Goal: Task Accomplishment & Management: Complete application form

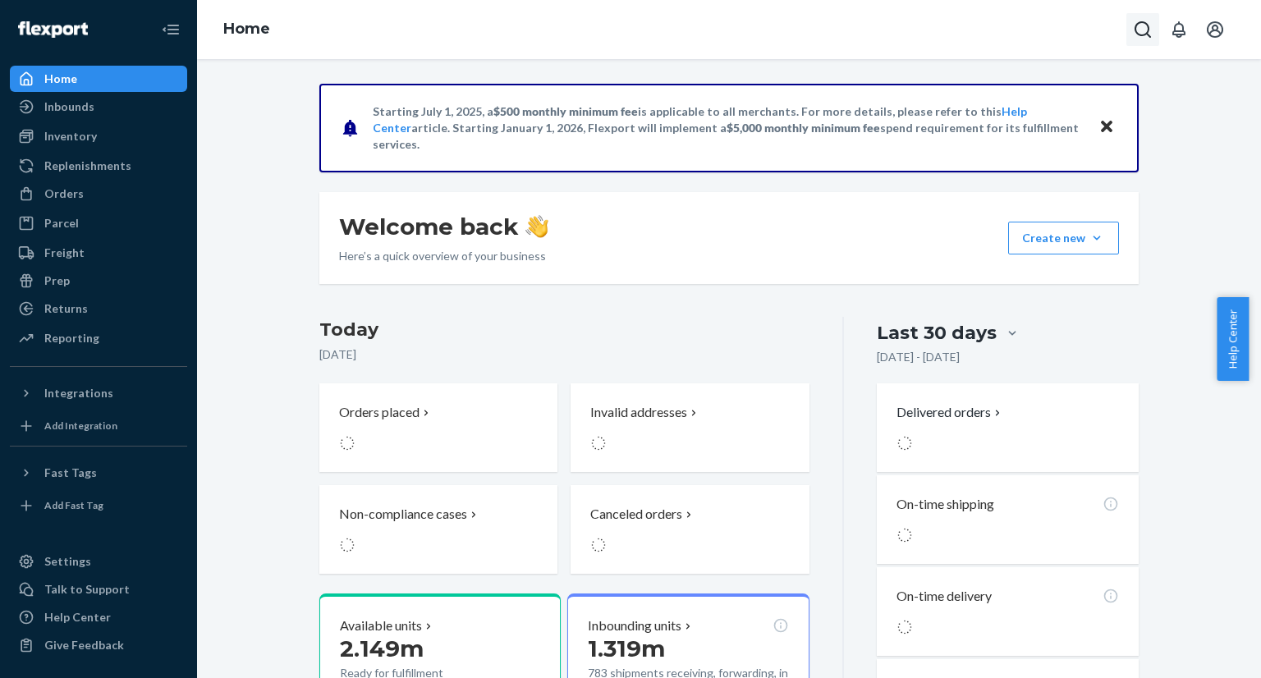
click at [1146, 30] on icon "Open Search Box" at bounding box center [1143, 30] width 20 height 20
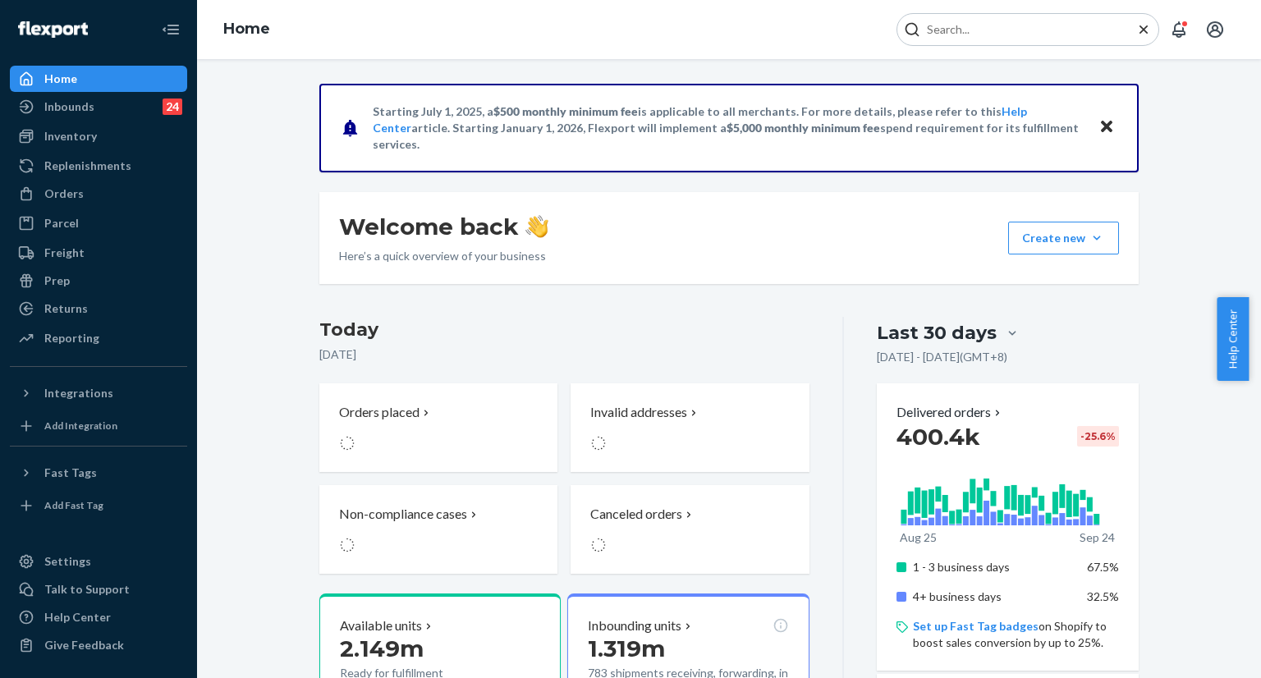
click at [1103, 34] on input "Search Input" at bounding box center [1022, 29] width 202 height 16
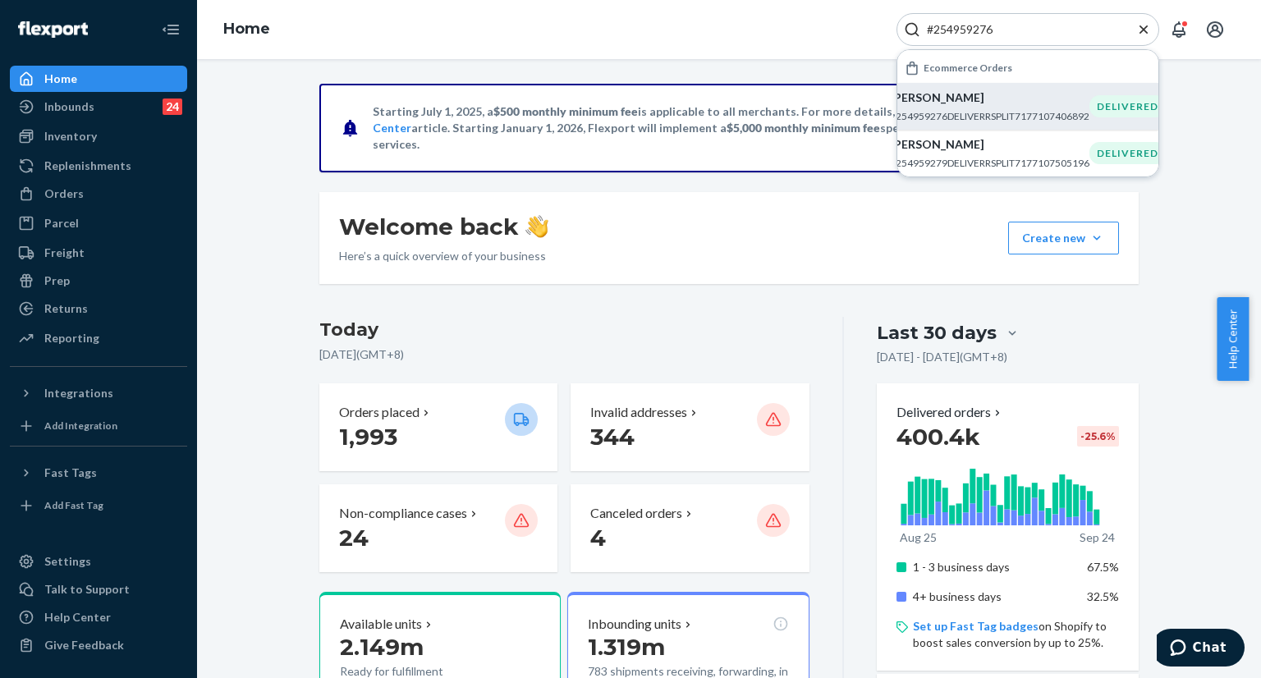
type input "#254959276"
click at [930, 103] on p "Allison Tobias" at bounding box center [990, 98] width 200 height 16
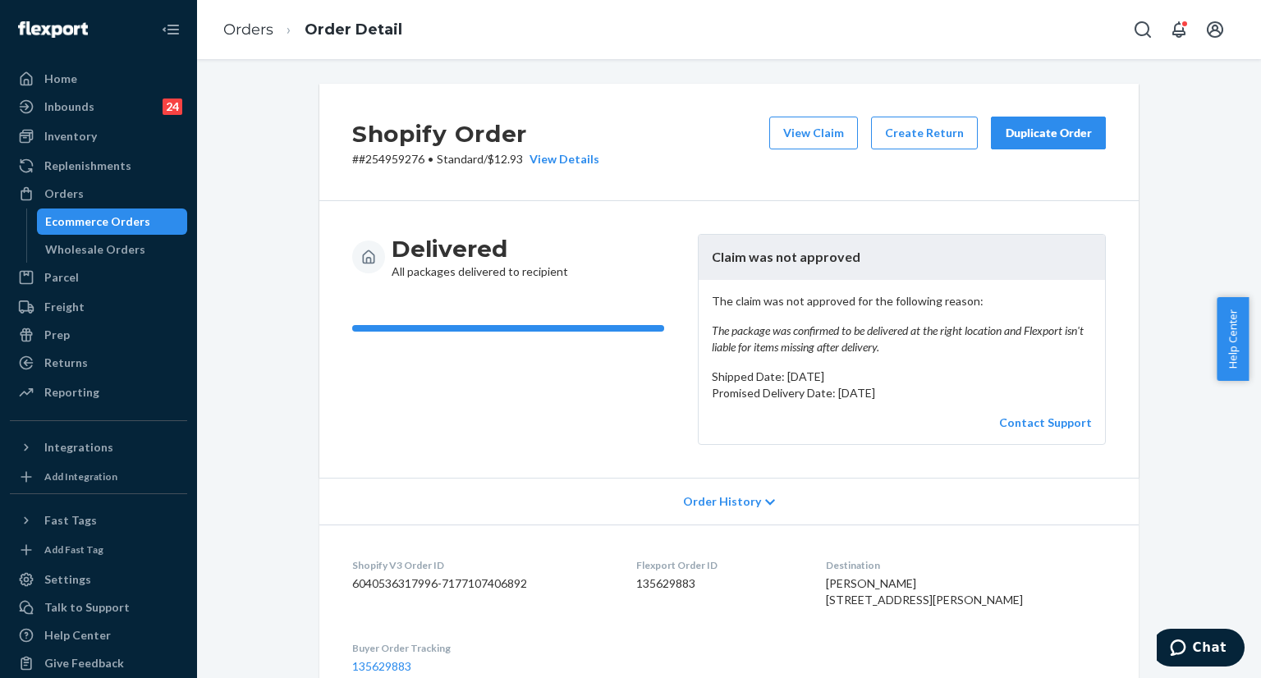
click at [1018, 140] on div "Duplicate Order" at bounding box center [1048, 133] width 87 height 16
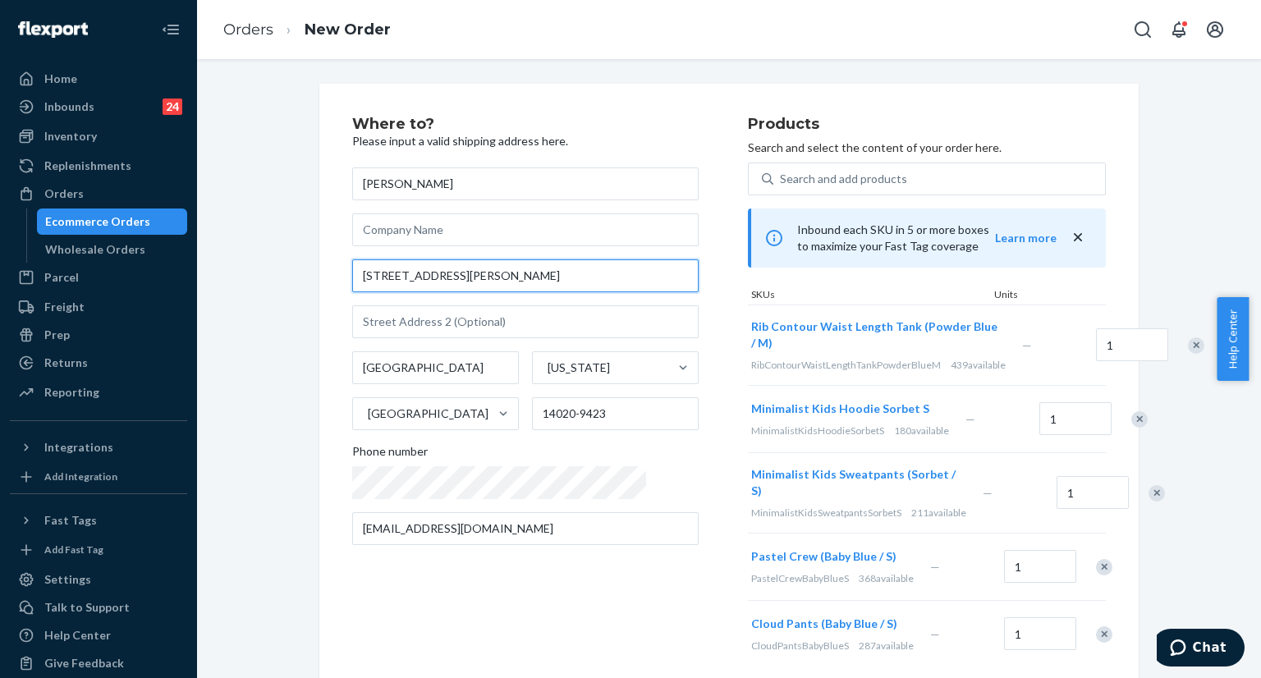
click at [514, 278] on input "8295 Powers Rd" at bounding box center [525, 275] width 347 height 33
paste input ". Batavia, NY, 14020"
type input "8295 Powers Rd. Batavia, NY, 14020"
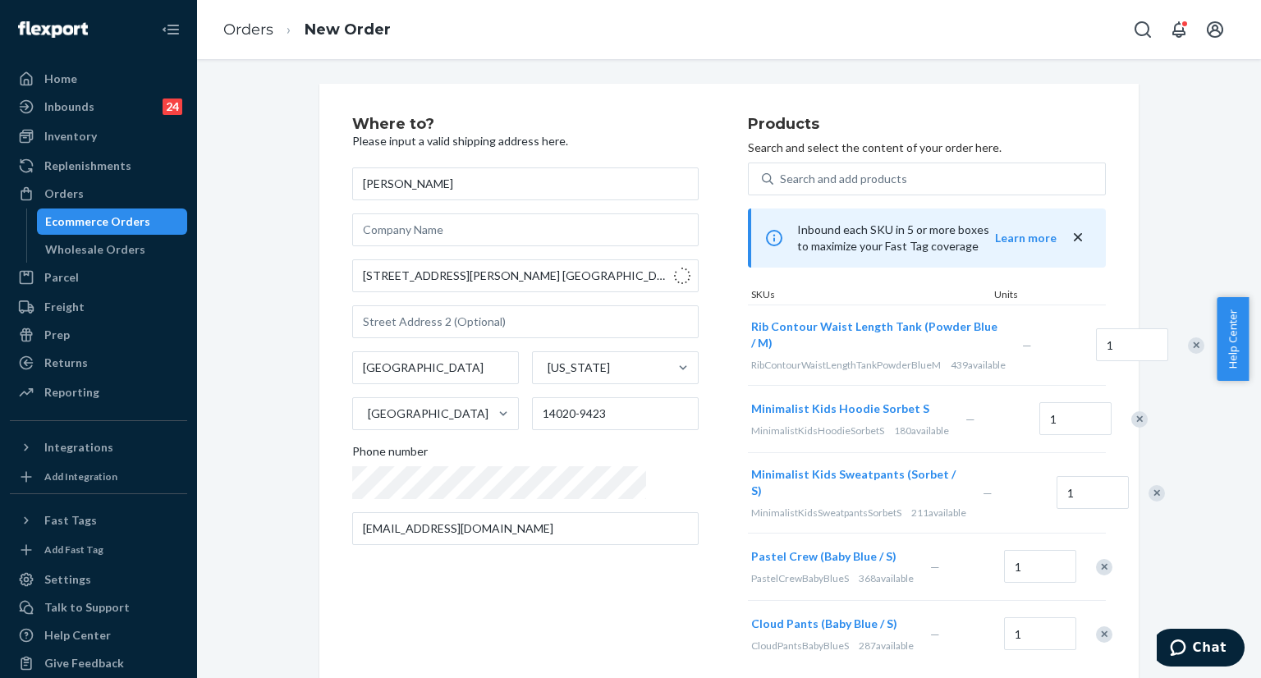
type input "14020"
type input "8295 Powers Rd"
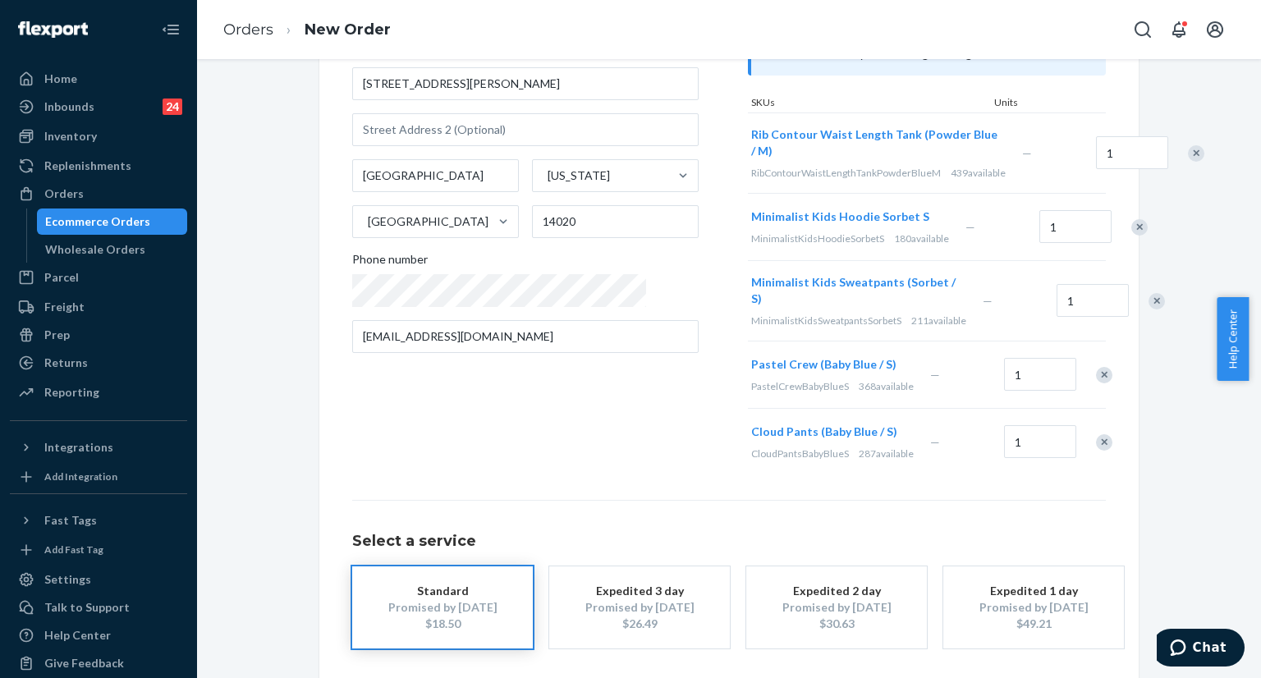
scroll to position [272, 0]
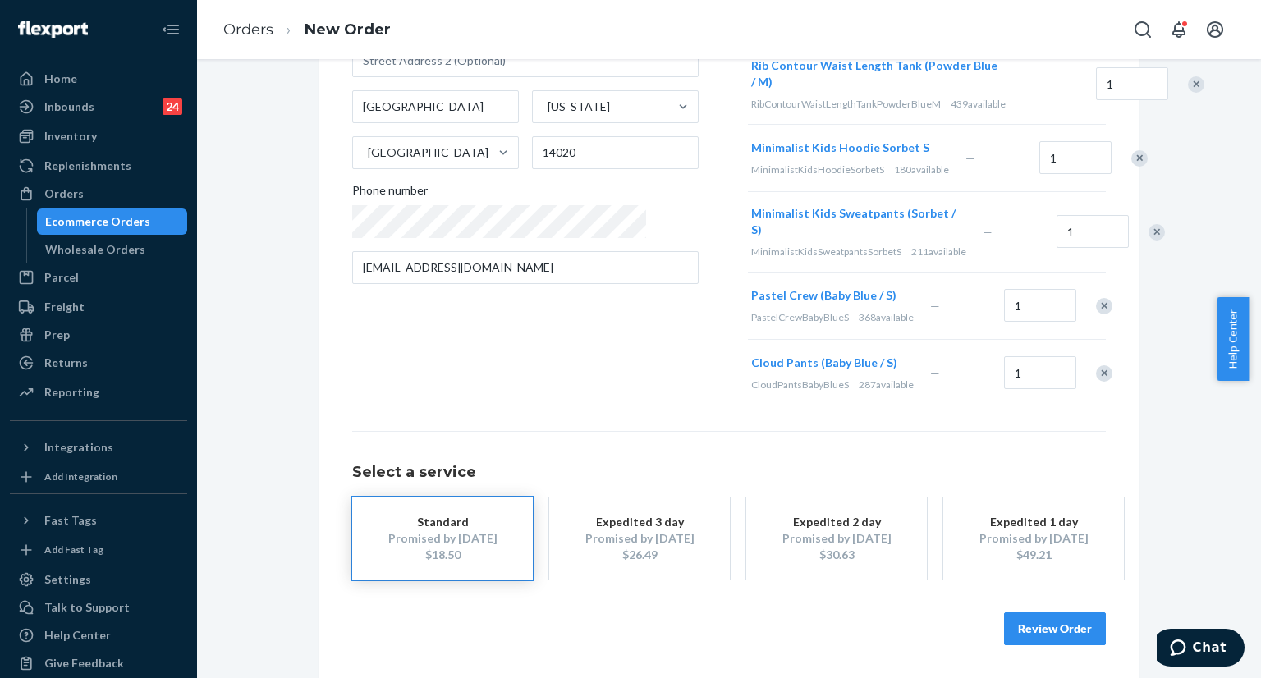
click at [1029, 630] on button "Review Order" at bounding box center [1055, 629] width 102 height 33
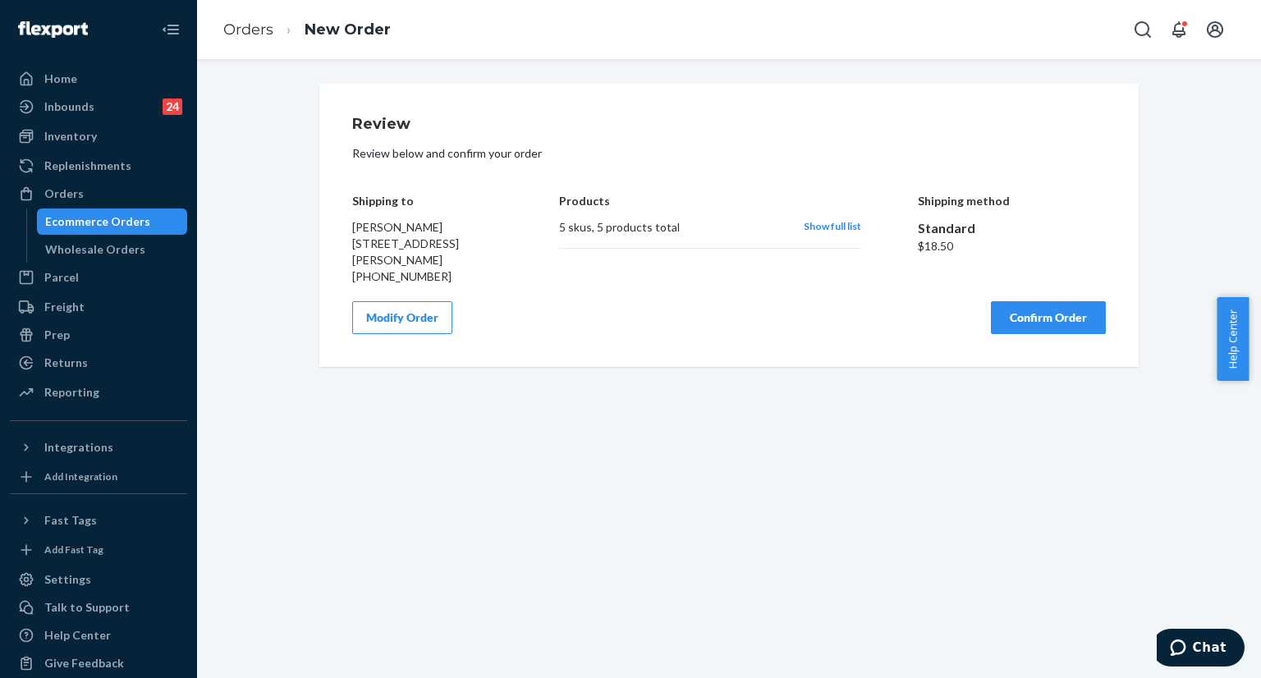
scroll to position [0, 0]
click at [1064, 324] on button "Confirm Order" at bounding box center [1048, 317] width 115 height 33
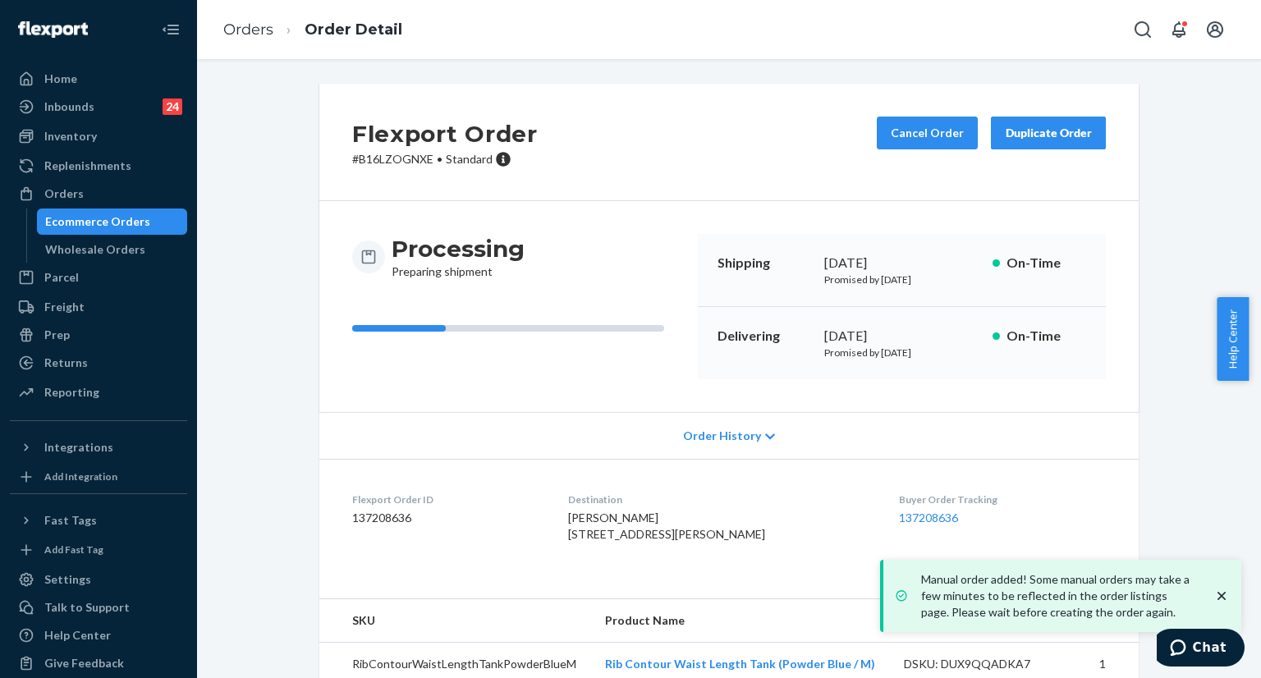
copy div "September 24, 2025"
drag, startPoint x: 815, startPoint y: 264, endPoint x: 950, endPoint y: 271, distance: 134.9
click at [950, 271] on div "Shipping September 24, 2025 Promised by September 24, 2025 On-Time" at bounding box center [902, 270] width 408 height 73
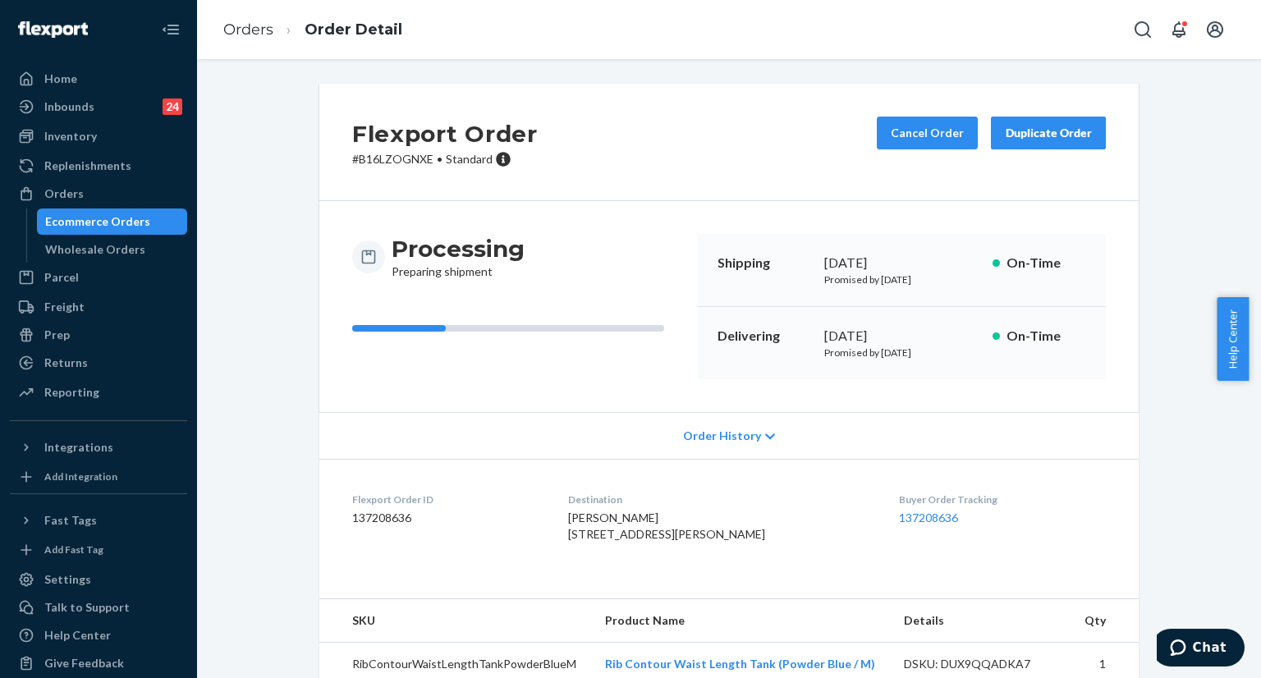
copy div "October 3, 2025"
drag, startPoint x: 810, startPoint y: 331, endPoint x: 930, endPoint y: 339, distance: 121.0
click at [930, 339] on div "Delivering October 3, 2025 Promised by October 3, 2025 On-Time" at bounding box center [902, 343] width 408 height 72
copy link "137208636"
drag, startPoint x: 857, startPoint y: 514, endPoint x: 935, endPoint y: 523, distance: 78.5
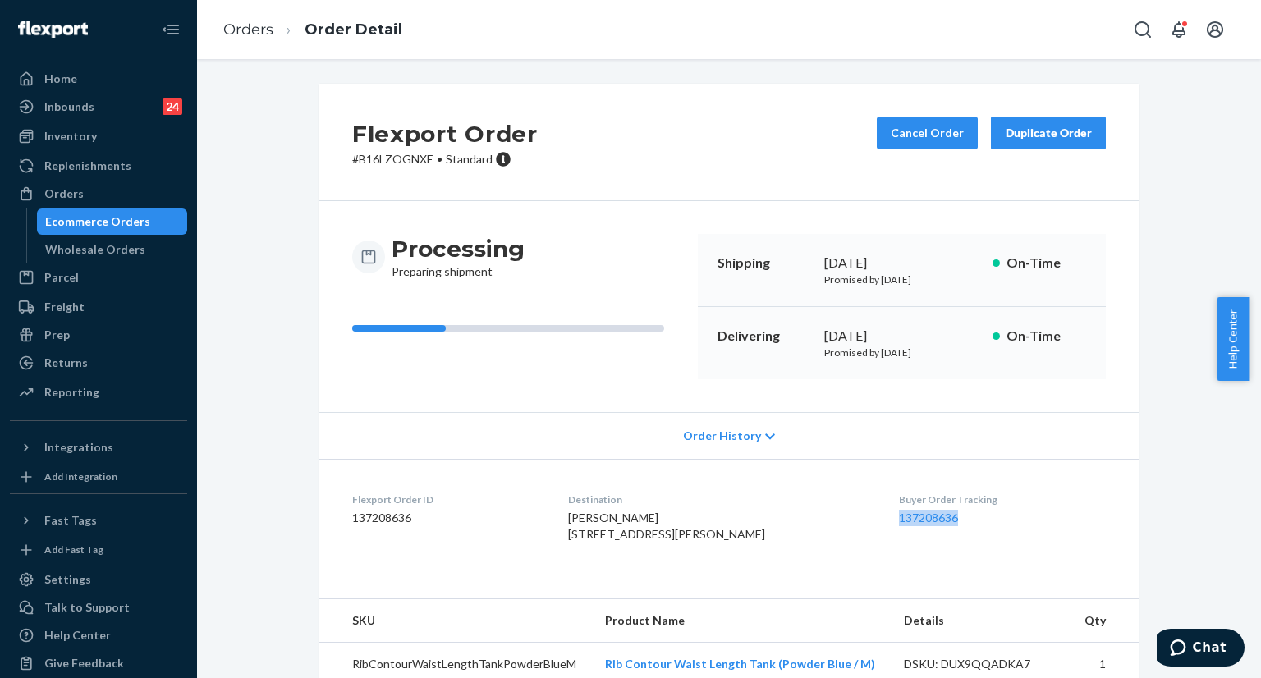
click at [935, 523] on dl "Flexport Order ID 137208636 Destination Allison Tobias 8295 Powers Rd Batavia, …" at bounding box center [729, 520] width 820 height 123
click at [283, 475] on div "Flexport Order # B16LZOGNXE • Standard Cancel Order Duplicate Order Processing …" at bounding box center [729, 480] width 1040 height 792
drag, startPoint x: 283, startPoint y: 475, endPoint x: 299, endPoint y: 189, distance: 287.0
click at [286, 466] on div "Flexport Order # B16LZOGNXE • Standard Cancel Order Duplicate Order Processing …" at bounding box center [729, 480] width 1040 height 792
click at [1135, 29] on icon "Open Search Box" at bounding box center [1143, 29] width 16 height 16
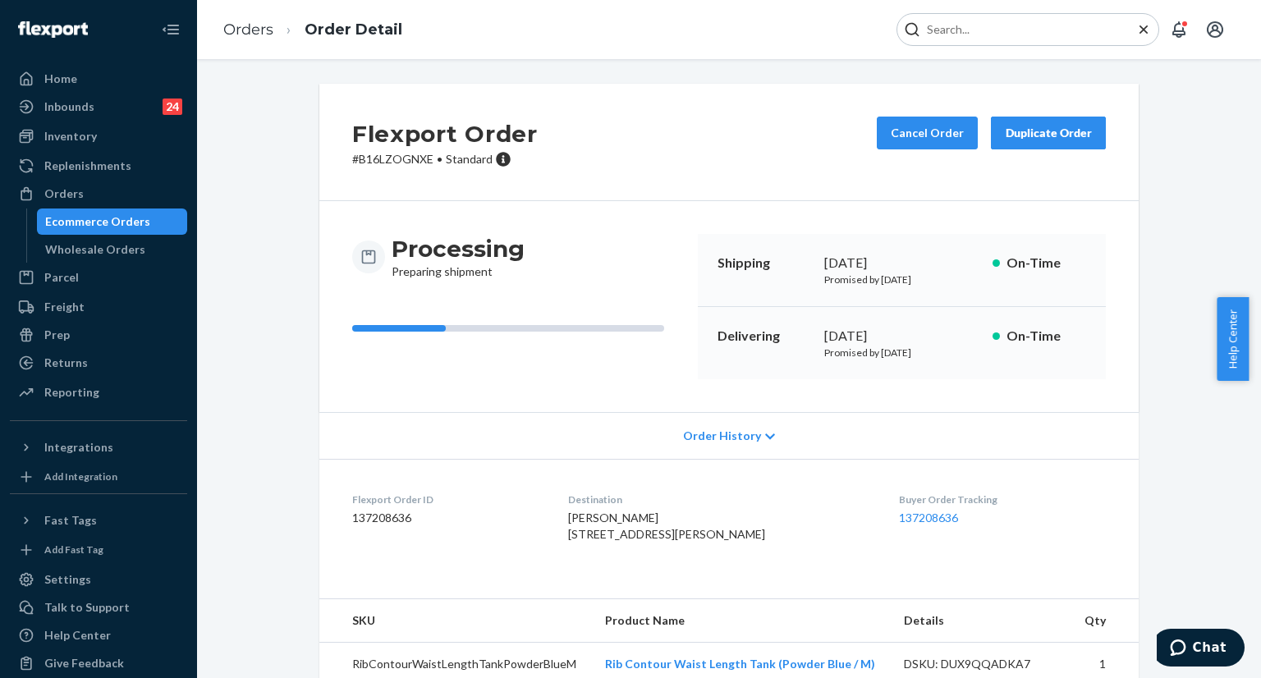
click at [994, 21] on input "Search Input" at bounding box center [1022, 29] width 202 height 16
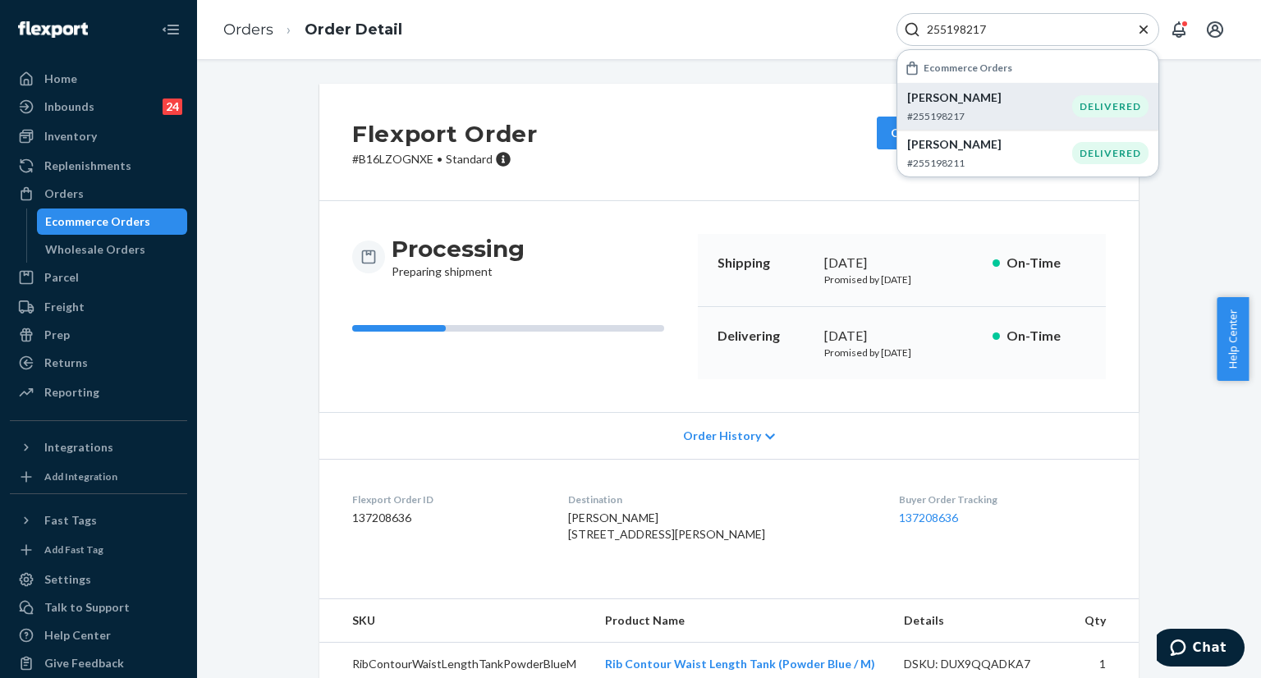
type input "255198217"
click at [941, 101] on p "Morgan Goldstrom" at bounding box center [989, 98] width 165 height 16
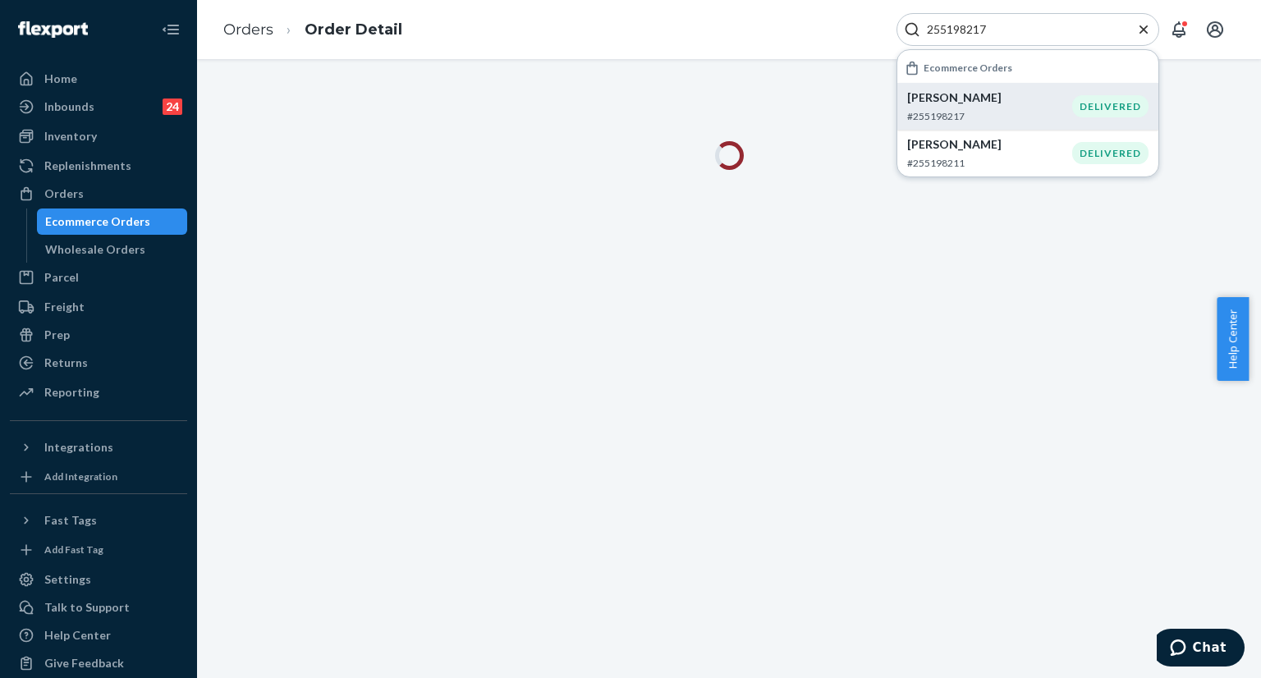
click at [1140, 27] on icon "Close Search" at bounding box center [1144, 29] width 16 height 16
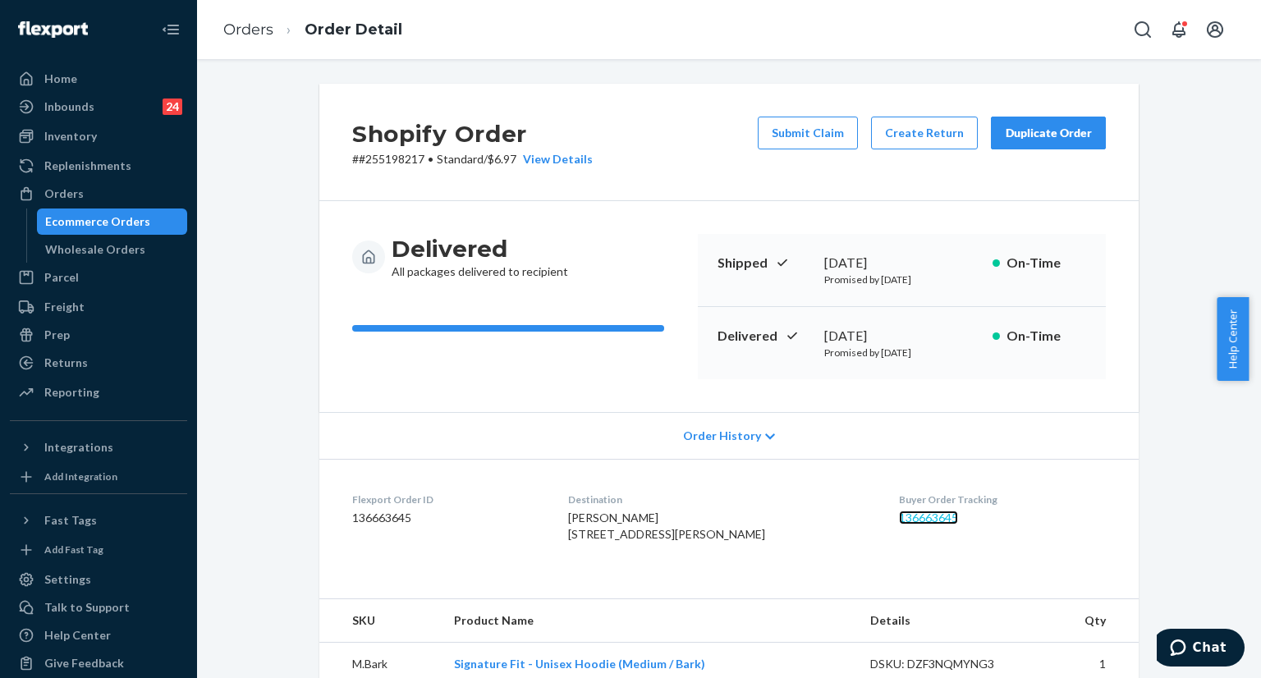
click at [907, 513] on link "136663645" at bounding box center [928, 518] width 59 height 14
click at [1123, 27] on div "Orders Order Detail" at bounding box center [729, 29] width 1064 height 59
click at [1133, 32] on icon "Open Search Box" at bounding box center [1143, 30] width 20 height 20
click at [1087, 30] on input "Search Input" at bounding box center [1022, 29] width 202 height 16
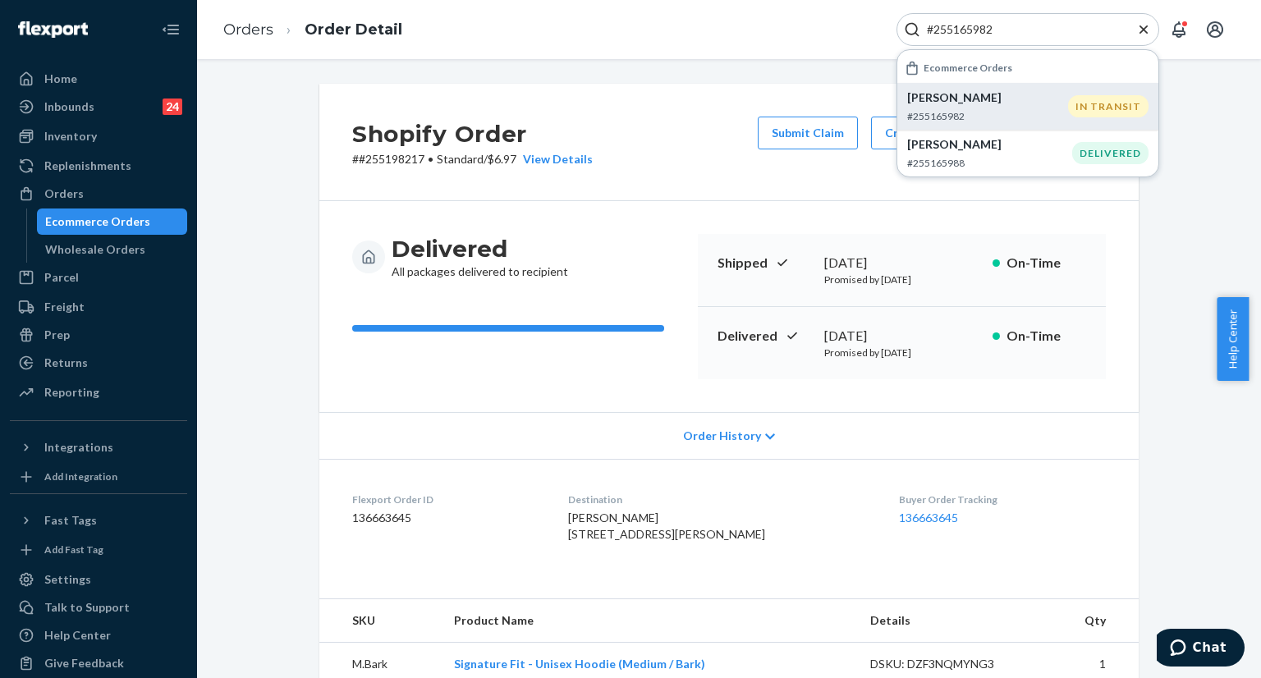
type input "#255165982"
click at [1012, 103] on p "Jennifer Sysol" at bounding box center [987, 98] width 161 height 16
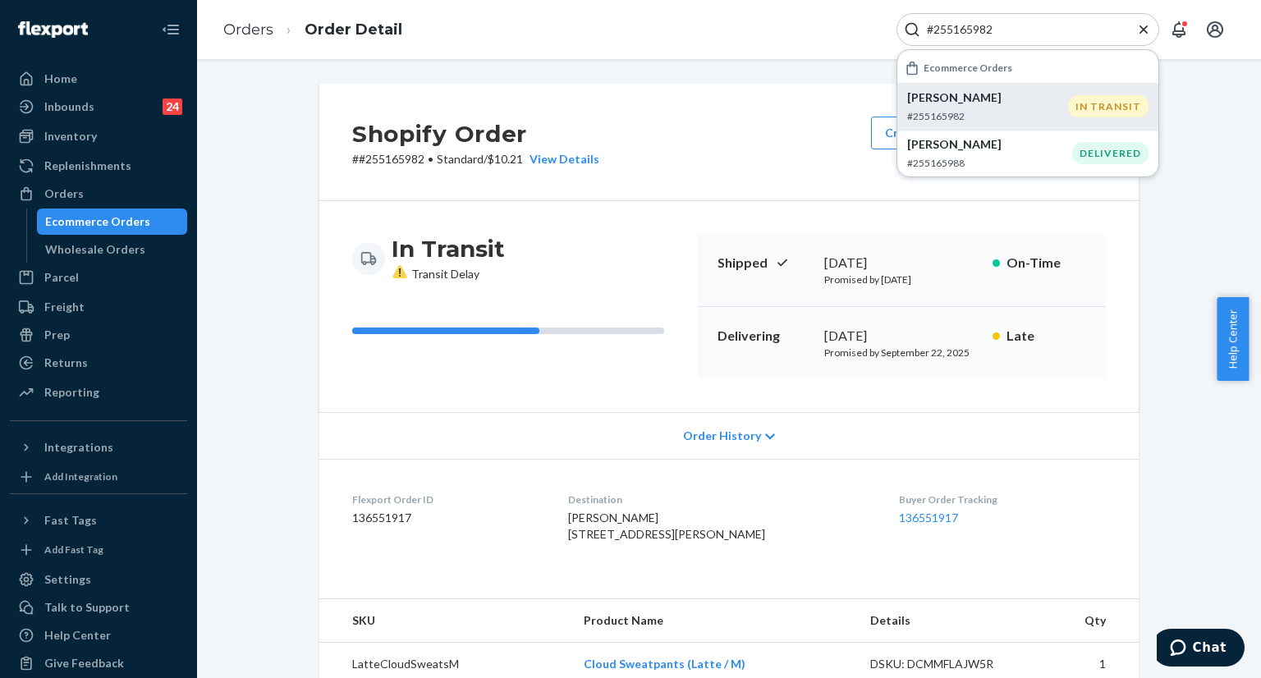
click at [1146, 31] on icon "Close Search" at bounding box center [1144, 29] width 8 height 8
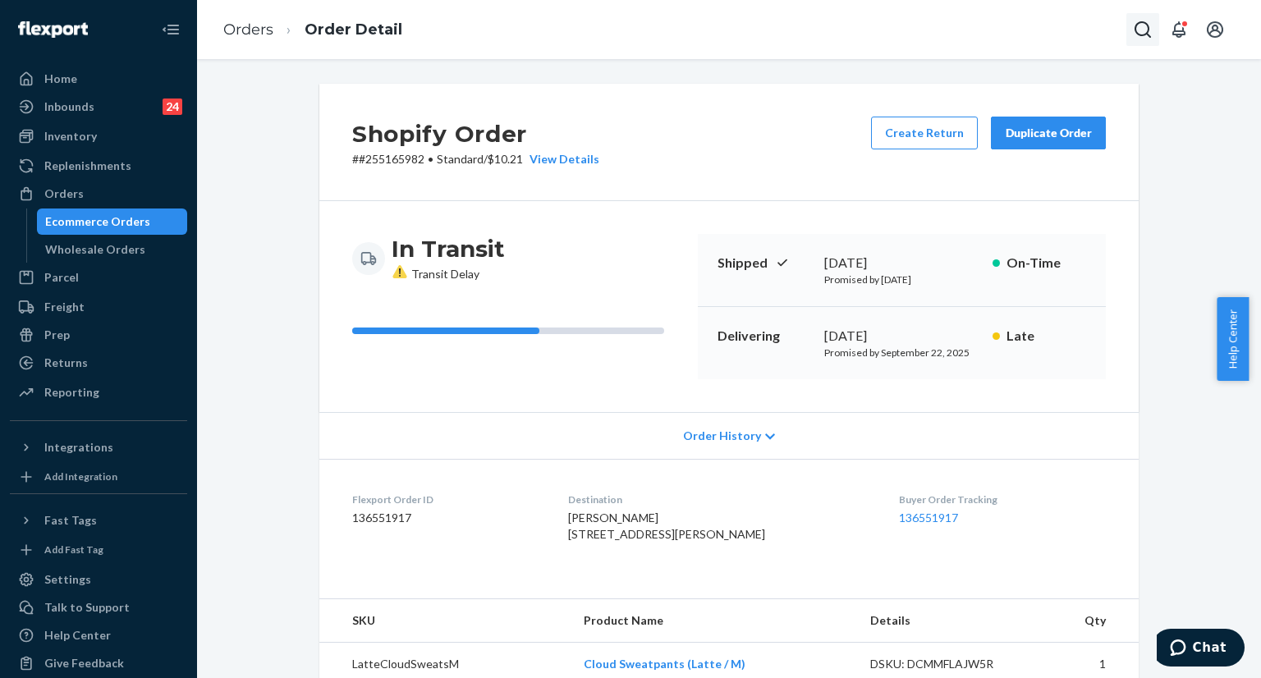
click at [1130, 32] on button "Open Search Box" at bounding box center [1143, 29] width 33 height 33
click at [1051, 27] on input "Search Input" at bounding box center [1022, 29] width 202 height 16
paste input "#255335633 Complete"
drag, startPoint x: 992, startPoint y: 28, endPoint x: 1072, endPoint y: 30, distance: 80.5
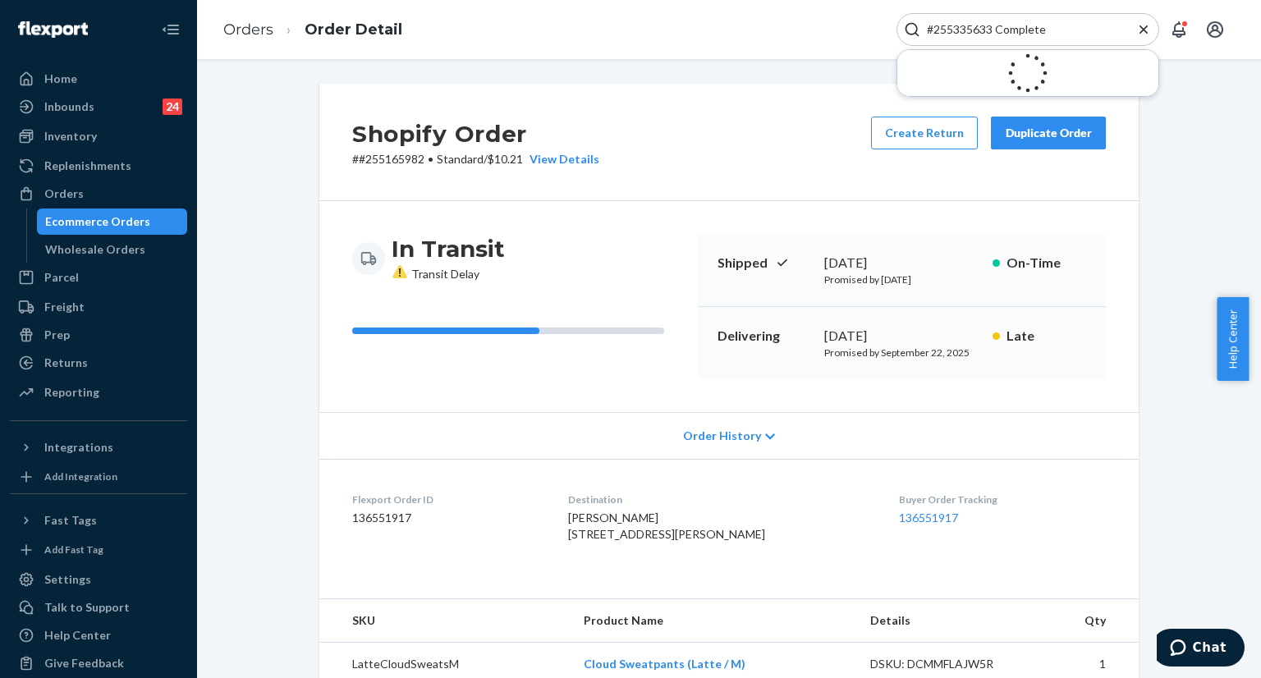
click at [1072, 30] on input "#255335633 Complete" at bounding box center [1022, 29] width 202 height 16
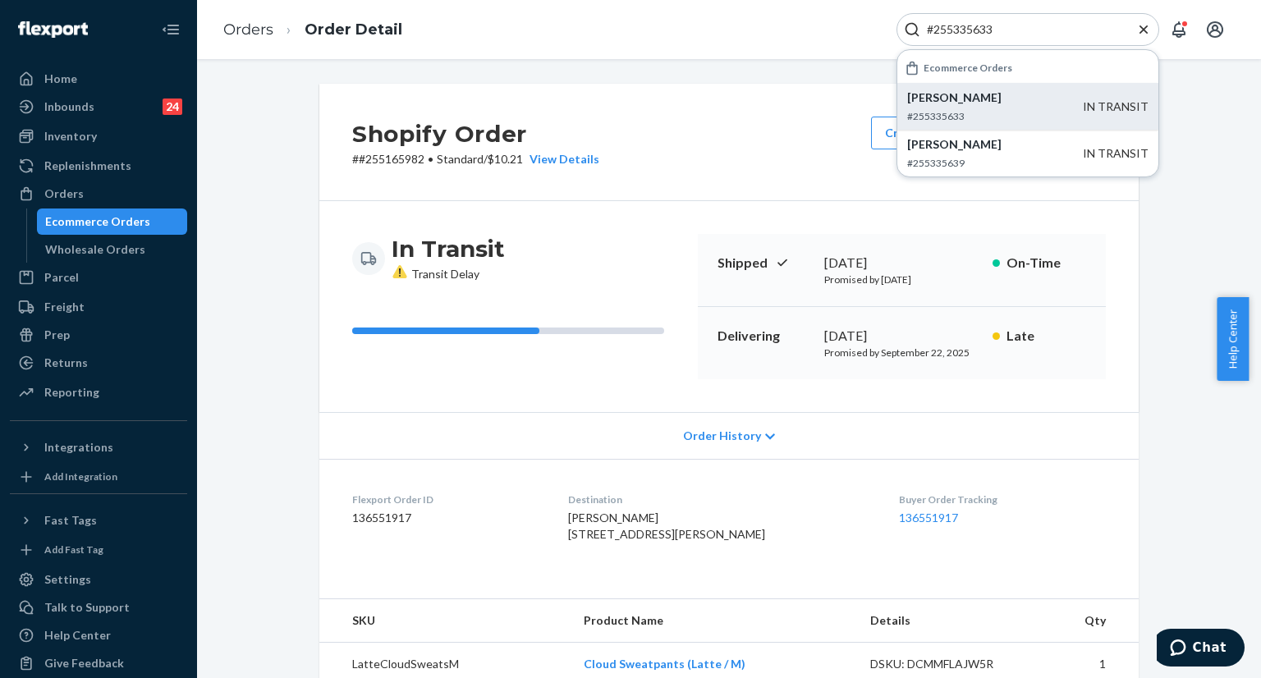
type input "#255335633"
click at [1001, 93] on p "Christine Cook" at bounding box center [995, 98] width 176 height 16
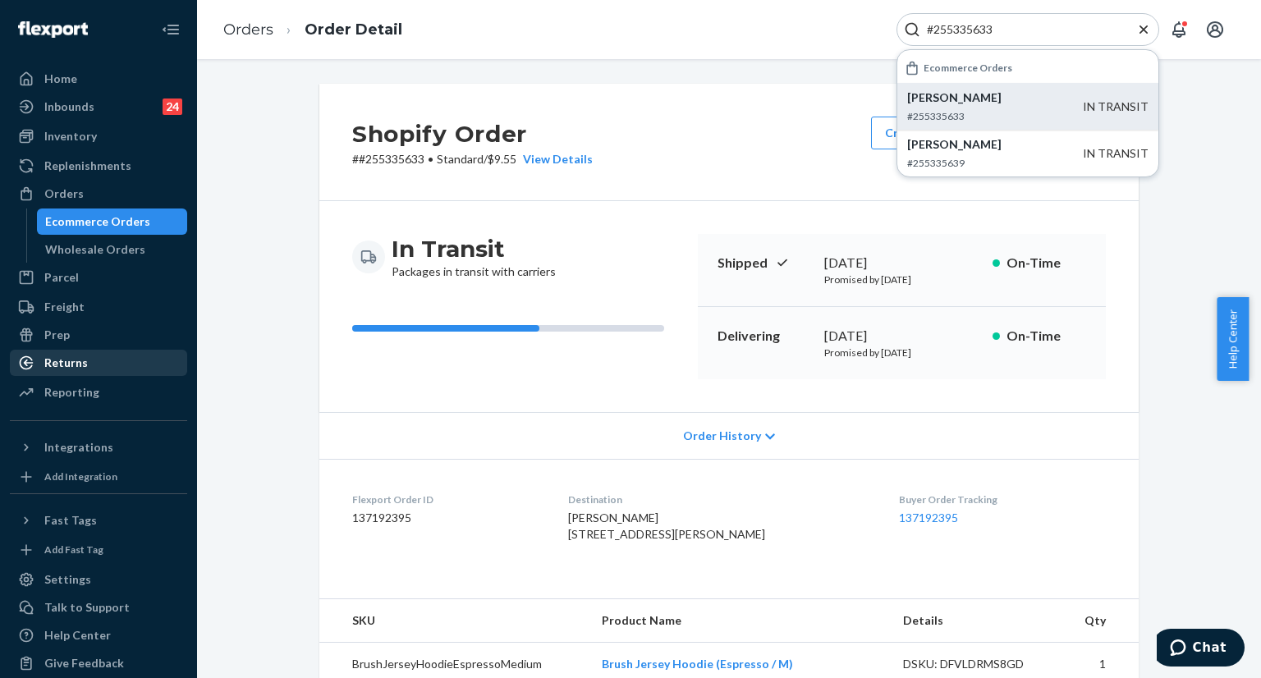
click at [98, 364] on div "Returns" at bounding box center [98, 362] width 174 height 23
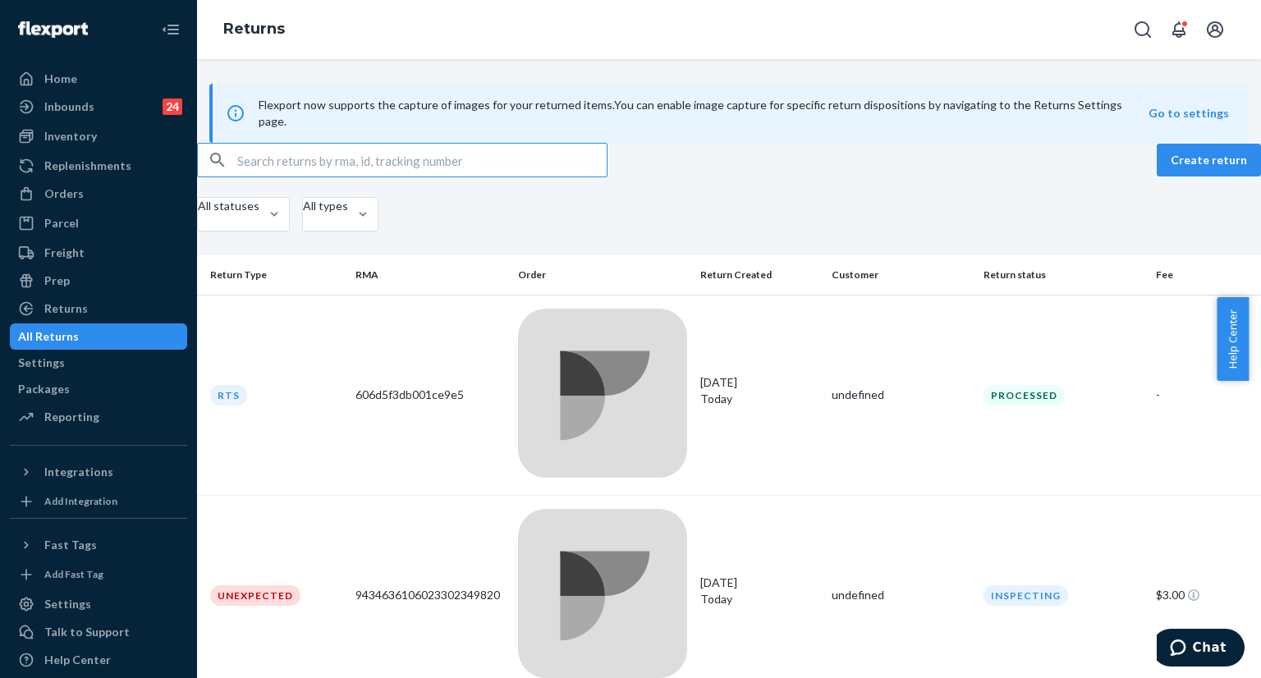
click at [499, 177] on input "text" at bounding box center [422, 160] width 370 height 33
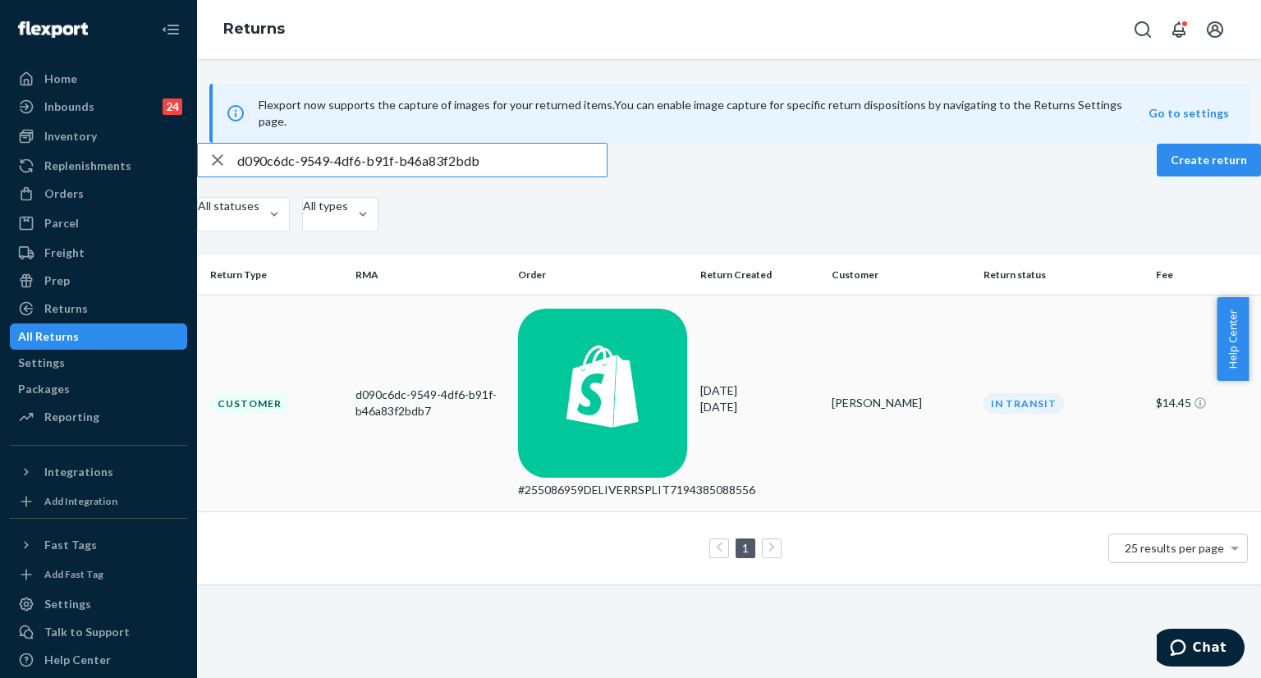
type input "d090c6dc-9549-4df6-b91f-b46a83f2bdb"
click at [349, 353] on td "Customer" at bounding box center [273, 403] width 152 height 217
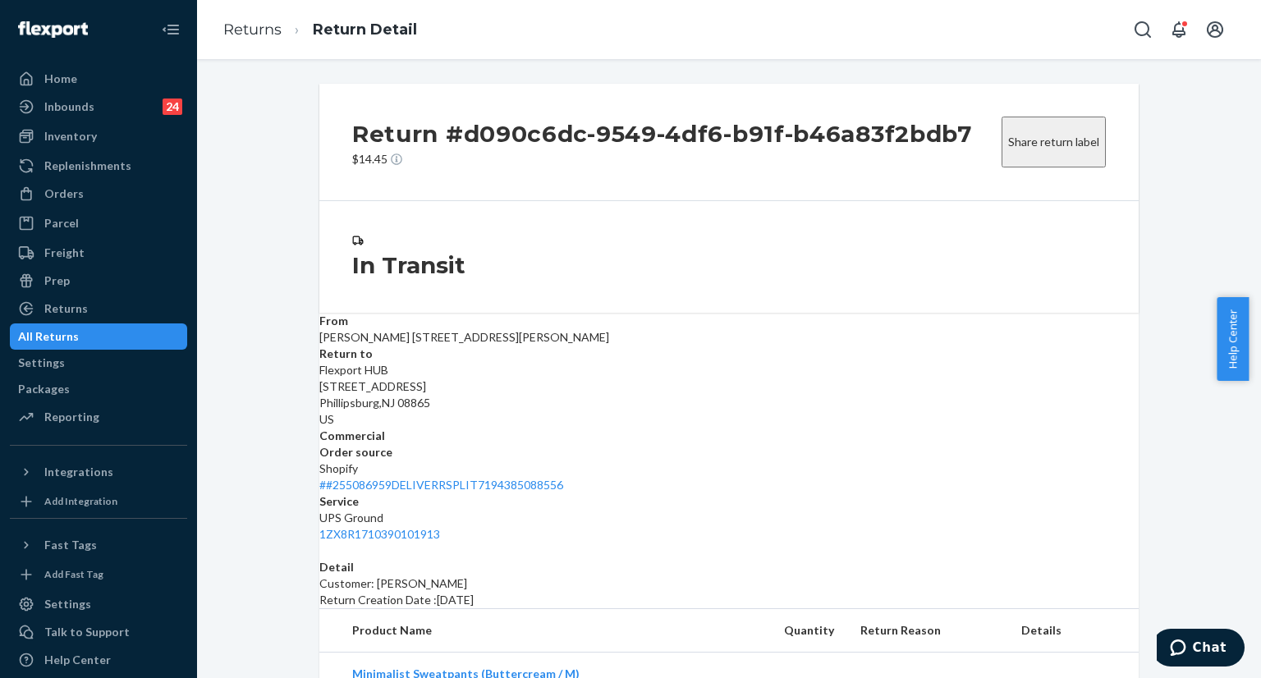
scroll to position [123, 0]
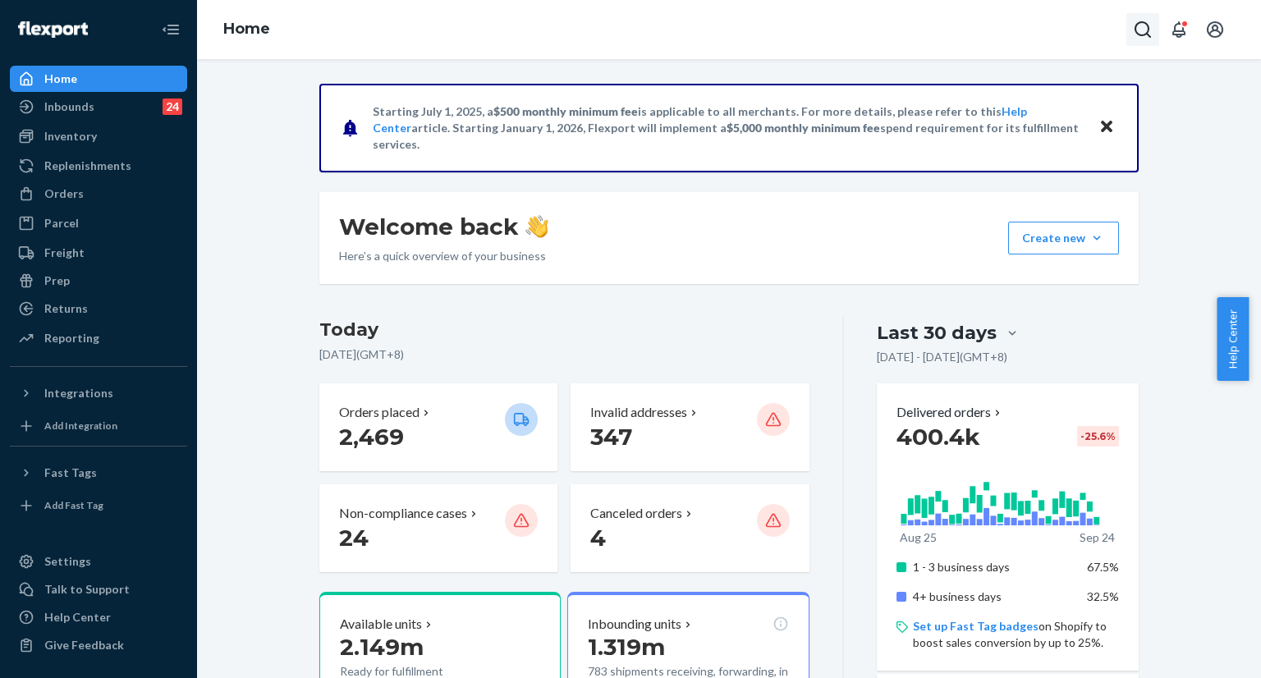
click at [1149, 33] on icon "Open Search Box" at bounding box center [1143, 30] width 20 height 20
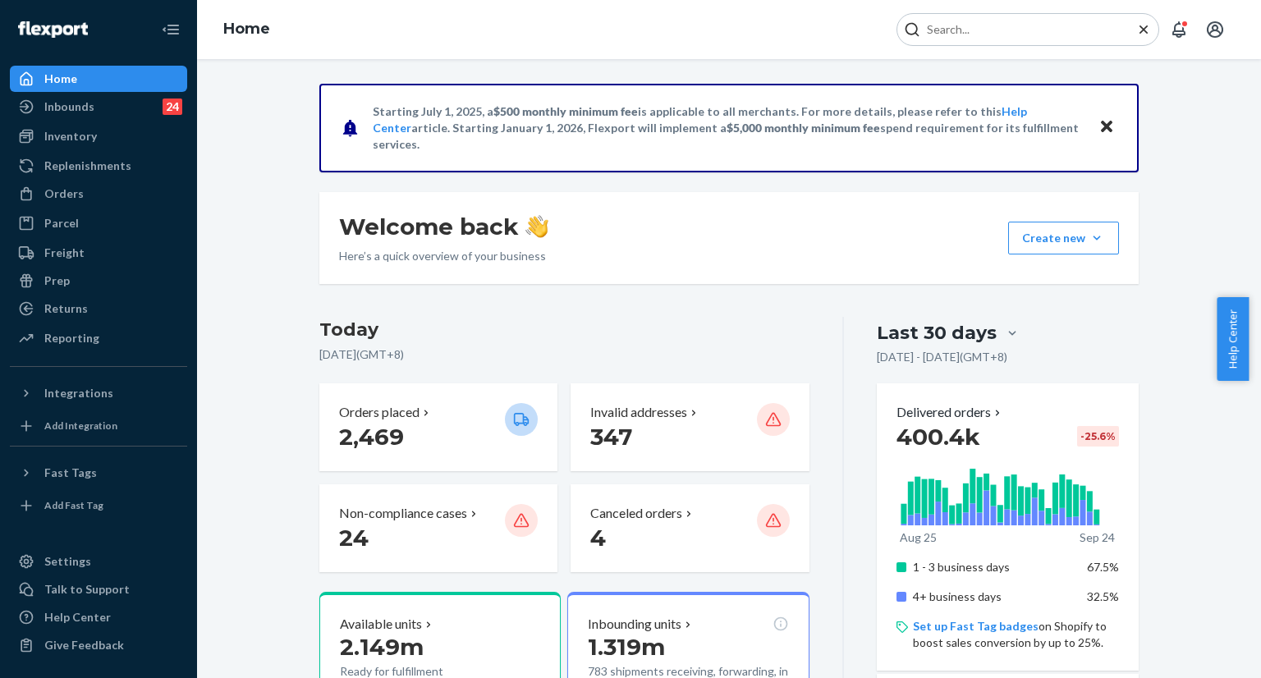
click at [1081, 30] on input "Search Input" at bounding box center [1022, 29] width 202 height 16
type input "255299444"
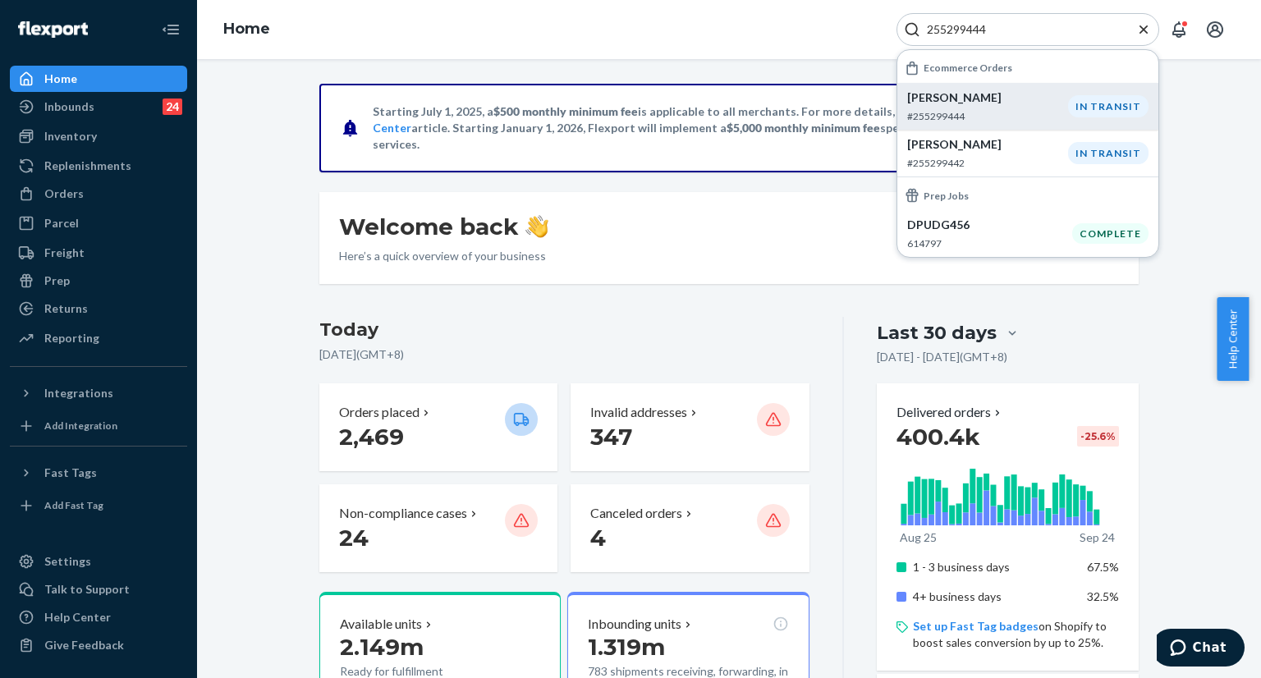
click at [939, 100] on p "Gladys Wani" at bounding box center [987, 98] width 161 height 16
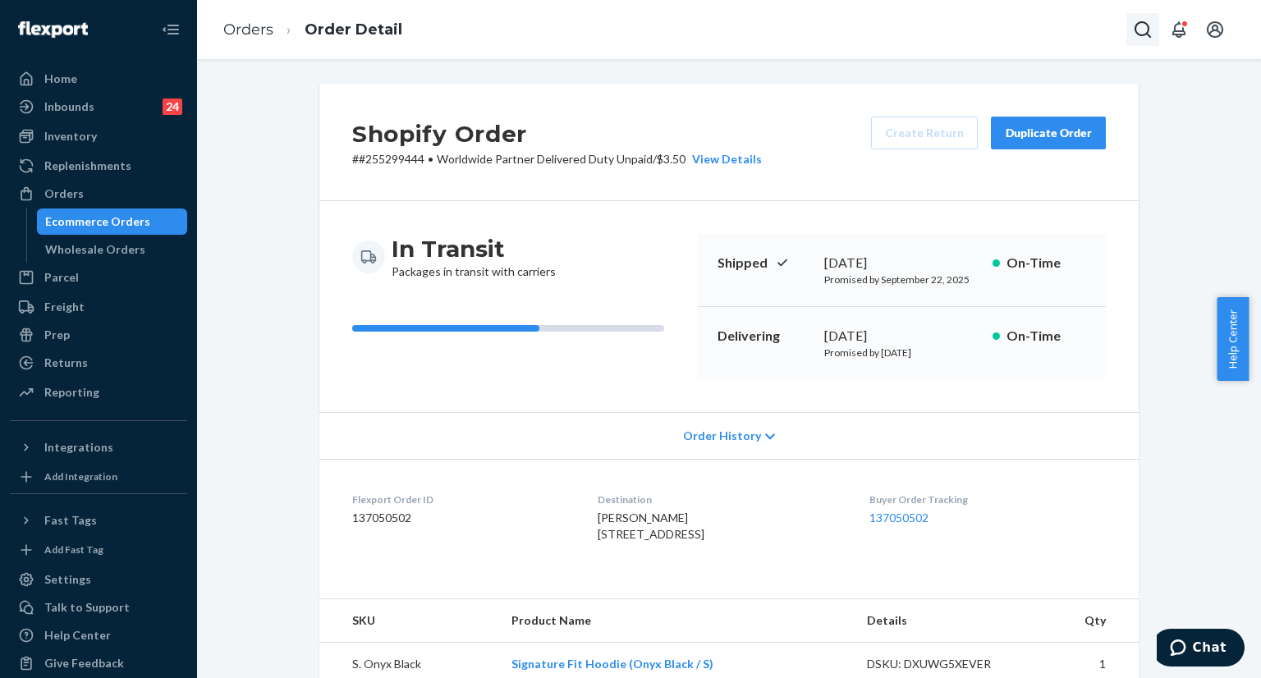
click at [1130, 31] on button "Open Search Box" at bounding box center [1143, 29] width 33 height 33
click at [1054, 36] on input "Search Input" at bounding box center [1022, 29] width 202 height 16
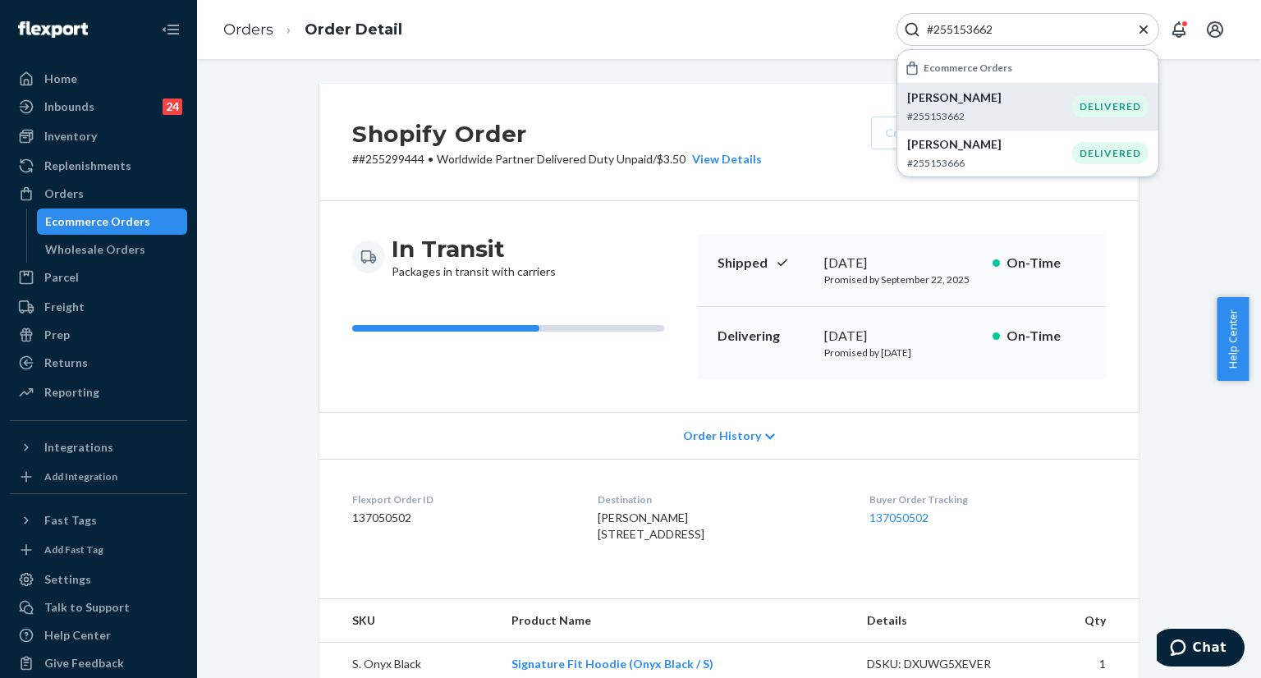
type input "#255153662"
click at [952, 106] on div "Brett Dinkelman #255153662" at bounding box center [989, 107] width 165 height 34
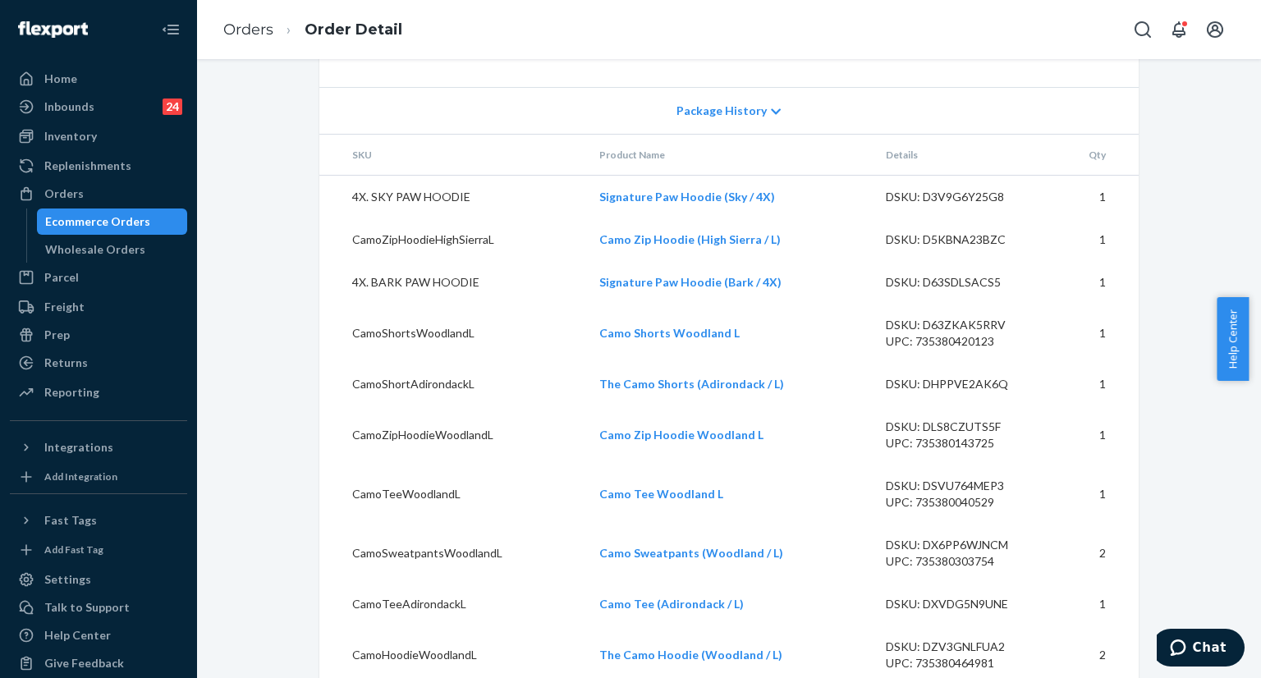
scroll to position [1342, 0]
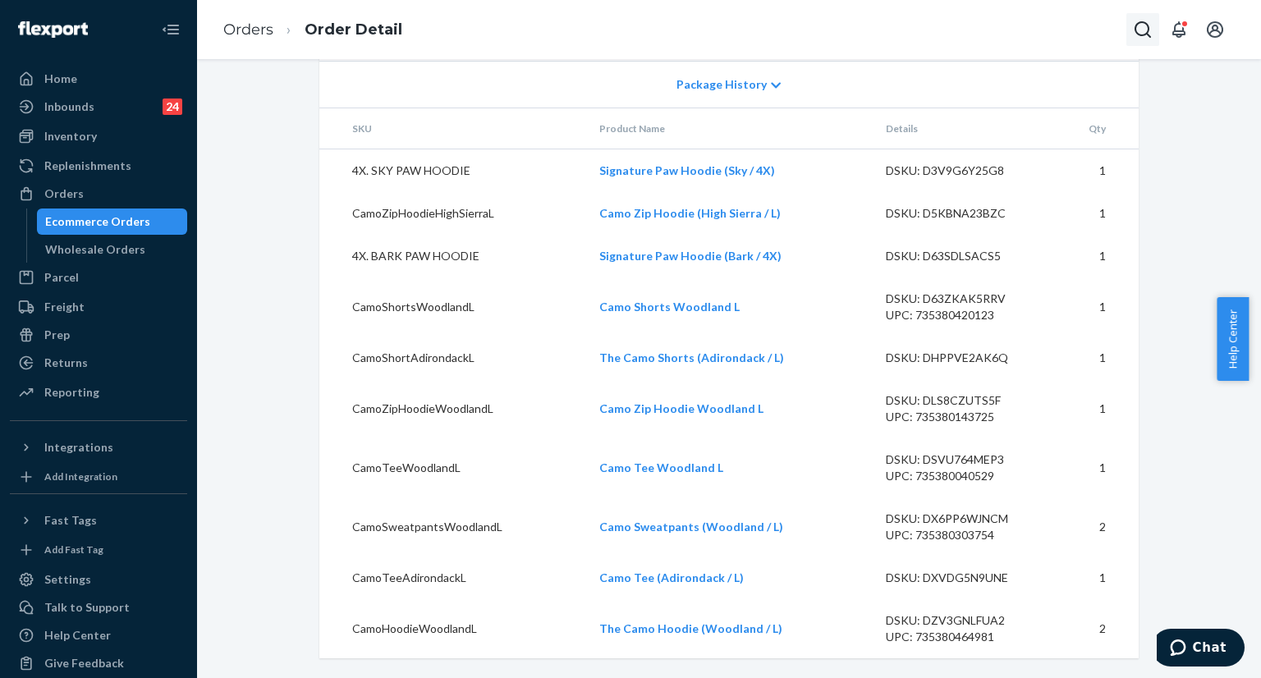
click at [1136, 38] on icon "Open Search Box" at bounding box center [1143, 30] width 20 height 20
click at [991, 27] on input "Search Input" at bounding box center [1022, 29] width 202 height 16
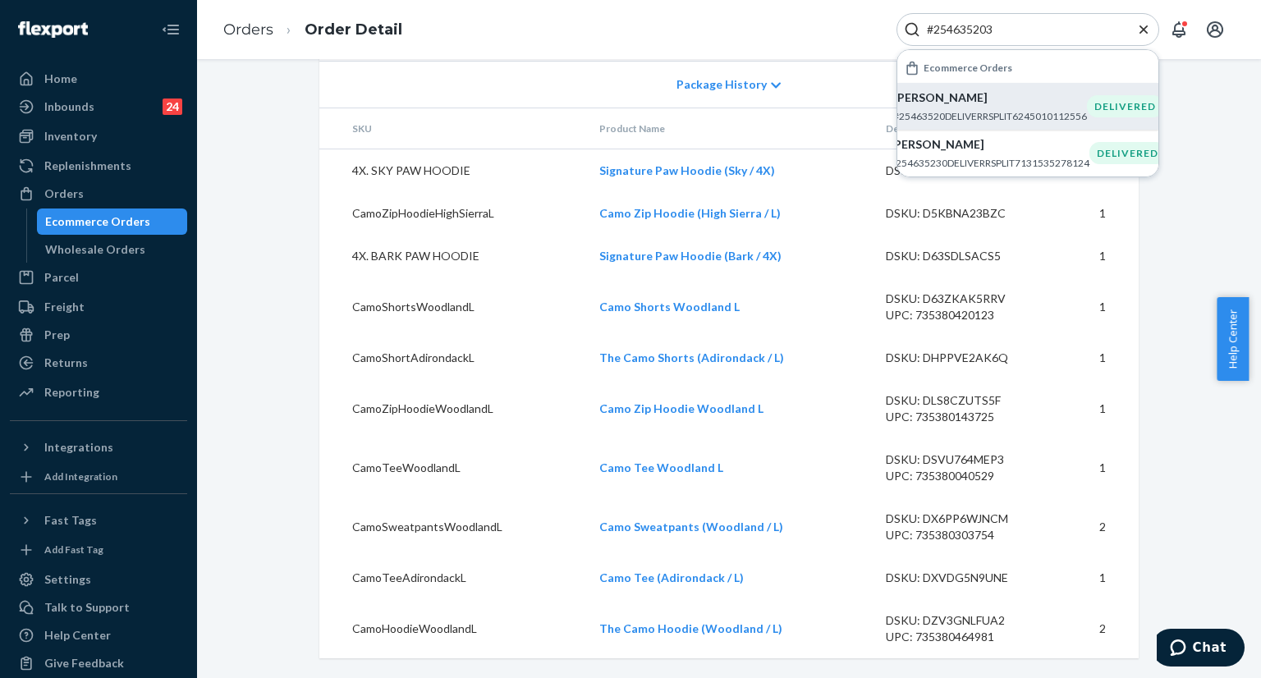
type input "#254635203"
drag, startPoint x: 968, startPoint y: 103, endPoint x: 717, endPoint y: 11, distance: 267.6
click at [967, 103] on p "Briana Burr" at bounding box center [990, 98] width 194 height 16
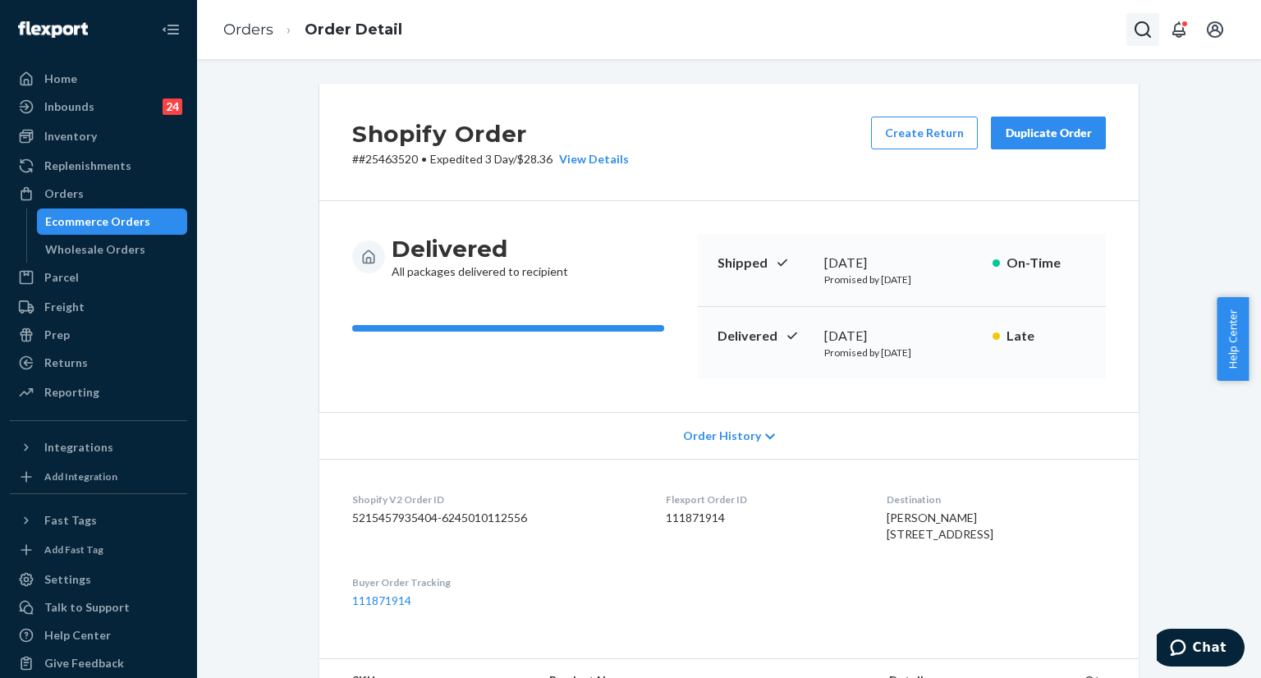
click at [1141, 30] on icon "Open Search Box" at bounding box center [1143, 30] width 20 height 20
click at [1143, 30] on icon "Open Search Box" at bounding box center [1143, 30] width 20 height 20
click at [1022, 28] on input "Search Input" at bounding box center [1022, 29] width 202 height 16
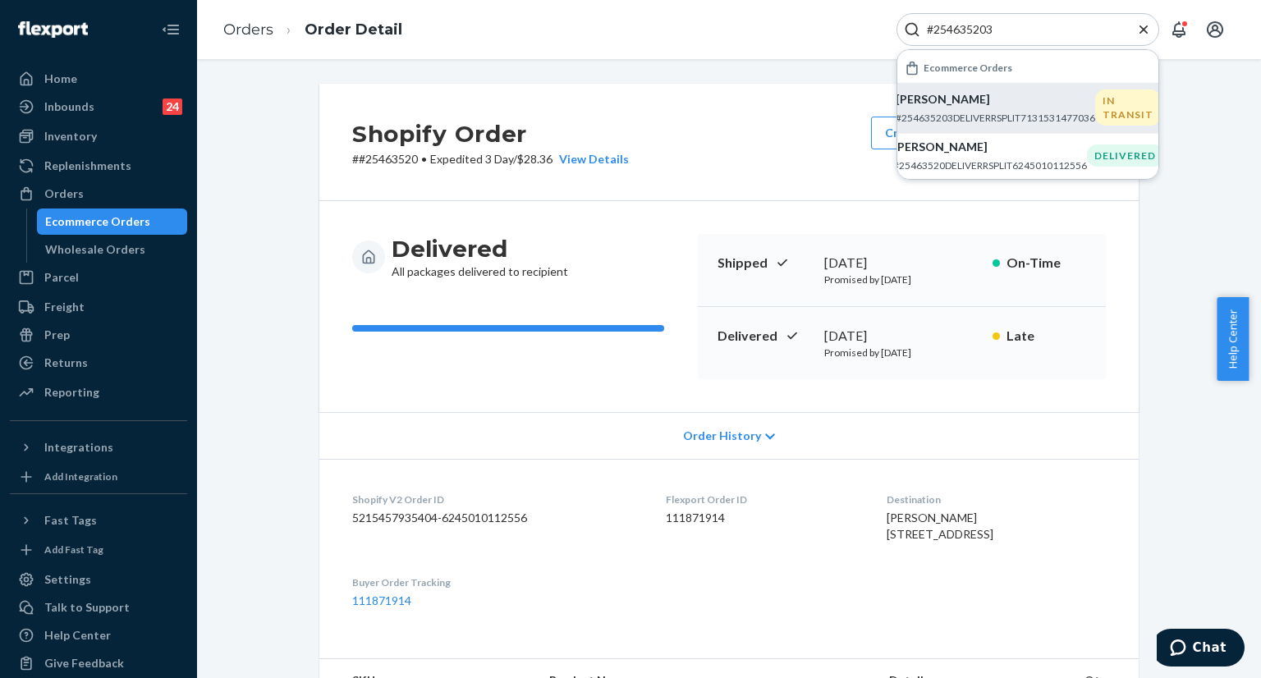
type input "#254635203"
click at [960, 103] on p "Sandi Eiland" at bounding box center [996, 99] width 200 height 16
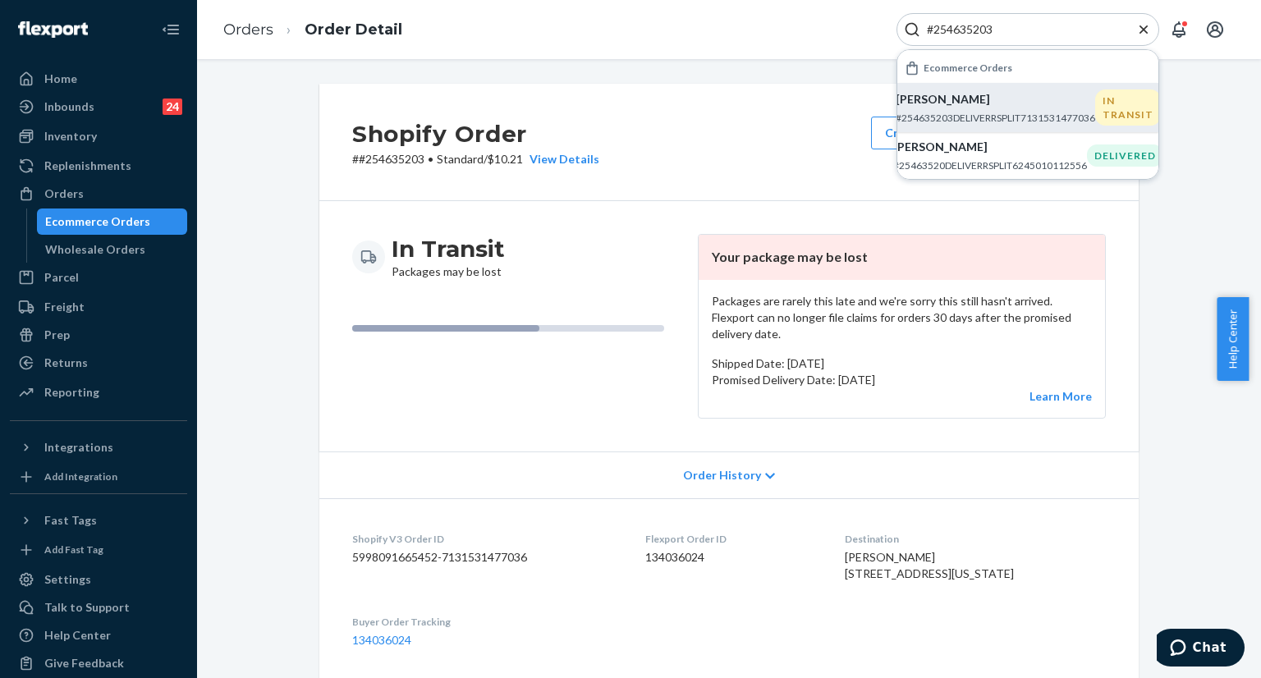
click at [690, 129] on div "Shopify Order # #254635203 • Standard / $10.21 View Details Create Return Dupli…" at bounding box center [729, 142] width 820 height 117
click at [1141, 34] on icon "Close Search" at bounding box center [1144, 29] width 16 height 16
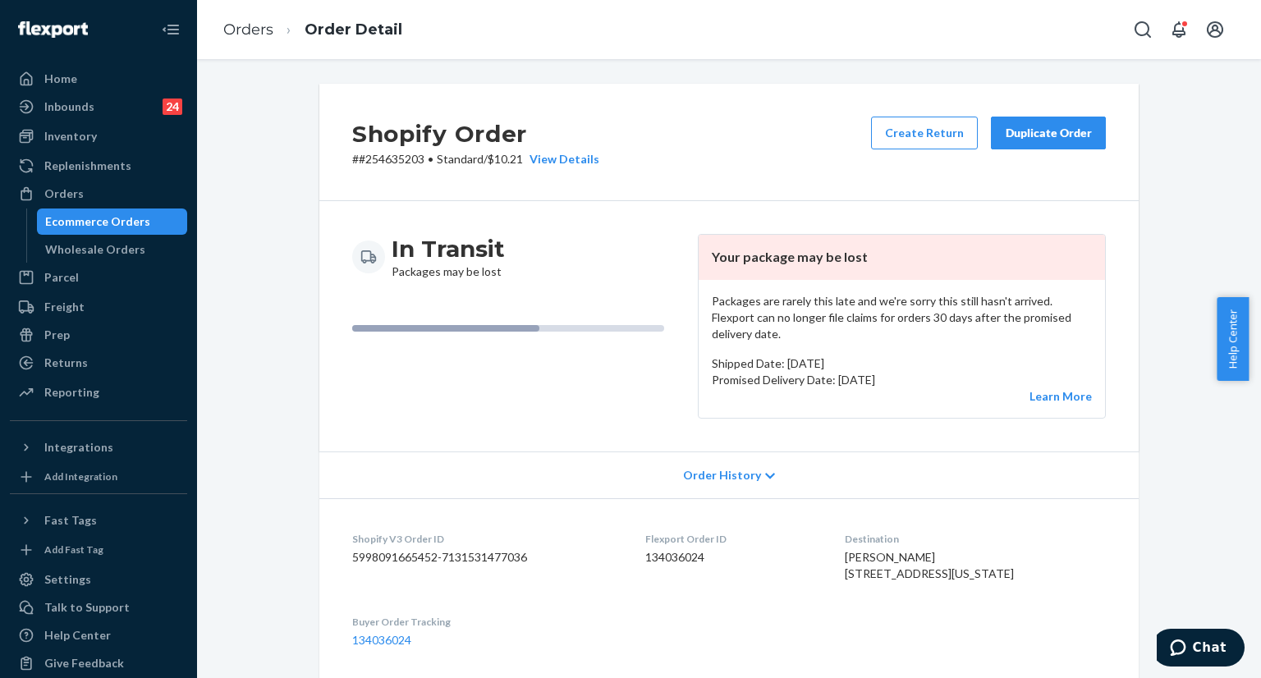
click at [723, 142] on div "Shopify Order # #254635203 • Standard / $10.21 View Details Create Return Dupli…" at bounding box center [729, 142] width 820 height 117
click at [252, 136] on div "Shopify Order # #254635203 • Standard / $10.21 View Details Create Return Dupli…" at bounding box center [729, 662] width 1040 height 1157
click at [1137, 36] on icon "Open Search Box" at bounding box center [1143, 30] width 20 height 20
click at [1080, 30] on input "Search Input" at bounding box center [1022, 29] width 202 height 16
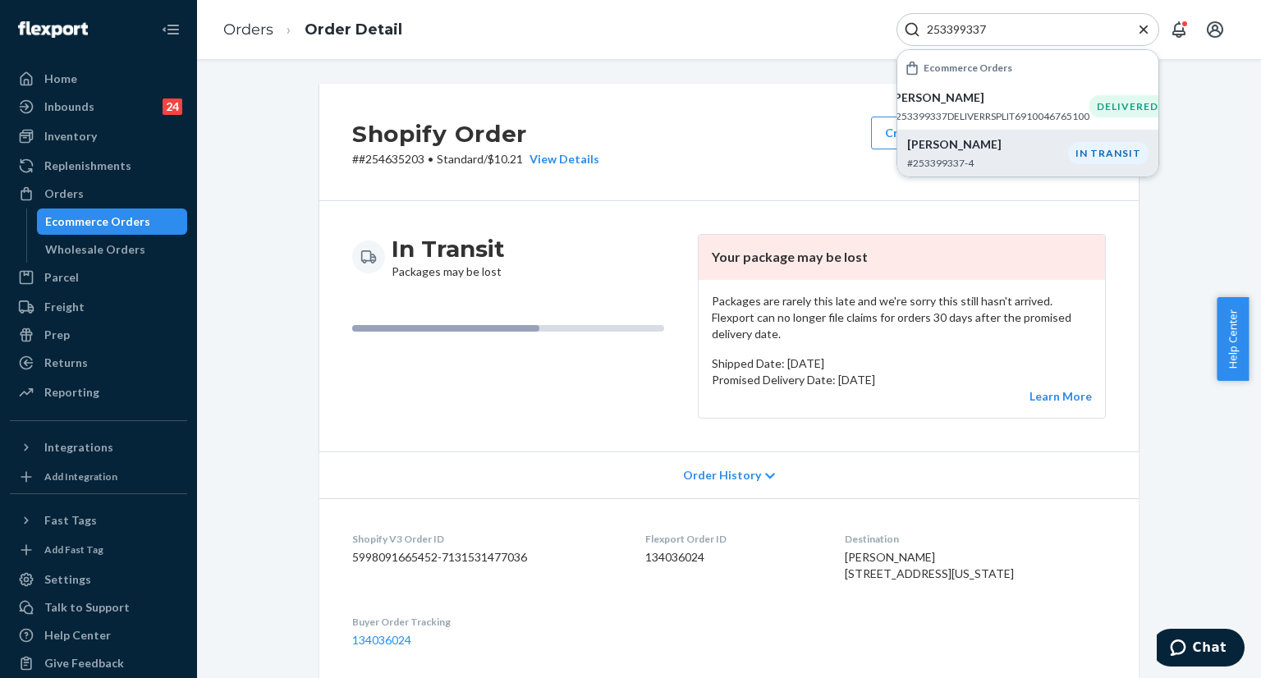
click at [1015, 144] on p "Mia Caruso" at bounding box center [987, 144] width 161 height 16
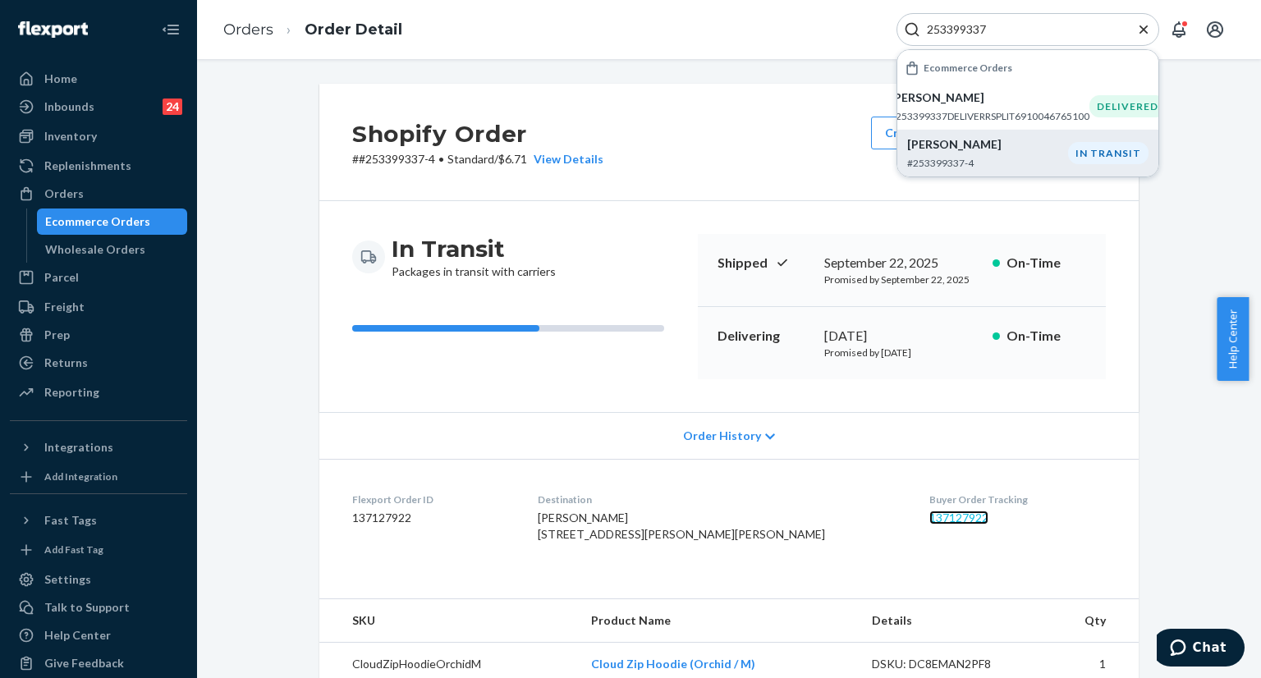
click at [930, 514] on link "137127922" at bounding box center [959, 518] width 59 height 14
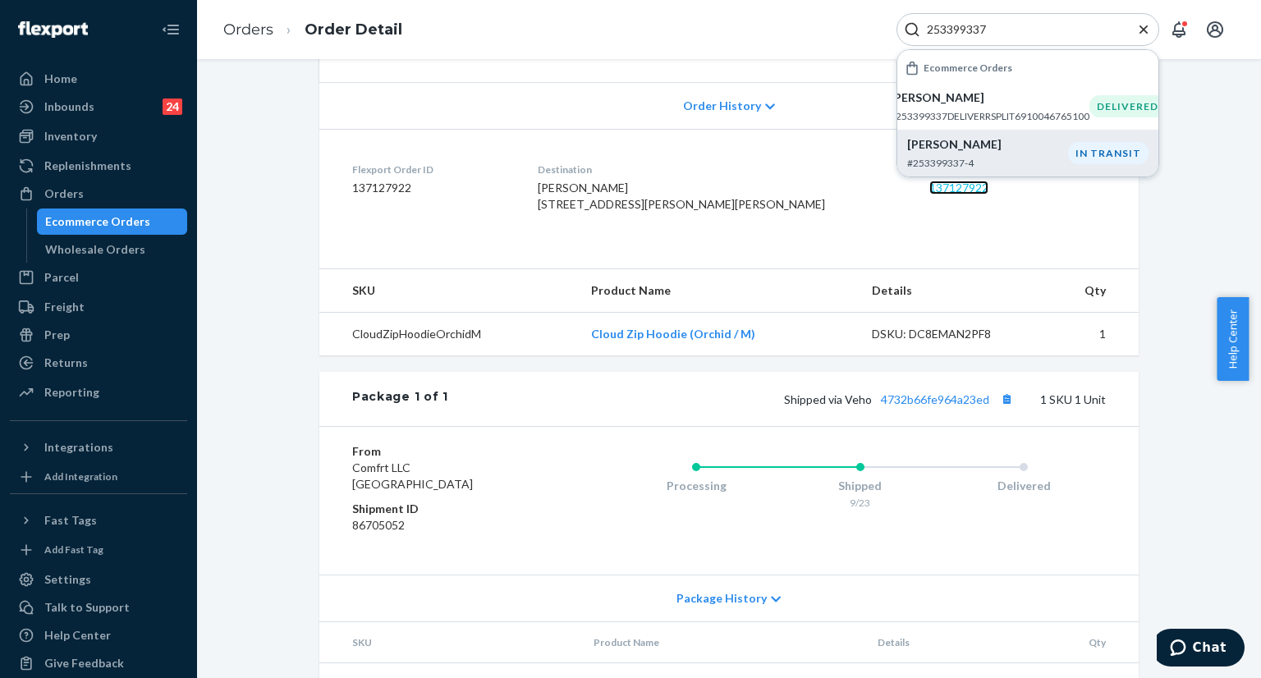
scroll to position [409, 0]
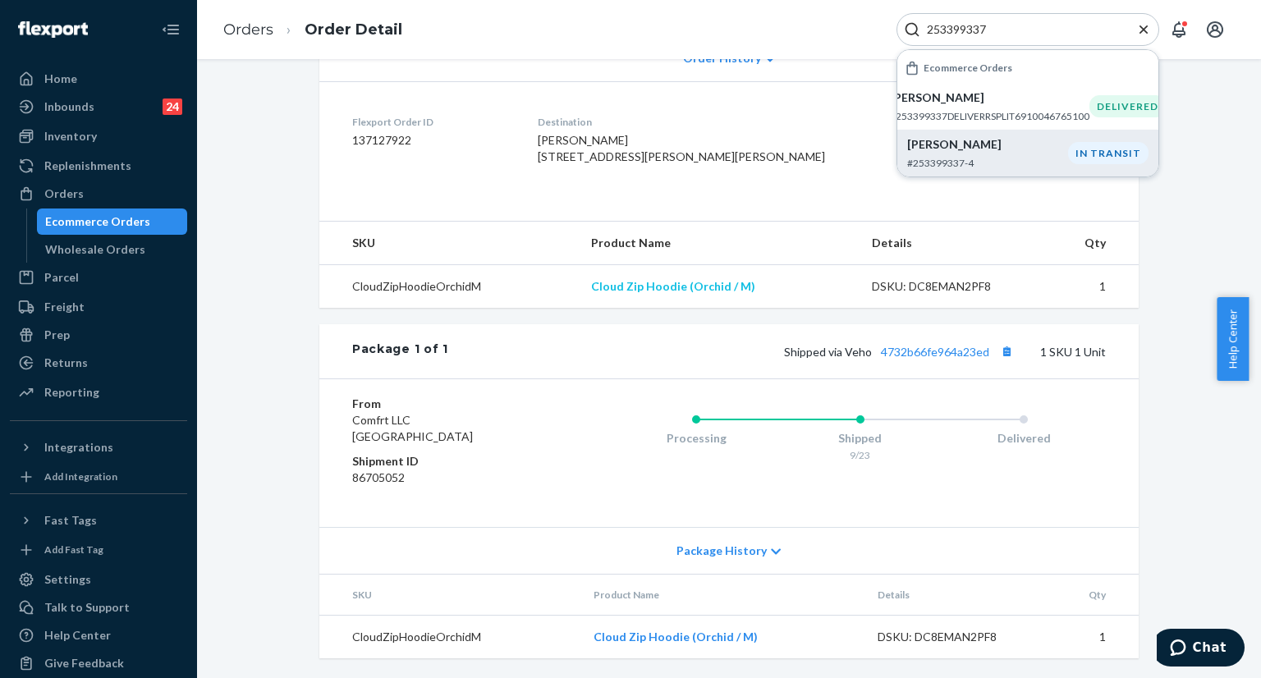
drag, startPoint x: 581, startPoint y: 285, endPoint x: 598, endPoint y: 285, distance: 16.4
click at [584, 285] on td "Cloud Zip Hoodie (Orchid / M)" at bounding box center [719, 287] width 282 height 44
copy link "Cloud Zip Hoodie (Orchid / M)"
drag, startPoint x: 611, startPoint y: 282, endPoint x: 749, endPoint y: 285, distance: 138.0
click at [749, 285] on td "Cloud Zip Hoodie (Orchid / M)" at bounding box center [719, 287] width 282 height 44
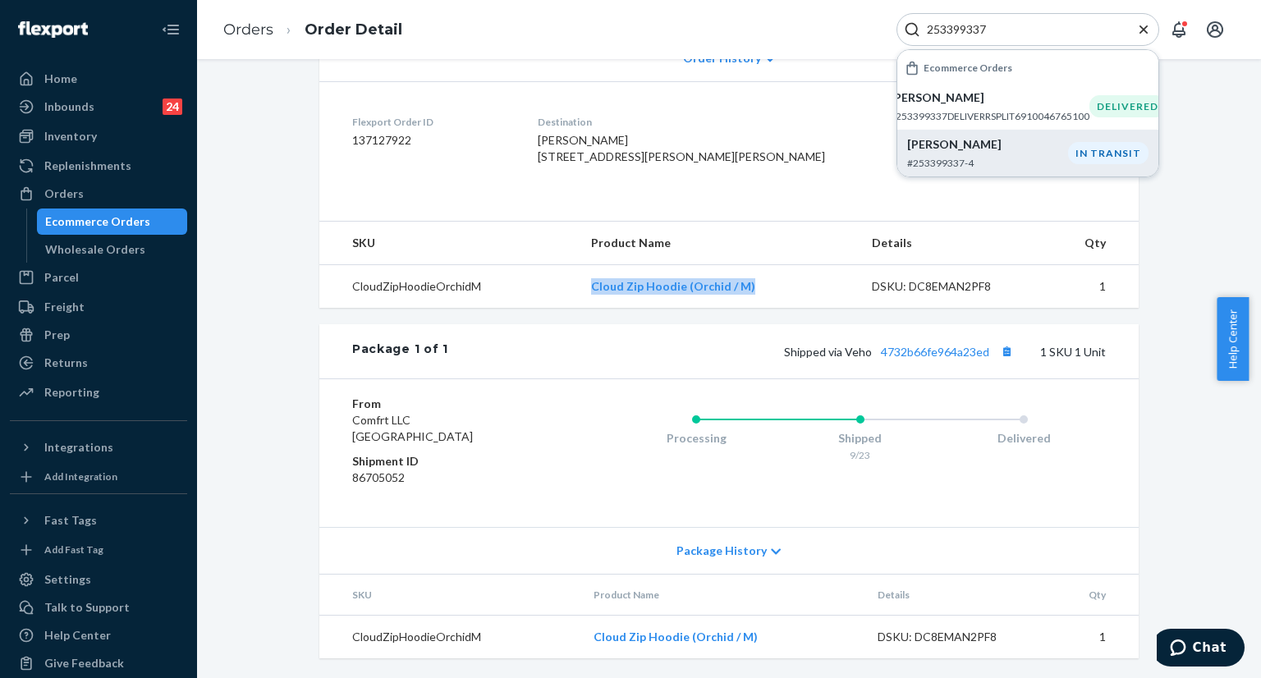
click at [750, 286] on td "Cloud Zip Hoodie (Orchid / M)" at bounding box center [719, 287] width 282 height 44
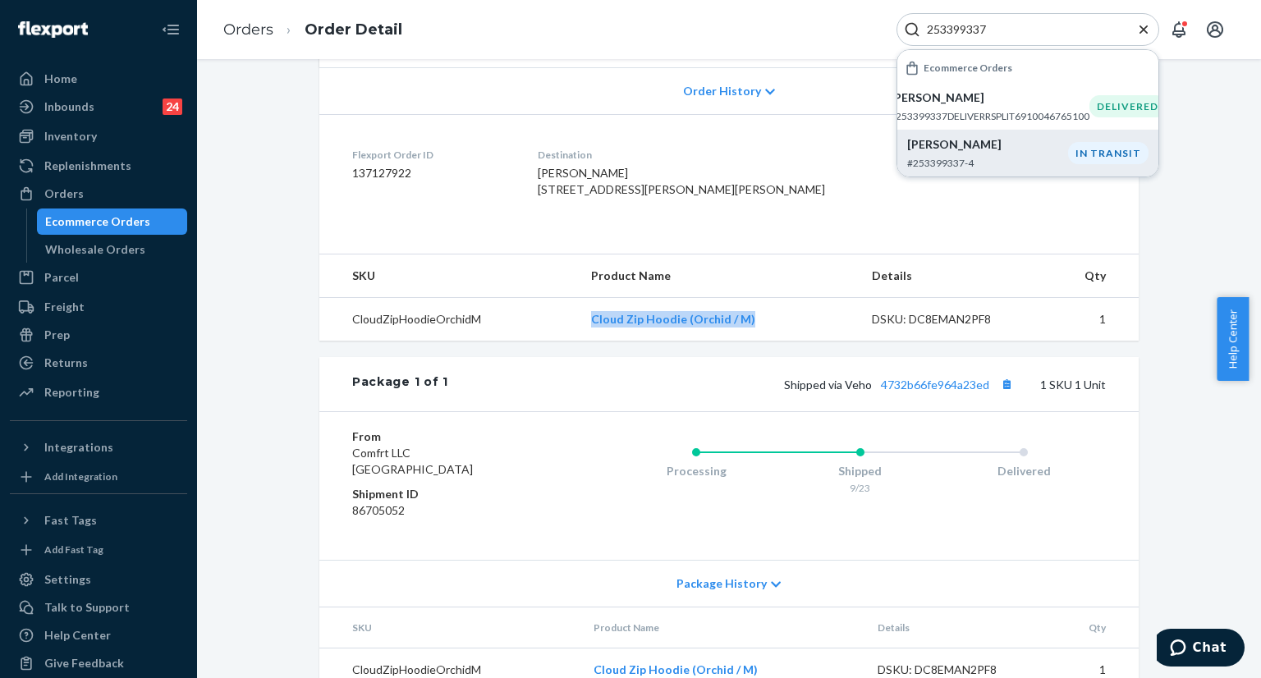
scroll to position [163, 0]
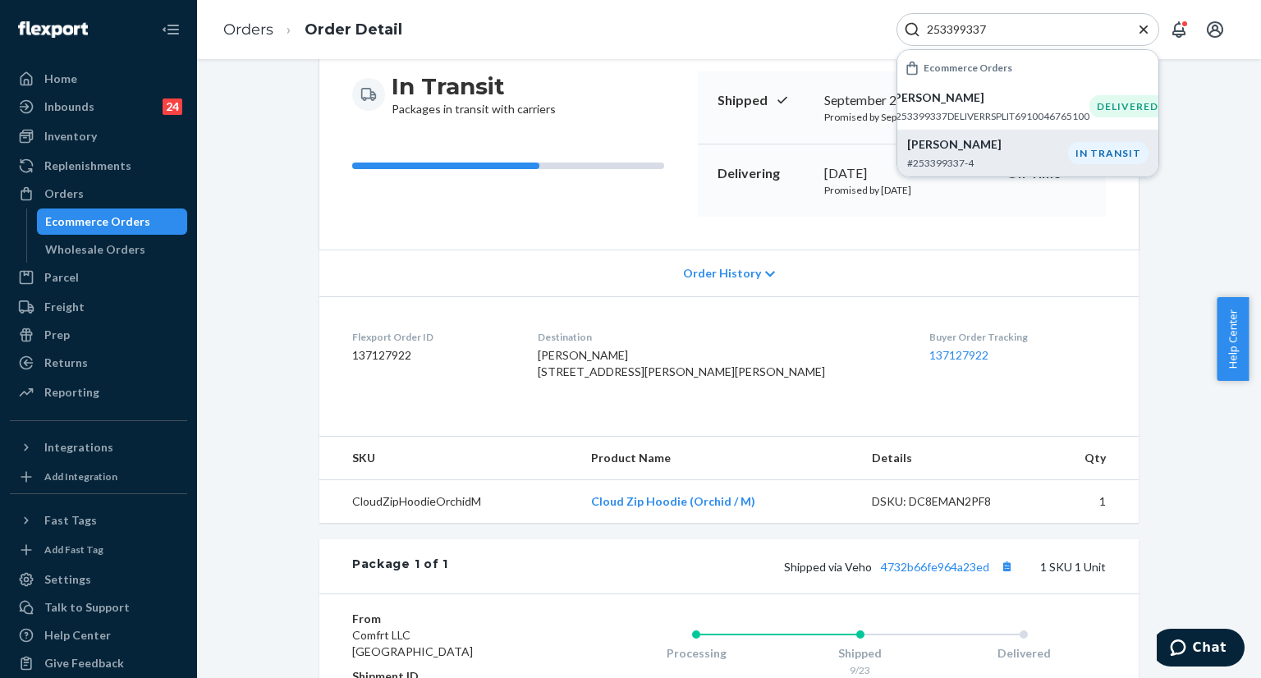
drag, startPoint x: 562, startPoint y: 234, endPoint x: 571, endPoint y: 60, distance: 174.3
click at [562, 232] on div "In Transit Packages in transit with carriers Shipped September 22, 2025 Promise…" at bounding box center [729, 144] width 820 height 211
click at [1074, 19] on div "253399337" at bounding box center [1028, 29] width 263 height 33
click at [1074, 18] on div "253399337" at bounding box center [1028, 29] width 263 height 33
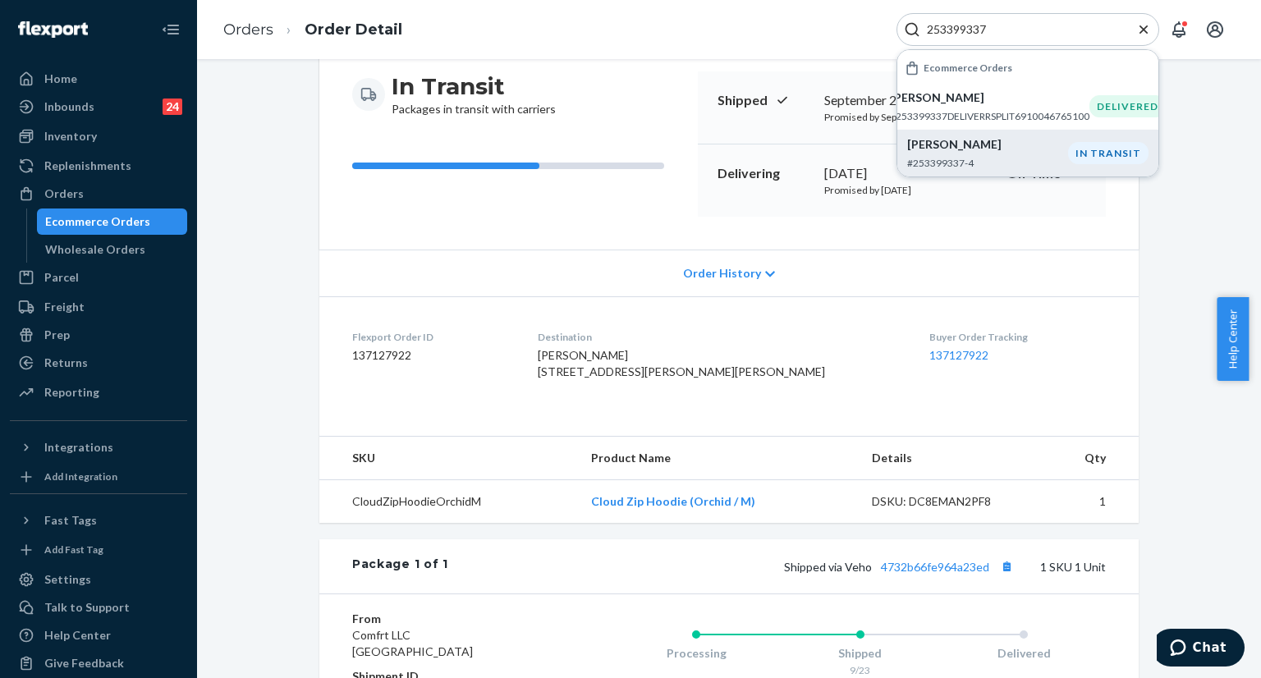
click at [1073, 17] on div "253399337" at bounding box center [1028, 29] width 263 height 33
click at [1072, 16] on div "253399337" at bounding box center [1028, 29] width 263 height 33
click at [1045, 27] on input "253399337" at bounding box center [1022, 29] width 202 height 16
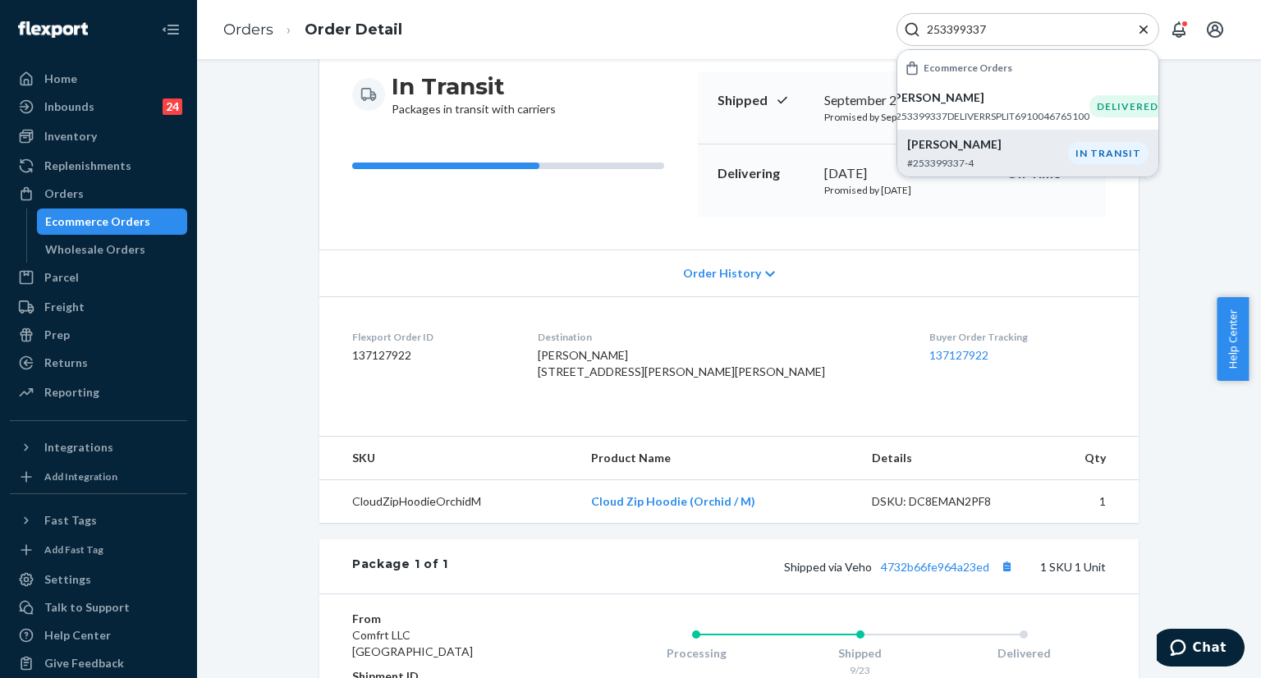
click at [1045, 27] on input "253399337" at bounding box center [1022, 29] width 202 height 16
paste input "#255339246"
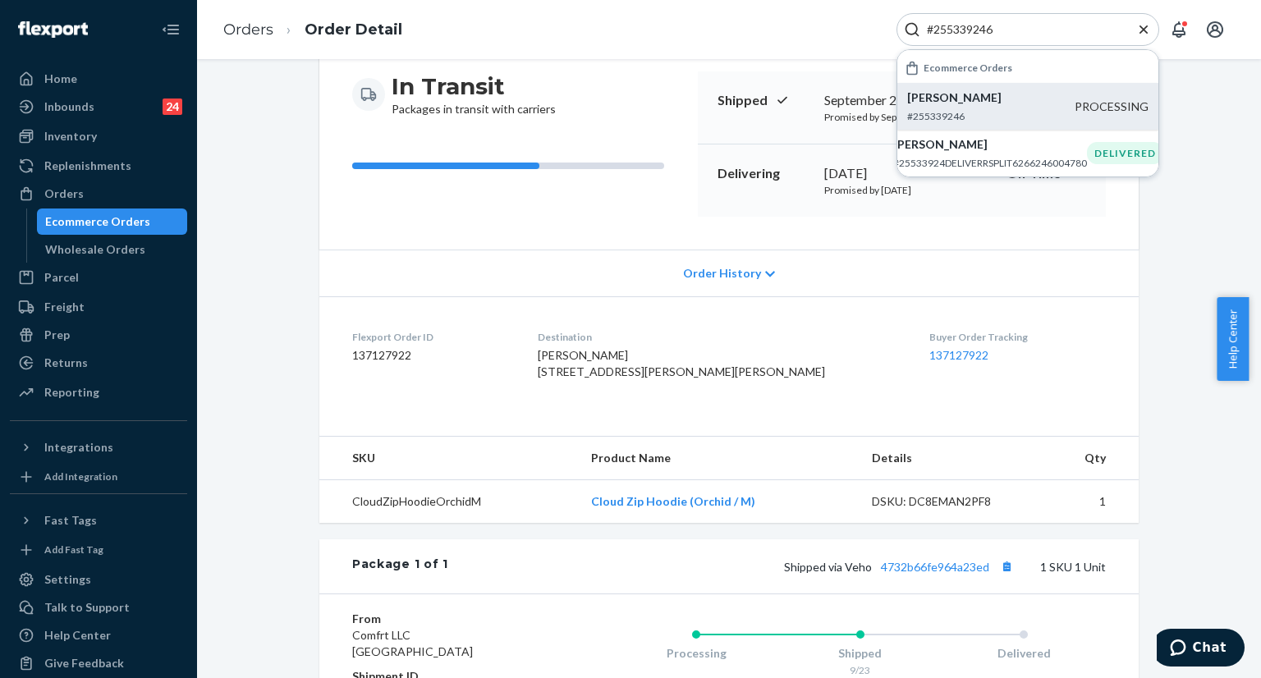
click at [1010, 95] on p "Natalie Maldonado" at bounding box center [991, 98] width 168 height 16
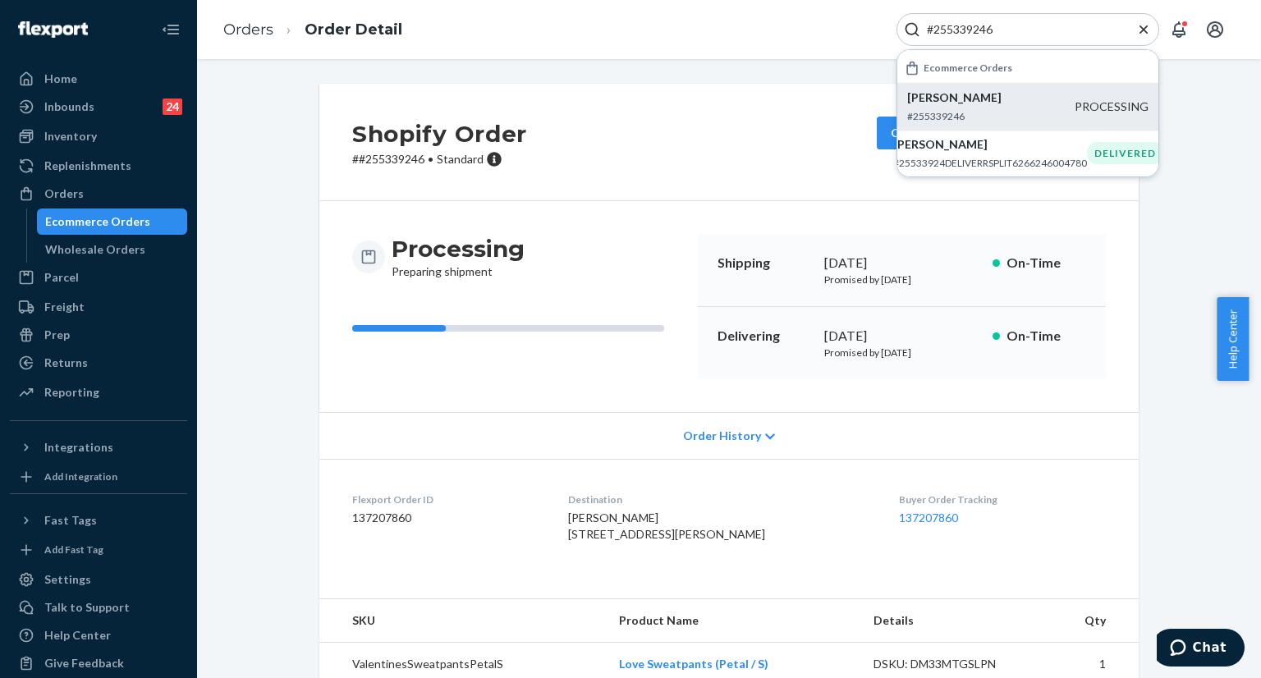
click at [1013, 27] on input "#255339246" at bounding box center [1022, 29] width 202 height 16
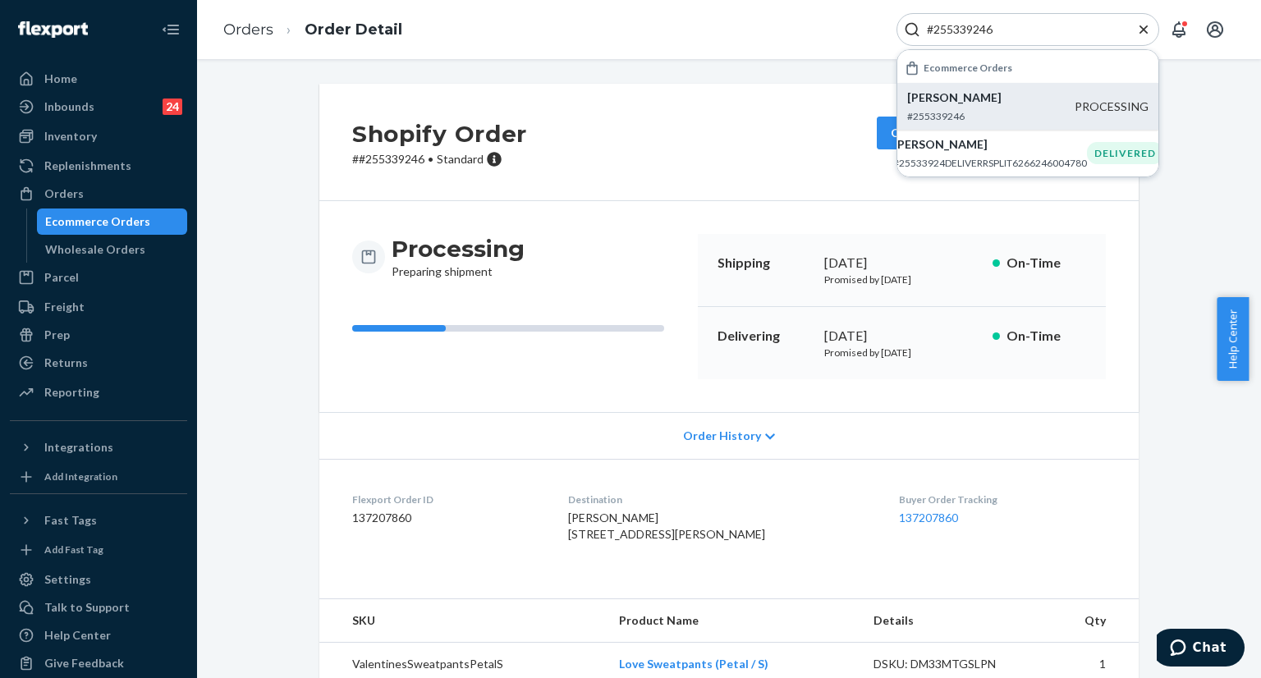
paste input "189648"
type input "#255189648"
click at [969, 103] on p "Justin Padilla" at bounding box center [989, 98] width 165 height 16
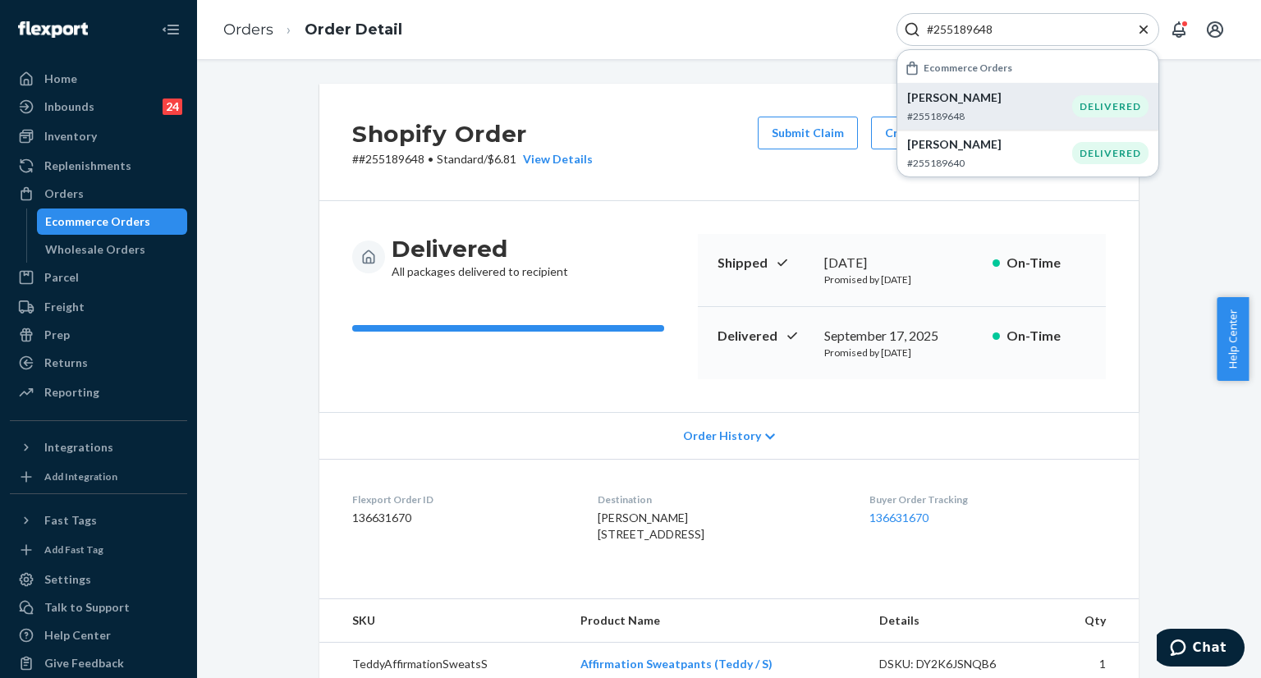
click at [1146, 30] on icon "Close Search" at bounding box center [1144, 29] width 16 height 16
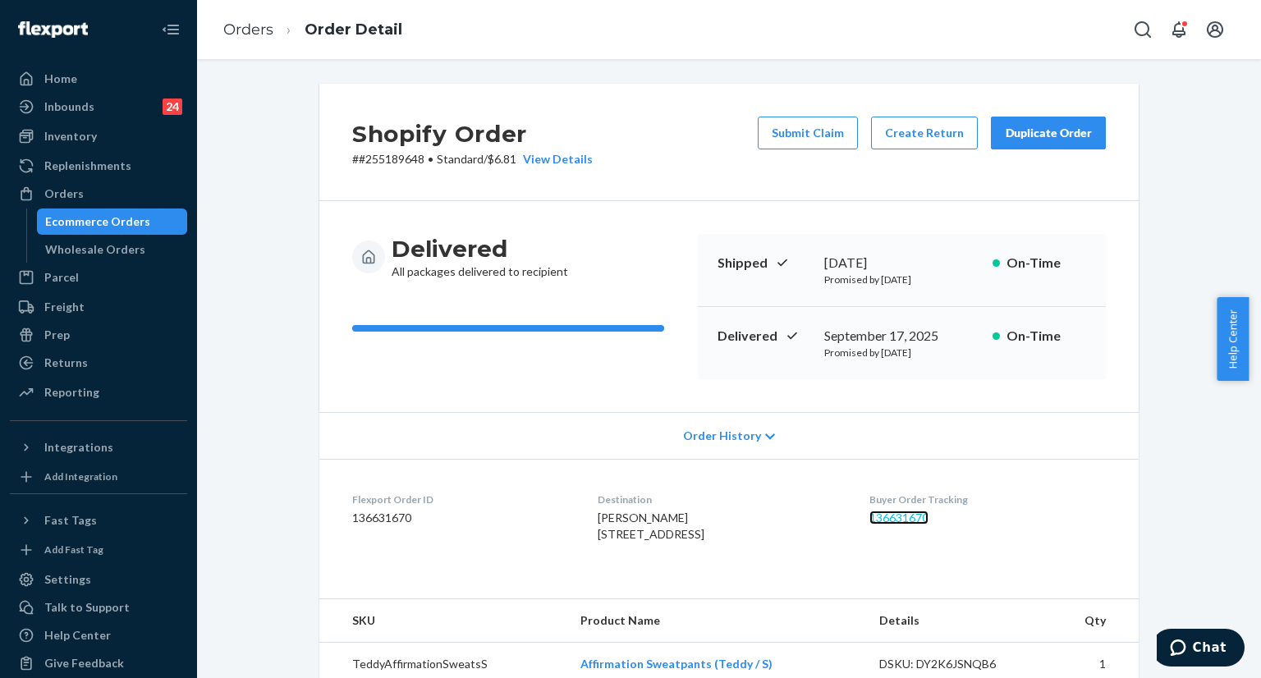
click at [899, 521] on link "136631670" at bounding box center [899, 518] width 59 height 14
click at [1125, 34] on div "Orders Order Detail" at bounding box center [729, 29] width 1064 height 59
click at [1136, 34] on icon "Open Search Box" at bounding box center [1143, 30] width 20 height 20
click at [1087, 27] on input "Search Input" at bounding box center [1022, 29] width 202 height 16
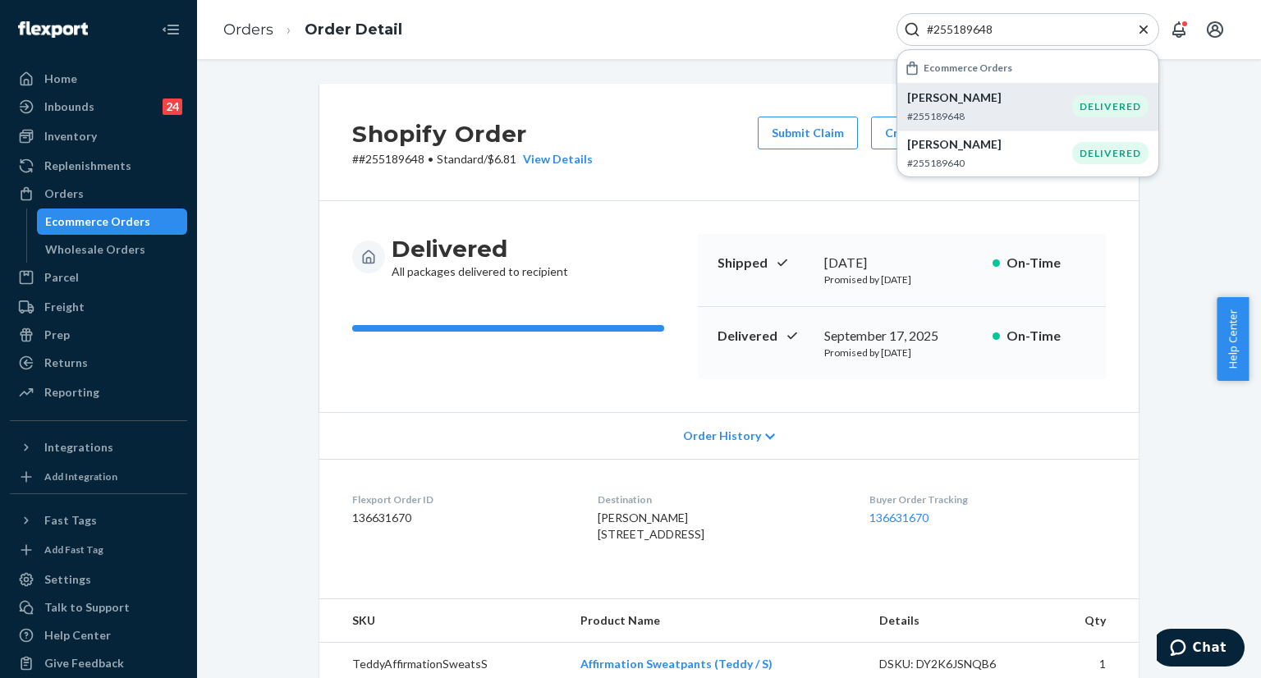
click at [951, 107] on div "Justin Padilla #255189648" at bounding box center [989, 107] width 165 height 34
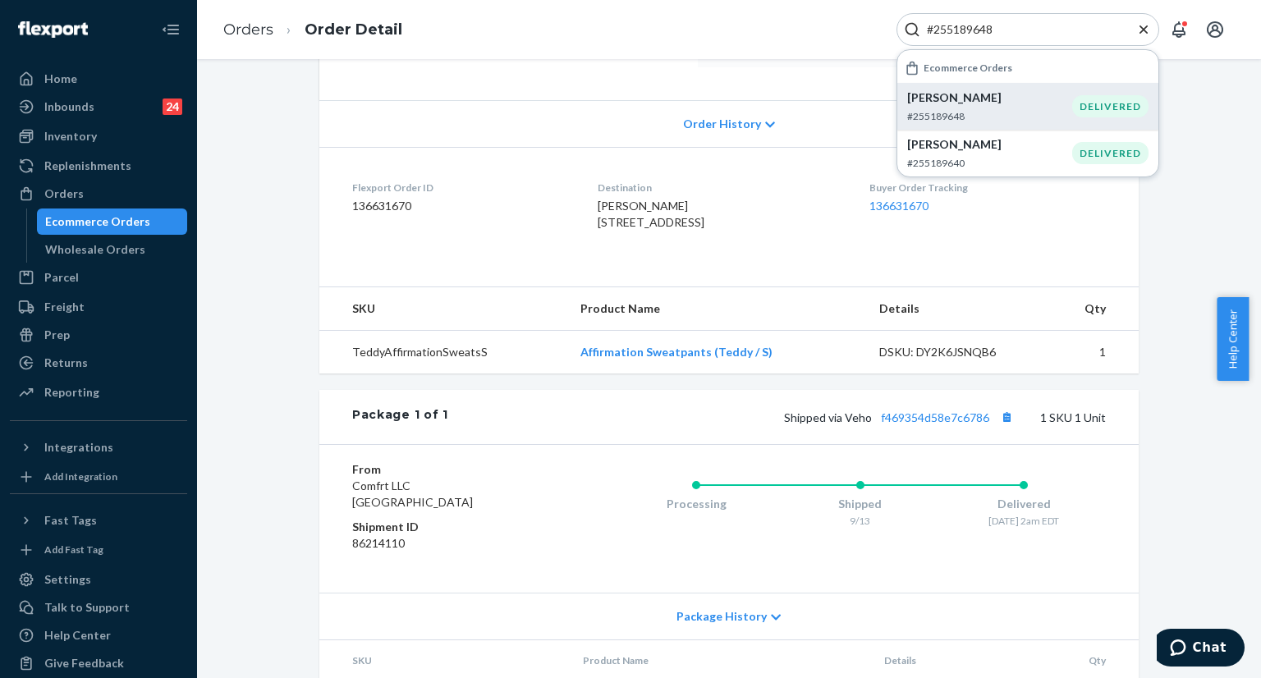
scroll to position [409, 0]
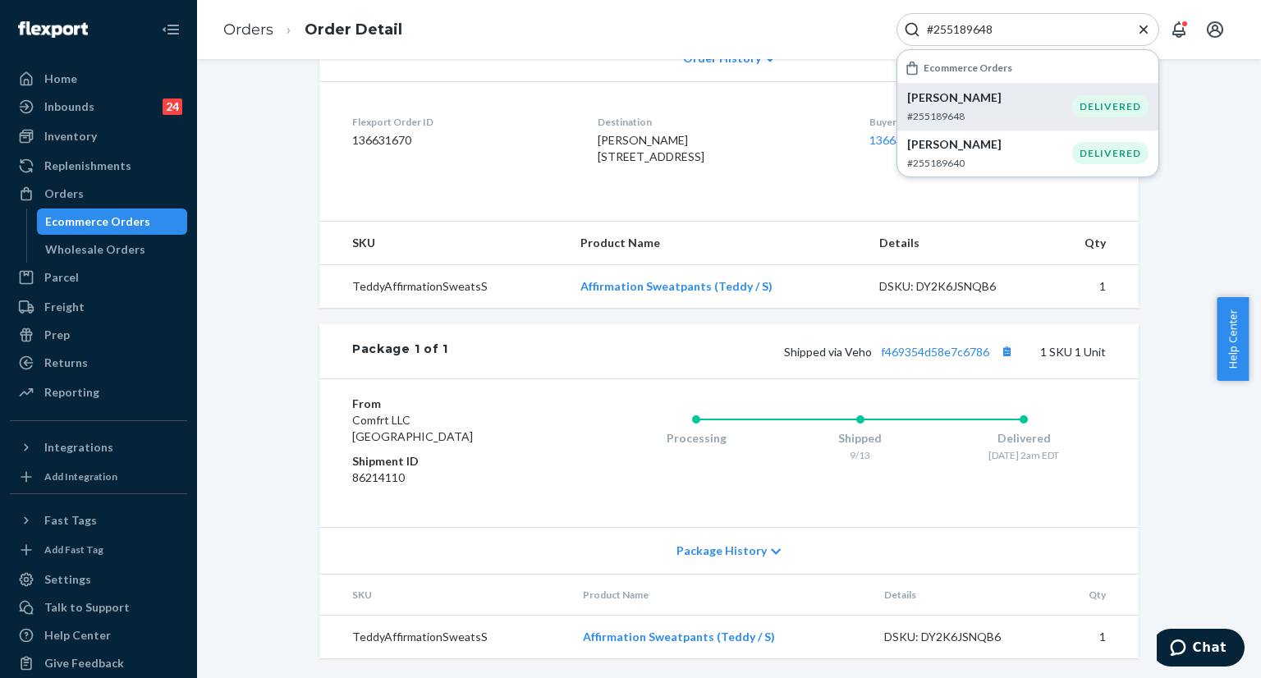
click at [1031, 34] on input "#255189648" at bounding box center [1022, 29] width 202 height 16
paste input "f2546890e57aa6f2"
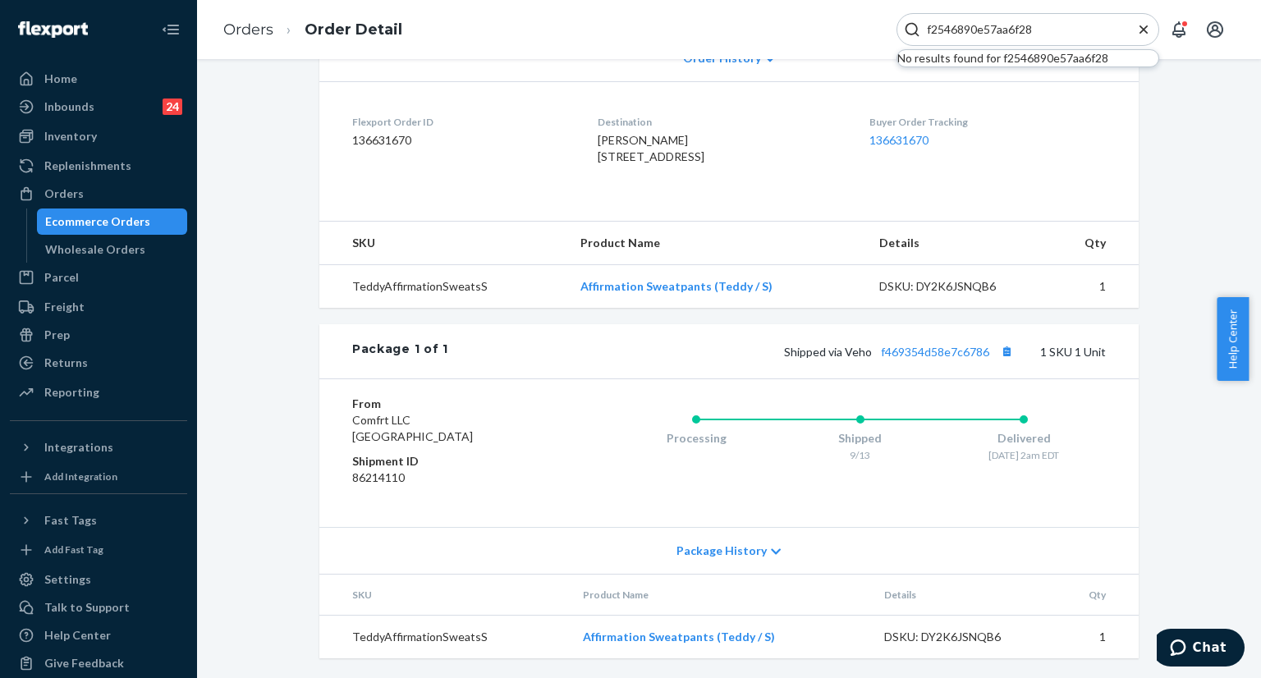
type input "f2546890e57aa6f28"
click at [1144, 31] on icon "Close Search" at bounding box center [1144, 29] width 16 height 16
click at [1139, 33] on icon "Open Search Box" at bounding box center [1143, 30] width 20 height 20
click at [1041, 24] on input "Search Input" at bounding box center [1022, 29] width 202 height 16
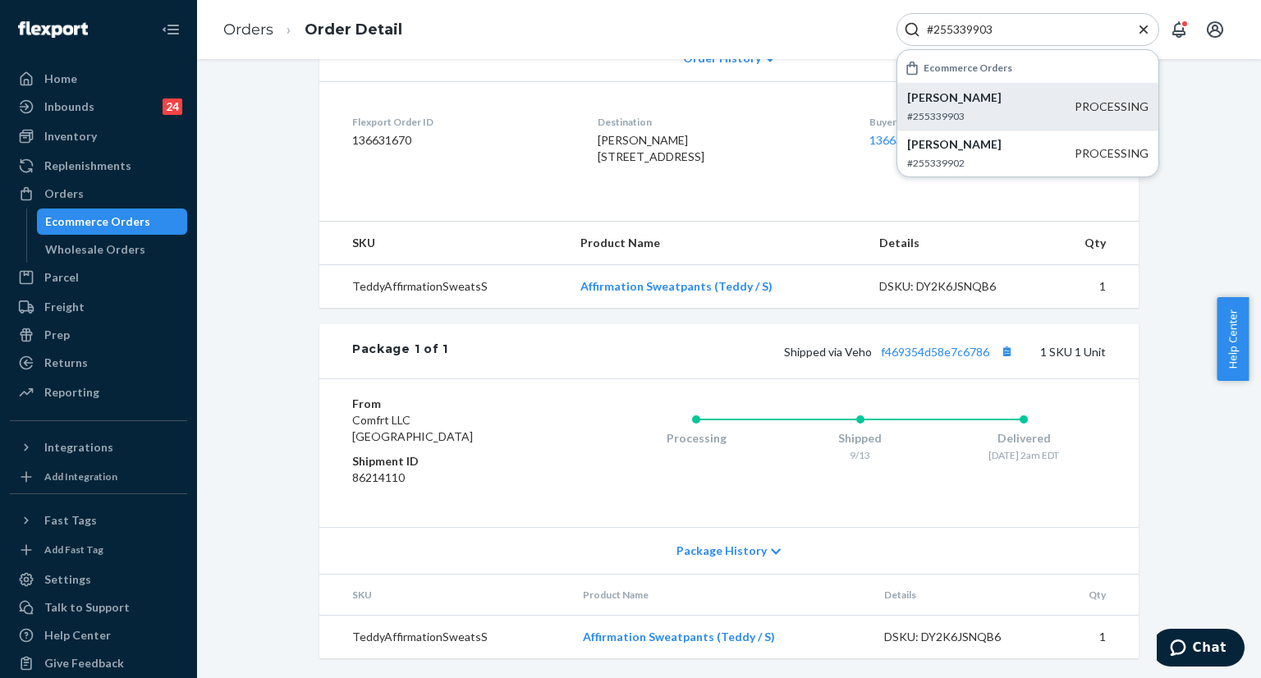
click at [983, 112] on p "#255339903" at bounding box center [991, 116] width 168 height 14
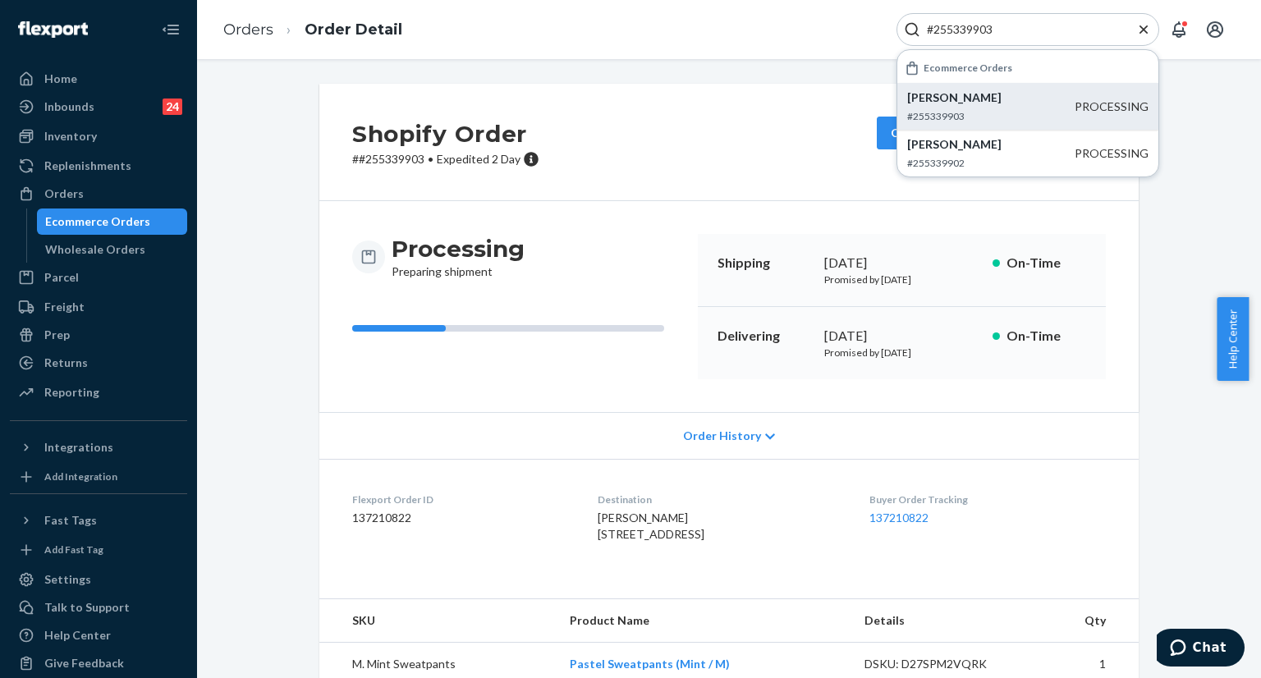
click at [1063, 30] on input "#255339903" at bounding box center [1022, 29] width 202 height 16
paste input "88"
click at [1024, 25] on input "#255339988" at bounding box center [1022, 29] width 202 height 16
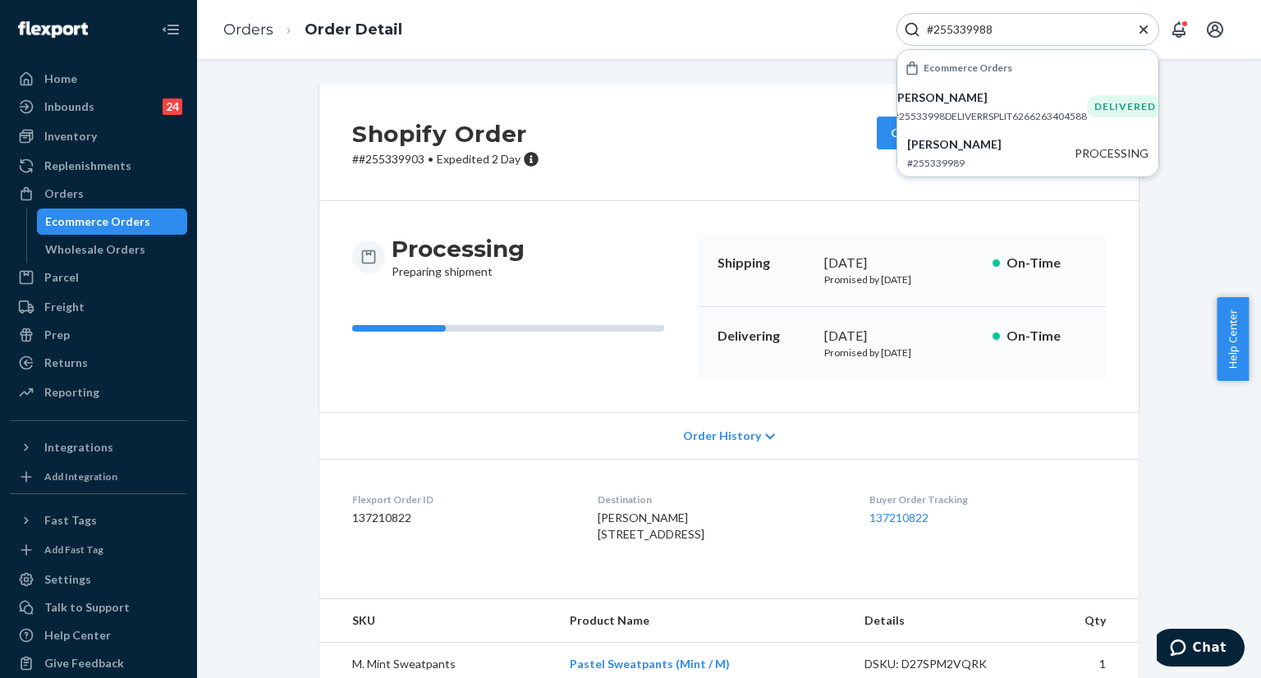
click at [1024, 25] on input "#255339988" at bounding box center [1022, 29] width 202 height 16
paste input "debicola@aol.com"
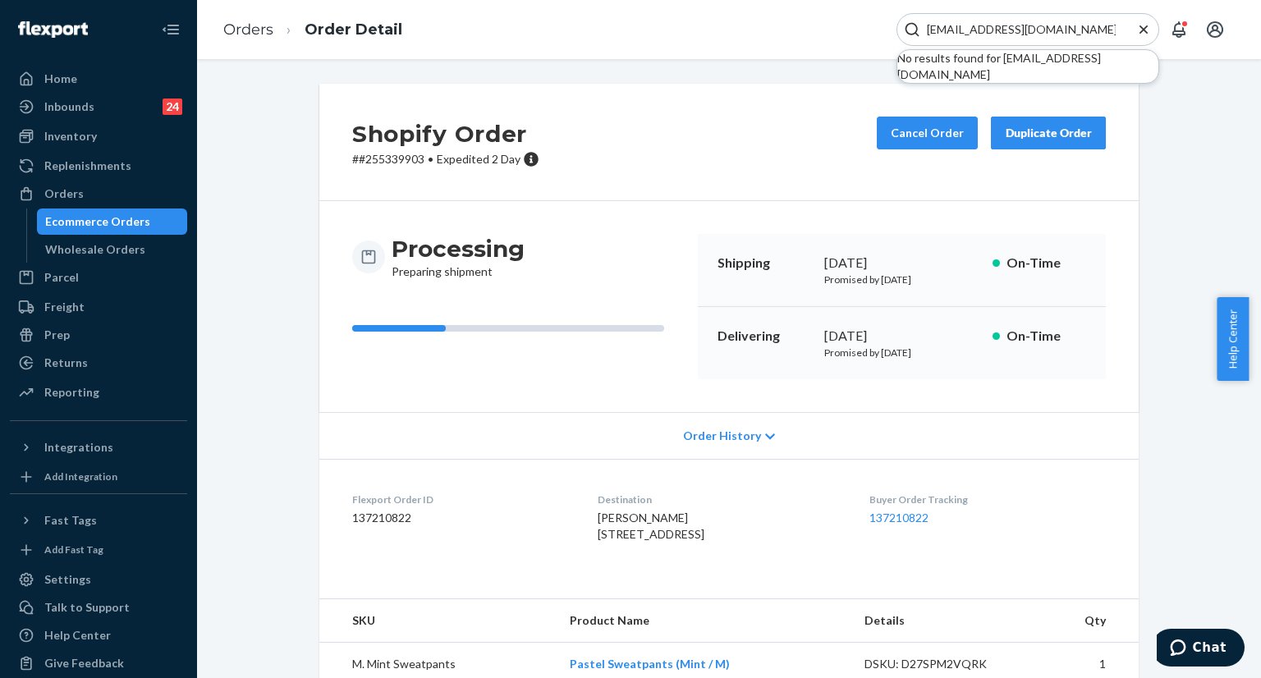
click at [1022, 22] on input "debicola@aol.com" at bounding box center [1022, 29] width 202 height 16
click at [1040, 25] on input "debicola@aol.com" at bounding box center [1022, 29] width 202 height 16
paste input "#255228696"
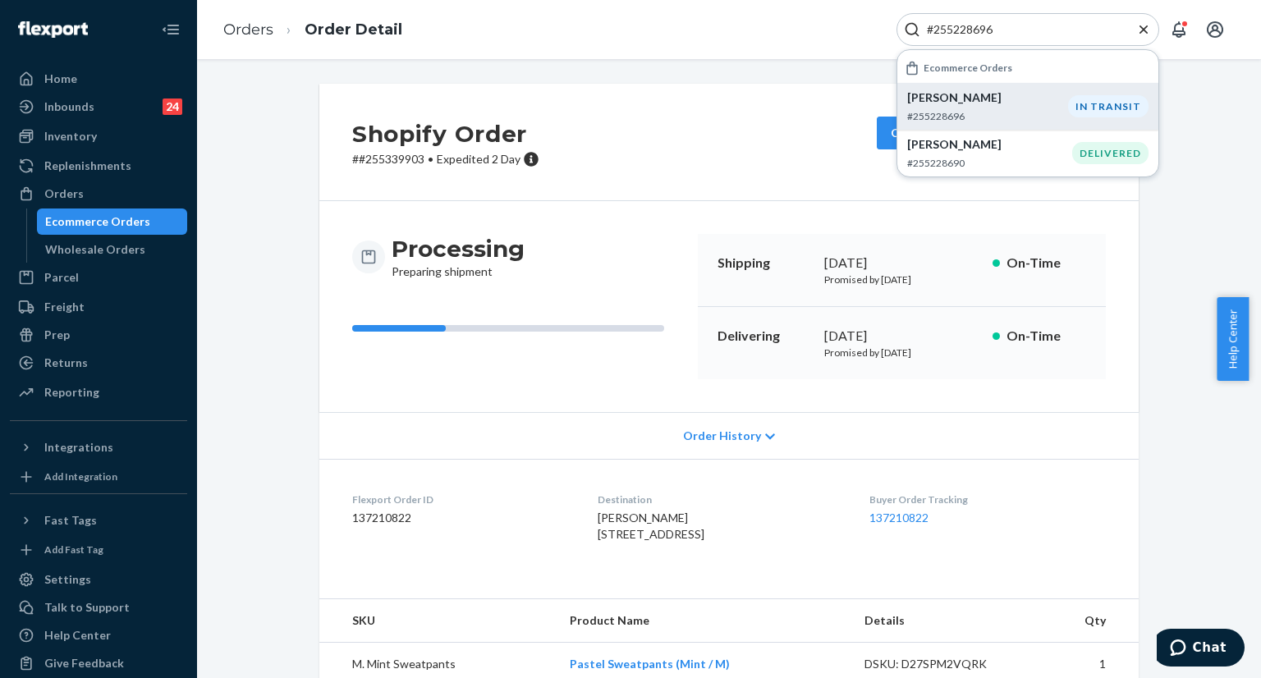
click at [993, 102] on p "Kesira Rogan" at bounding box center [987, 98] width 161 height 16
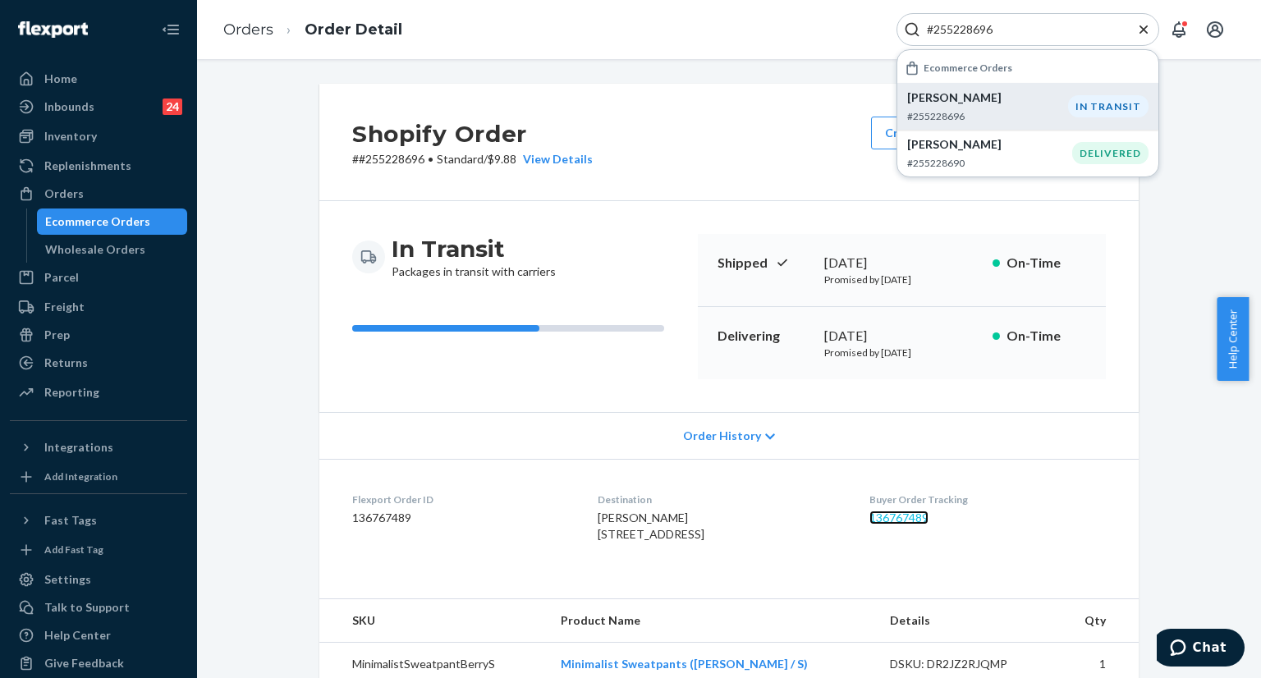
click at [904, 520] on link "136767489" at bounding box center [899, 518] width 59 height 14
click at [1034, 24] on input "#255228696" at bounding box center [1022, 29] width 202 height 16
click at [1033, 24] on input "#255228696" at bounding box center [1022, 29] width 202 height 16
paste input "19670"
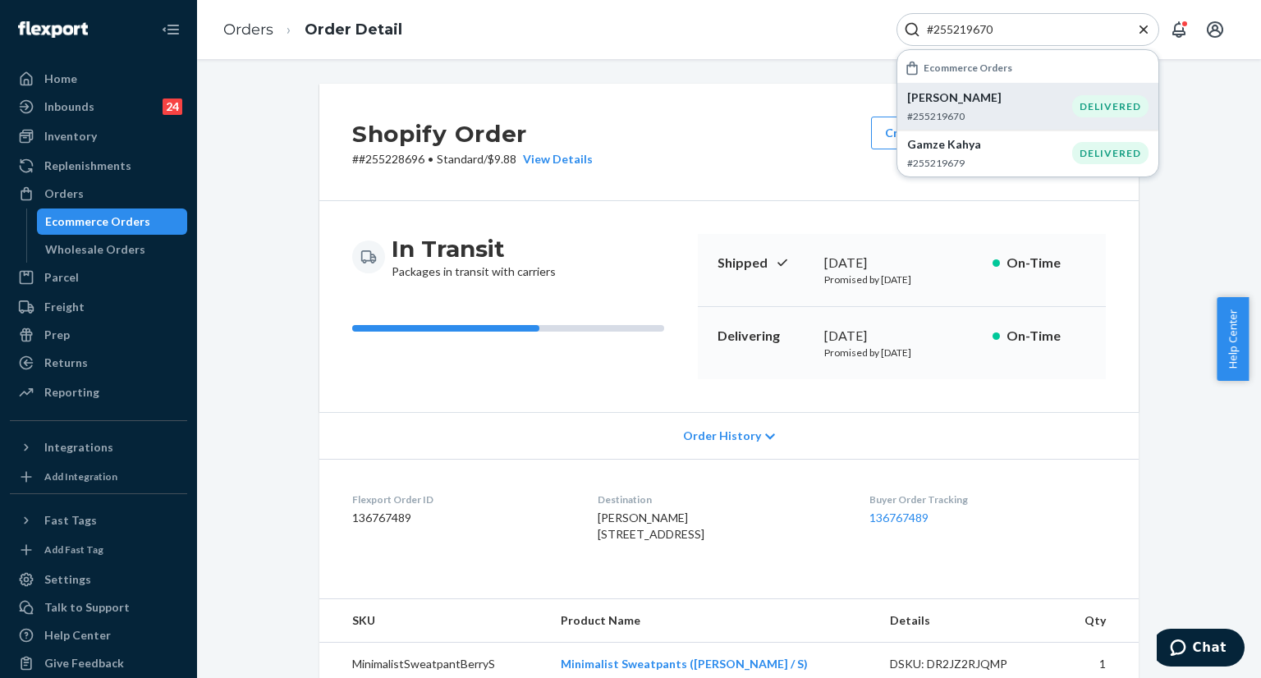
type input "#255219670"
click at [977, 107] on div "Donnie Froehlich #255219670" at bounding box center [989, 107] width 165 height 34
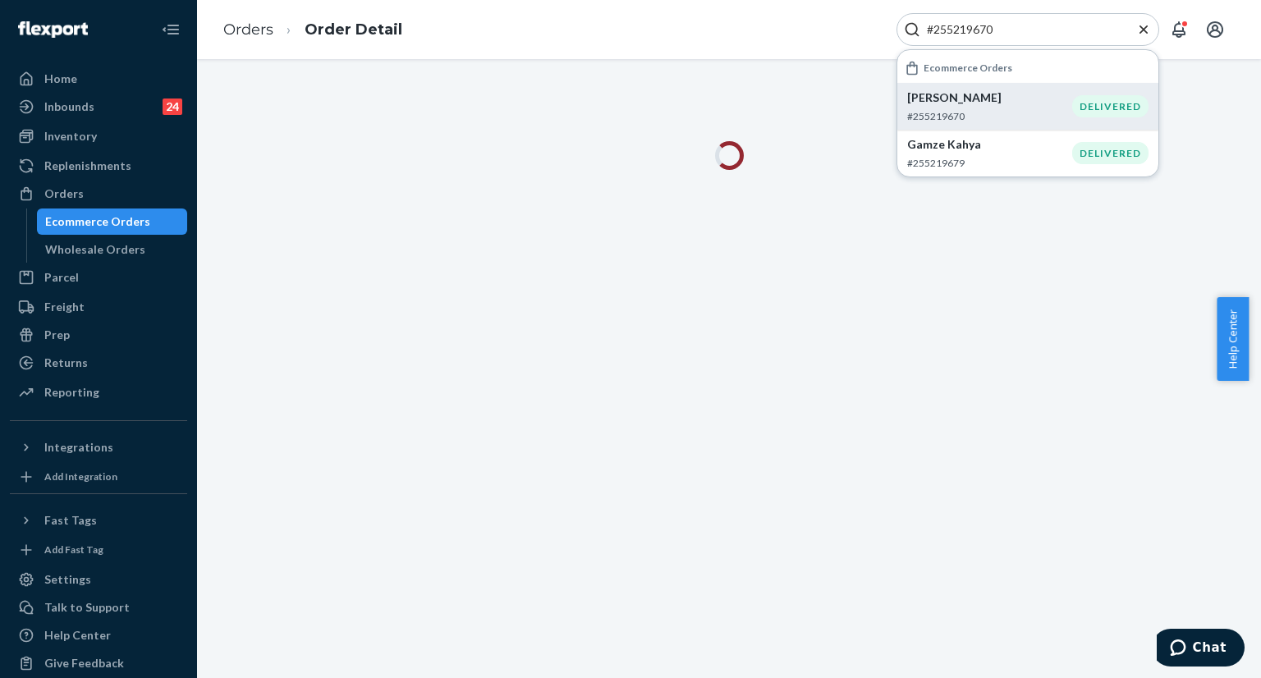
click at [1140, 34] on icon "Close Search" at bounding box center [1144, 29] width 16 height 16
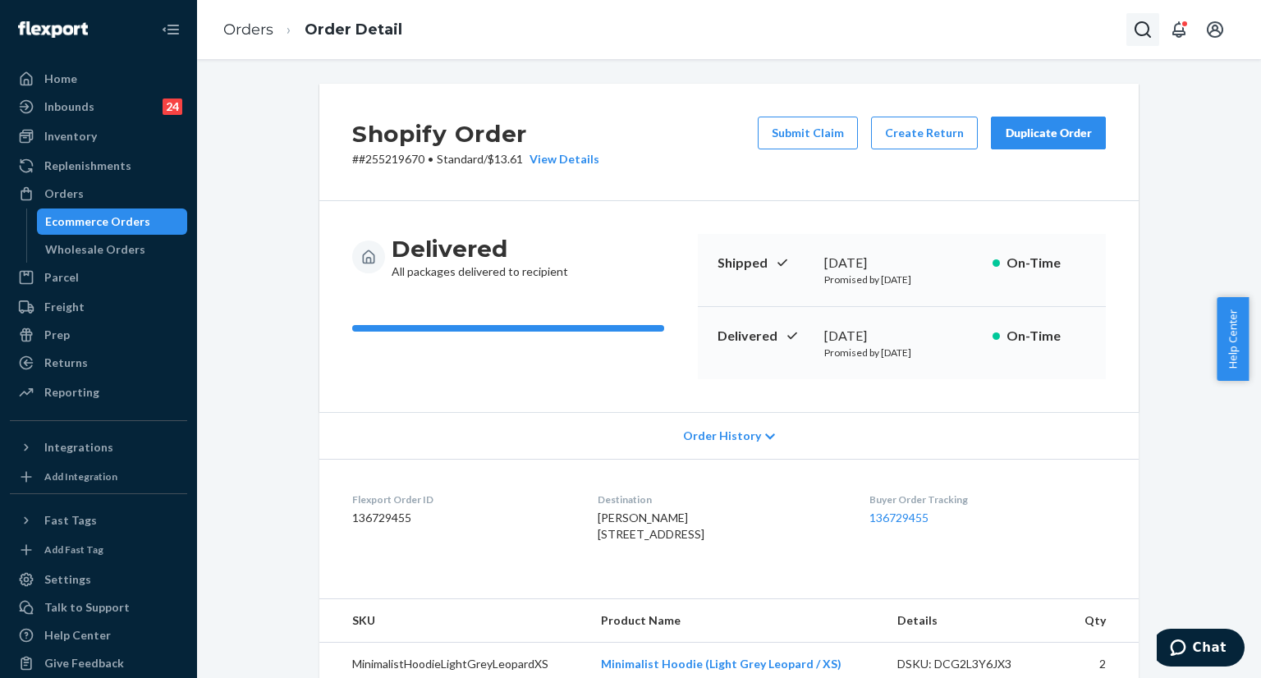
click at [1144, 30] on icon "Open Search Box" at bounding box center [1143, 30] width 20 height 20
click at [1090, 28] on input "Search Input" at bounding box center [1022, 29] width 202 height 16
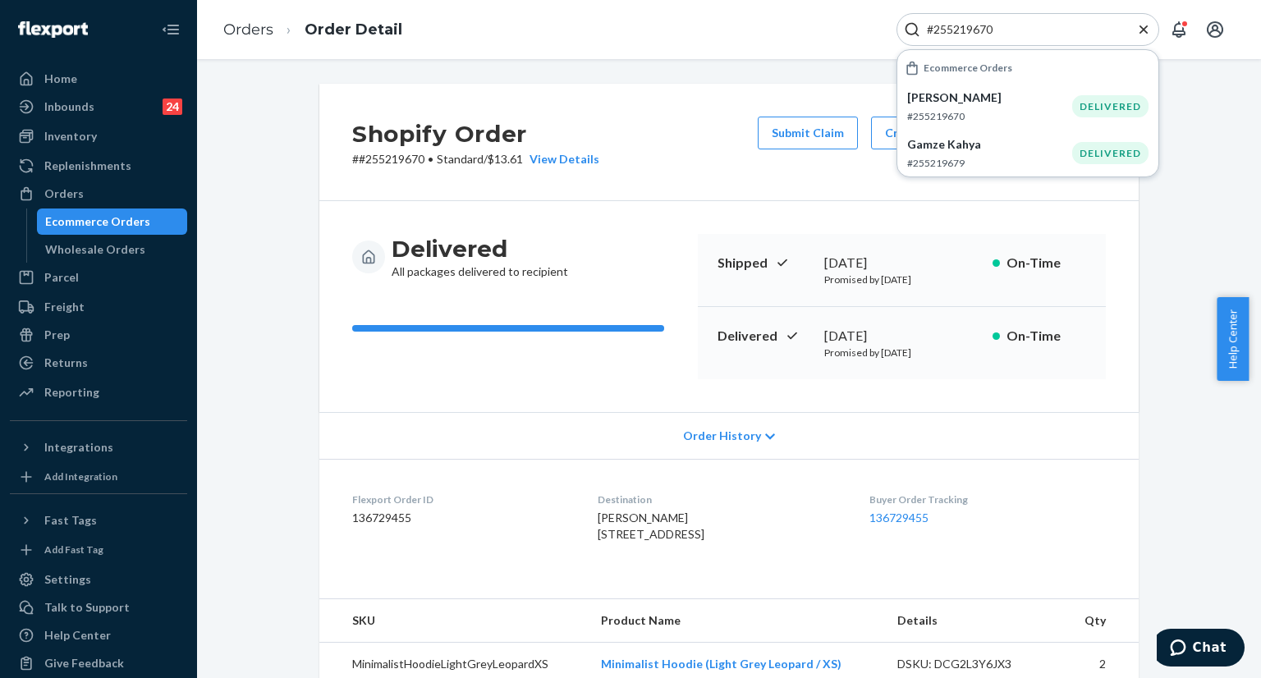
click at [1017, 32] on input "#255219670" at bounding box center [1022, 29] width 202 height 16
paste input "31675 Complete"
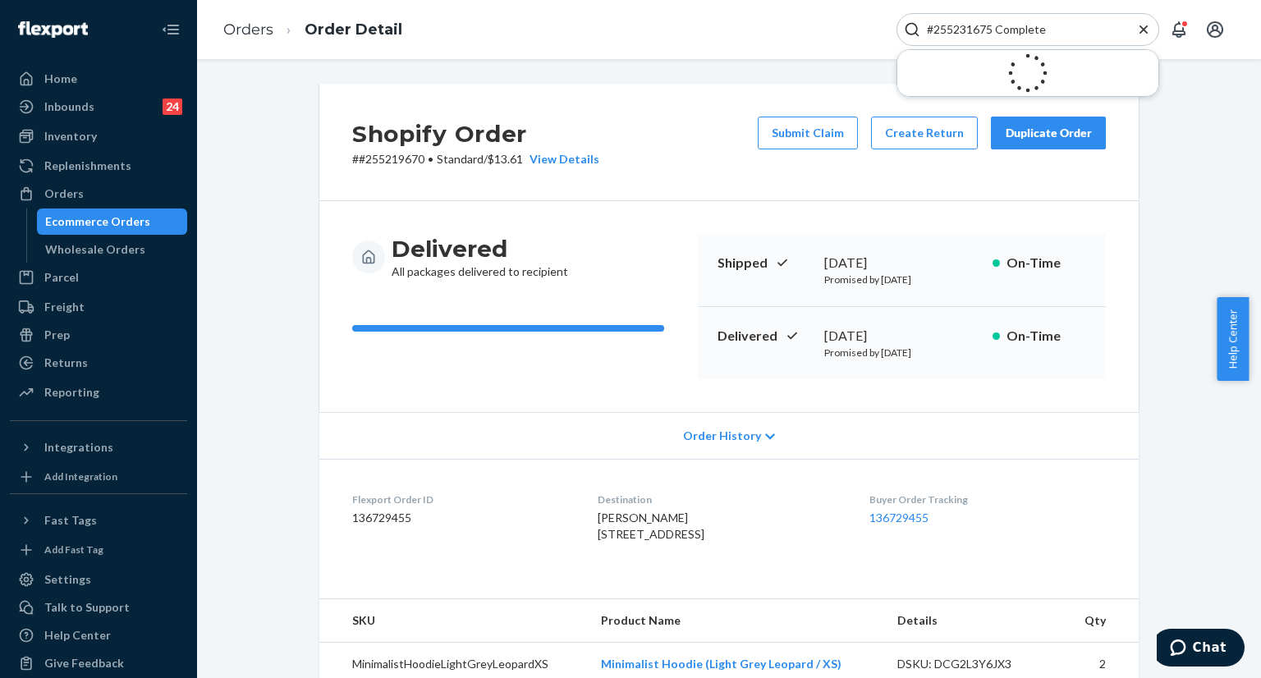
drag, startPoint x: 999, startPoint y: 30, endPoint x: 1042, endPoint y: 29, distance: 43.6
click at [1042, 29] on input "#255231675 Complete" at bounding box center [1022, 29] width 202 height 16
click at [1024, 30] on input "#255231675" at bounding box center [1022, 29] width 202 height 16
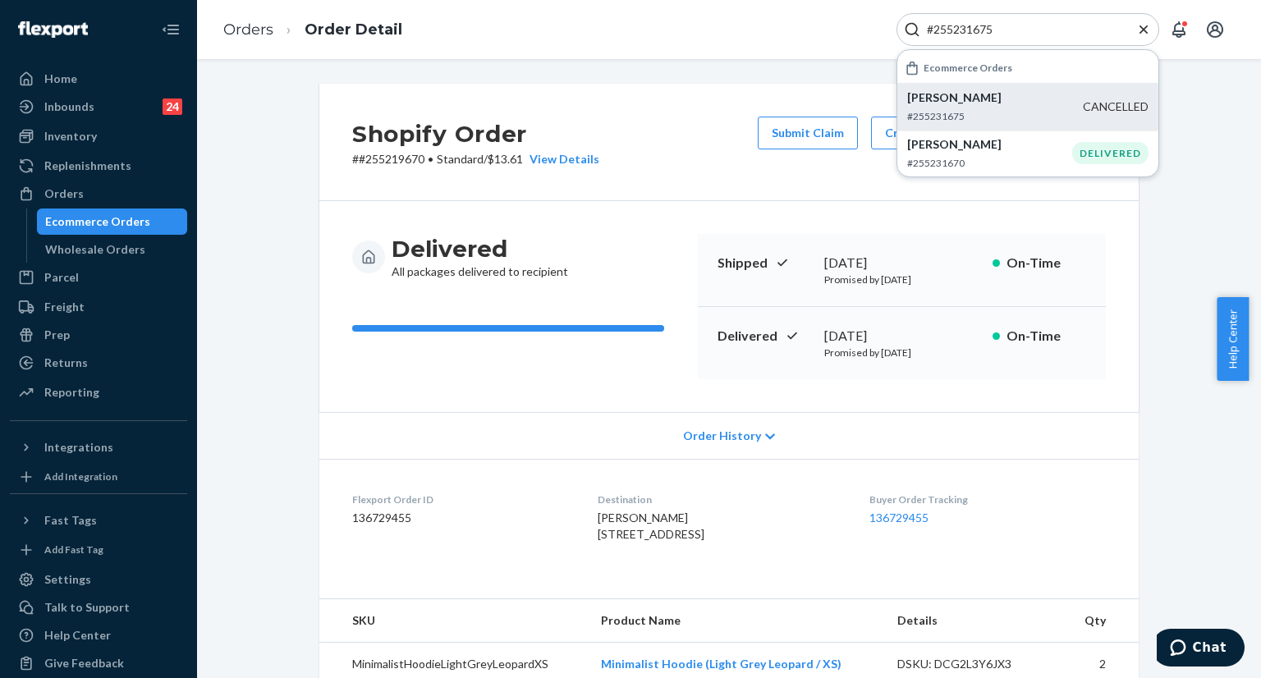
type input "#255231675"
click at [989, 104] on p "Andrew Byrd" at bounding box center [995, 98] width 176 height 16
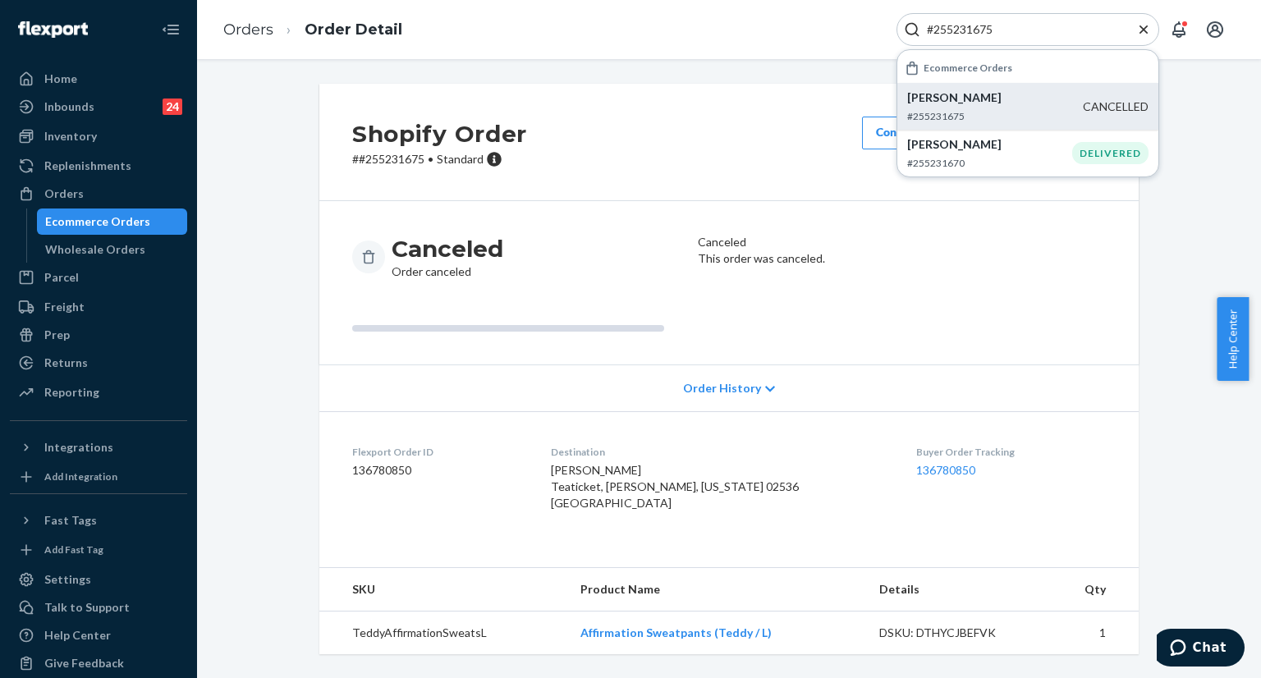
click at [1142, 31] on icon "Close Search" at bounding box center [1144, 29] width 8 height 8
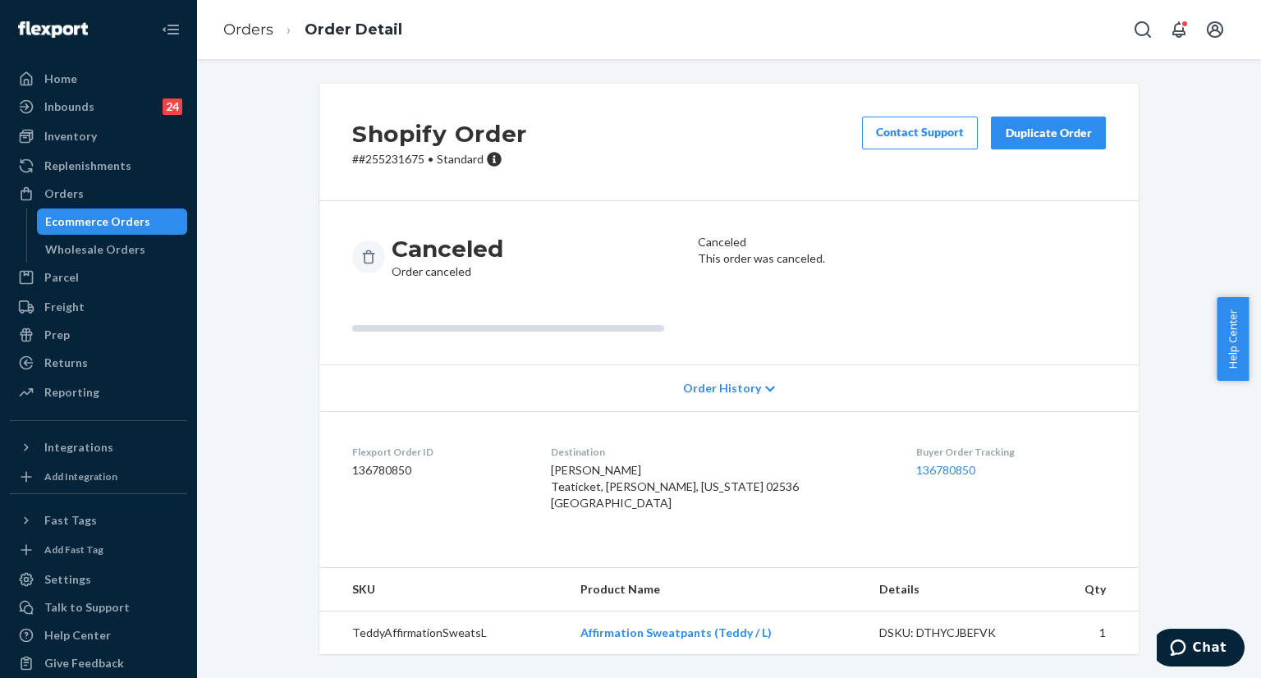
scroll to position [12, 0]
click at [1145, 30] on icon "Open Search Box" at bounding box center [1143, 30] width 20 height 20
click at [1055, 34] on input "Search Input" at bounding box center [1022, 29] width 202 height 16
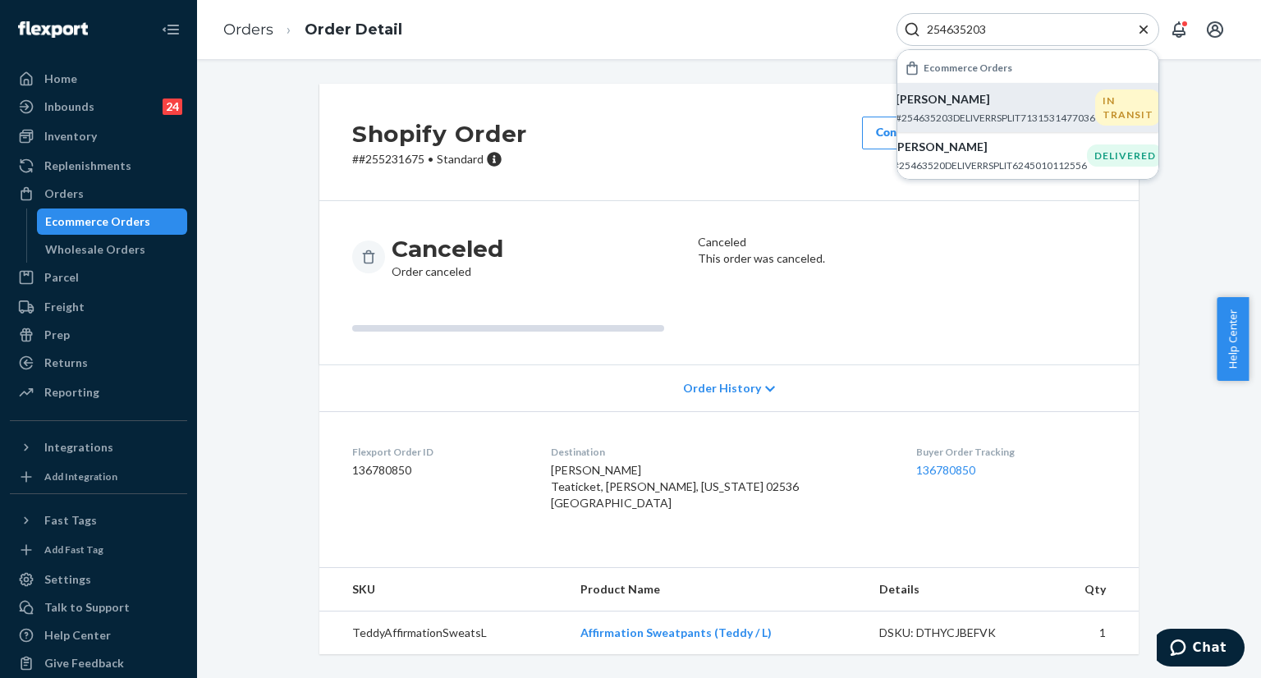
type input "254635203"
click at [1020, 91] on p "Sandi Eiland" at bounding box center [996, 99] width 200 height 16
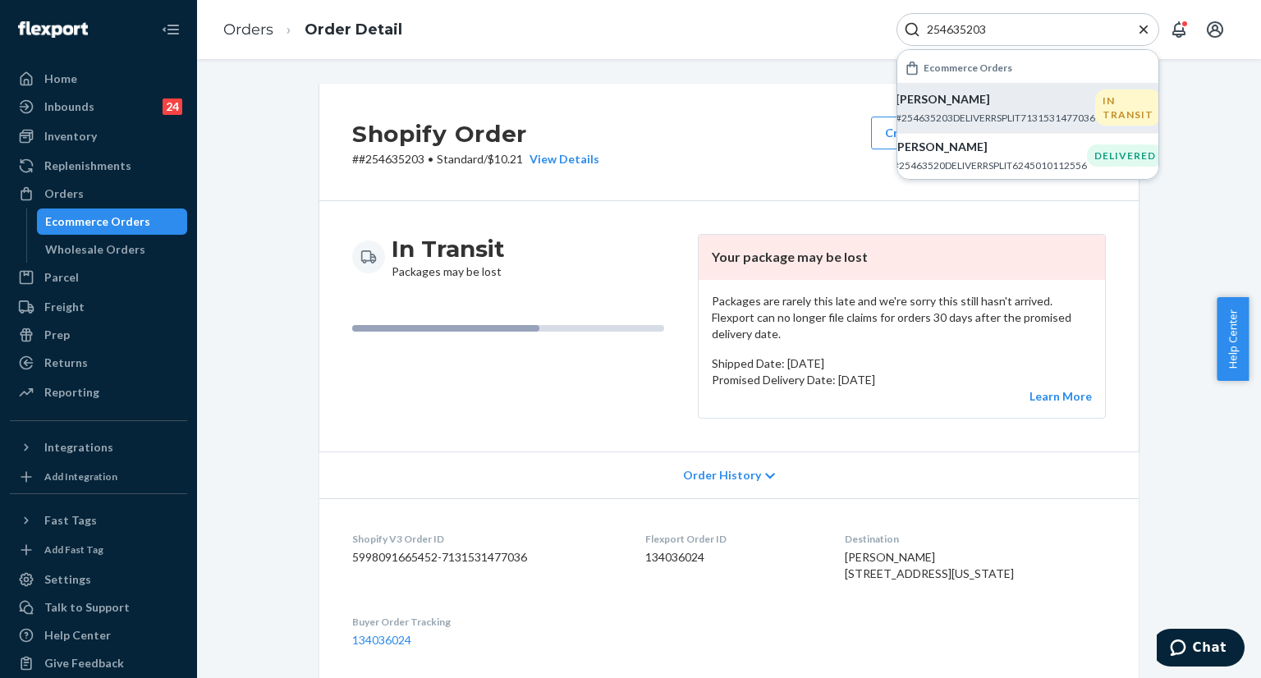
click at [1145, 30] on icon "Close Search" at bounding box center [1144, 29] width 8 height 8
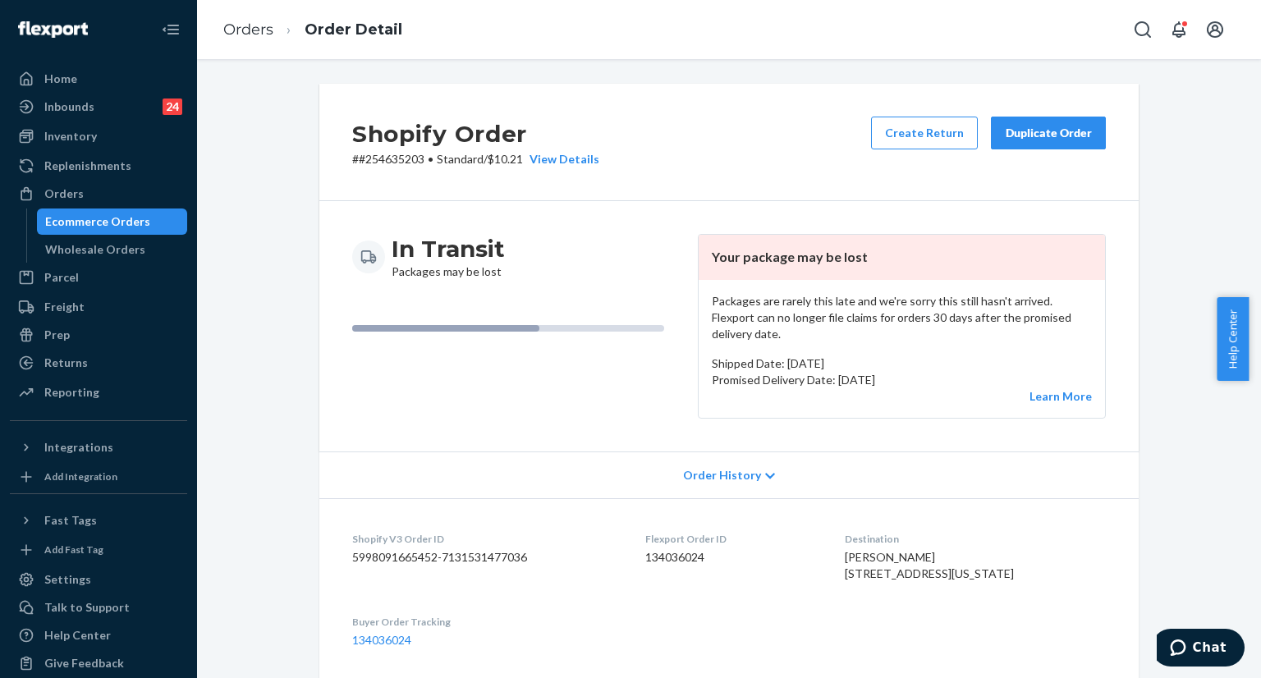
click at [1020, 135] on div "Duplicate Order" at bounding box center [1048, 133] width 87 height 16
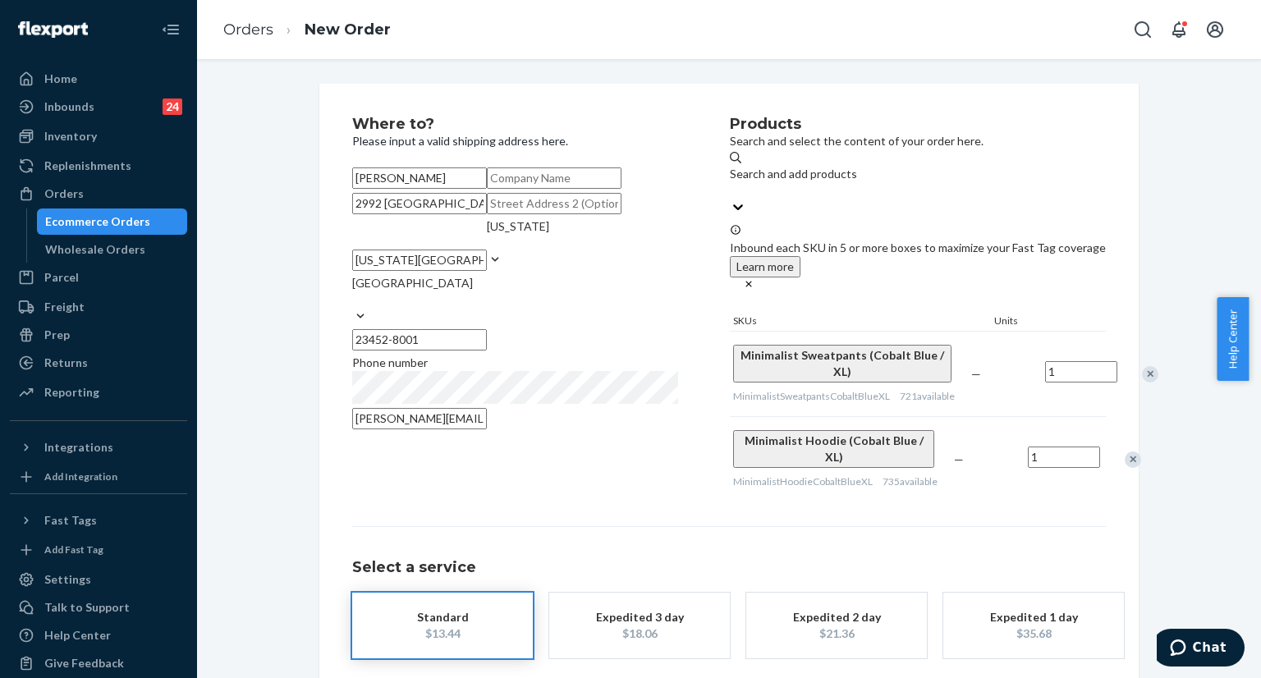
click at [487, 214] on input "2992 Saint Albans Cmn" at bounding box center [419, 203] width 135 height 21
paste input "t. ALBANS CMN Virginia Beach, VA"
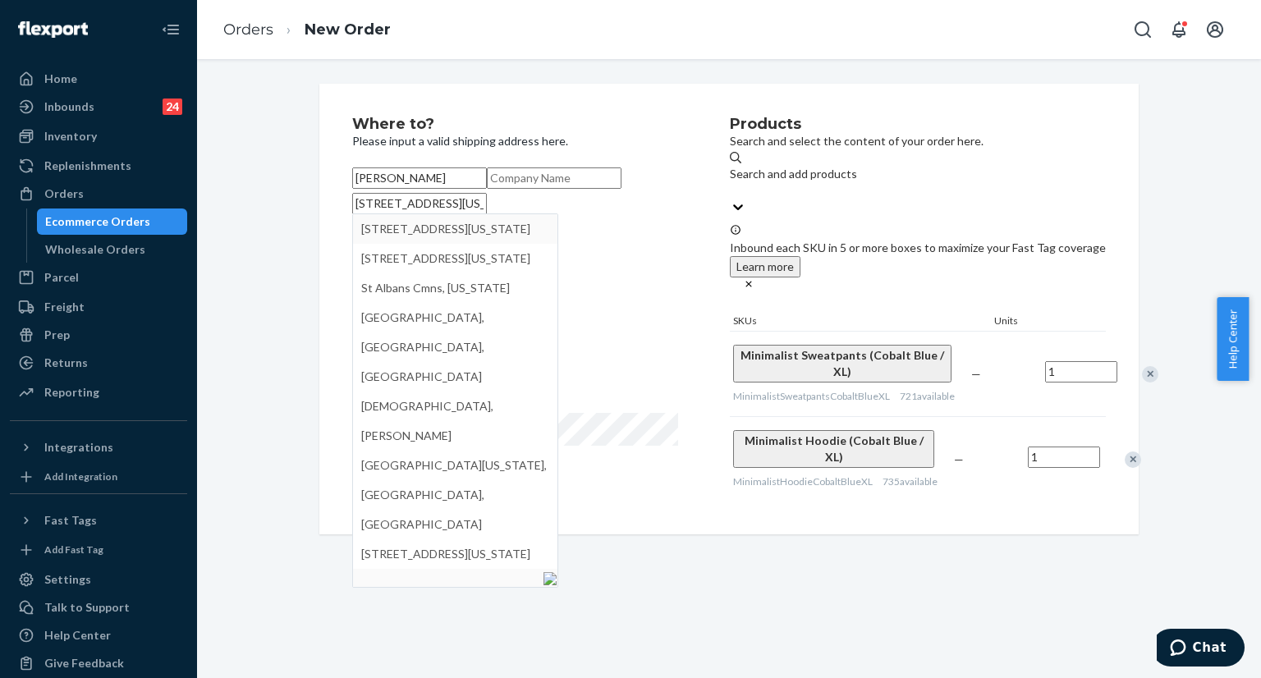
type input "2992 St. ALBANS CMN Virginia Beach, VA"
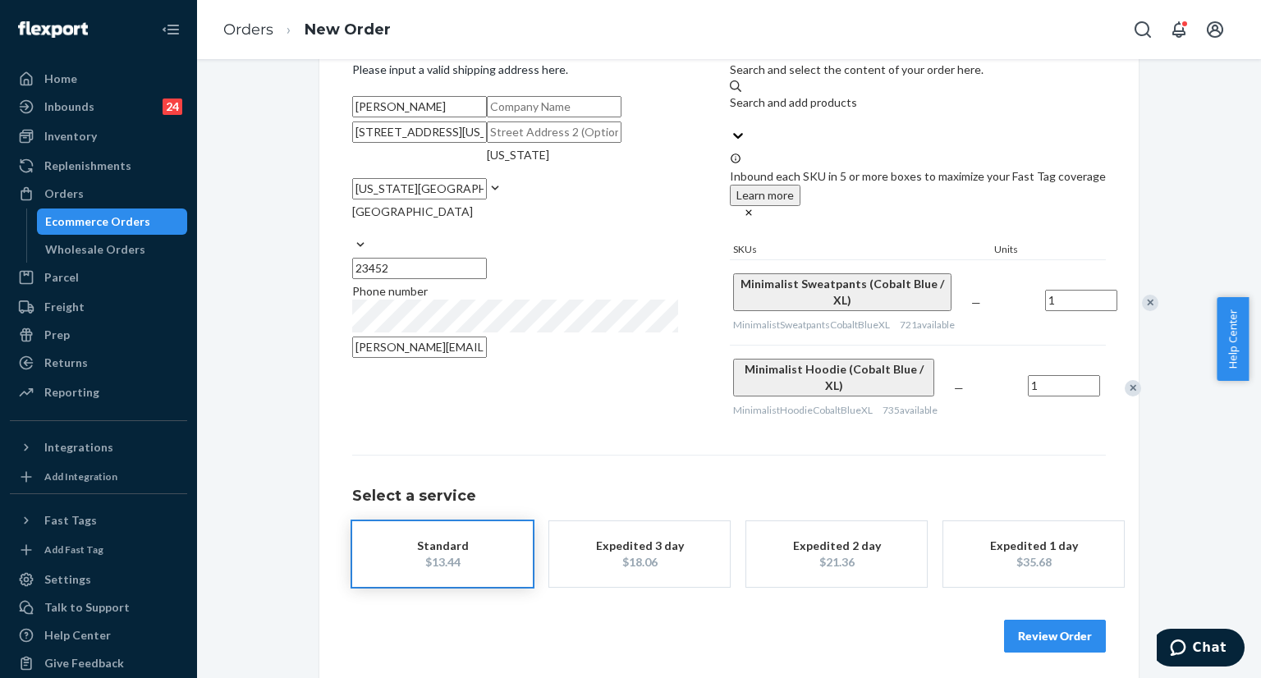
scroll to position [135, 0]
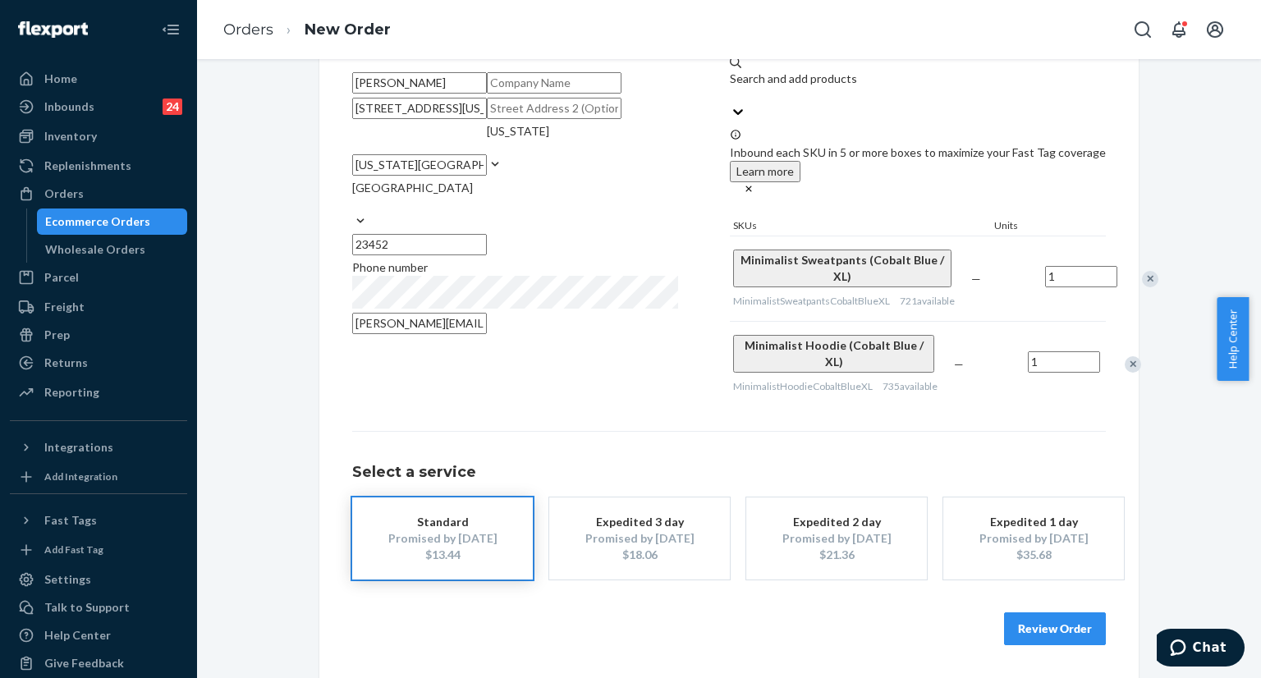
click at [1043, 642] on button "Review Order" at bounding box center [1055, 629] width 102 height 33
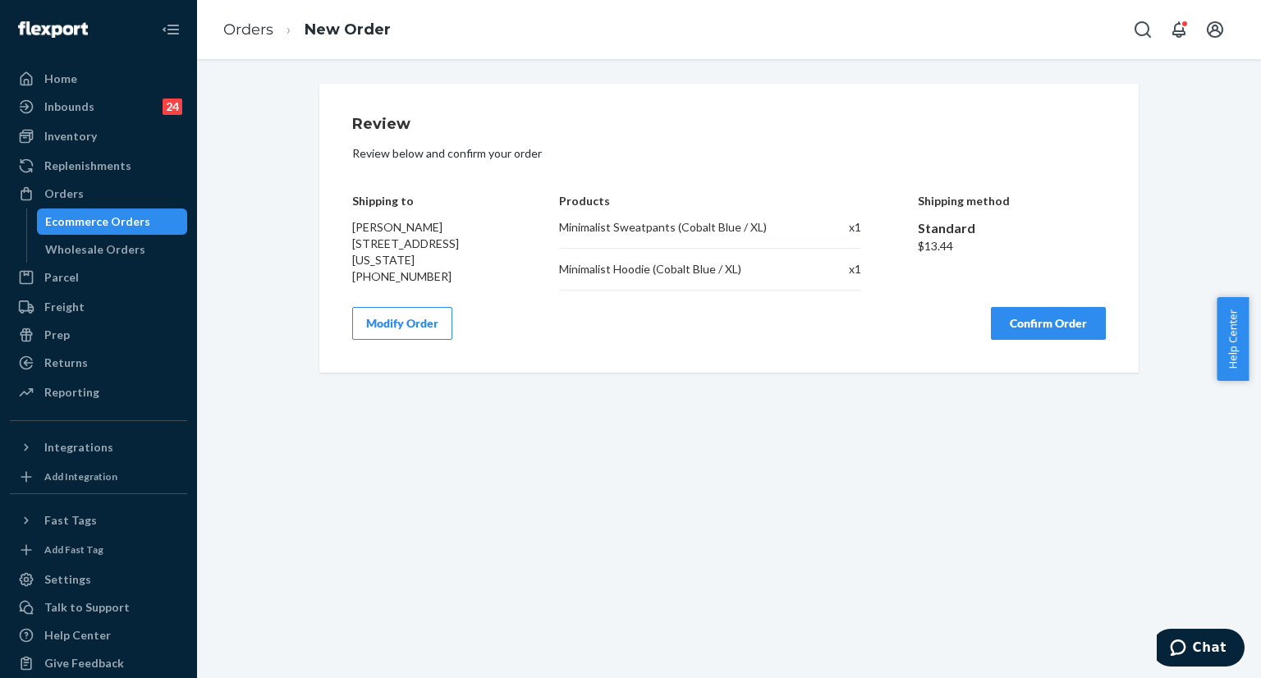
click at [383, 313] on button "Modify Order" at bounding box center [402, 323] width 100 height 33
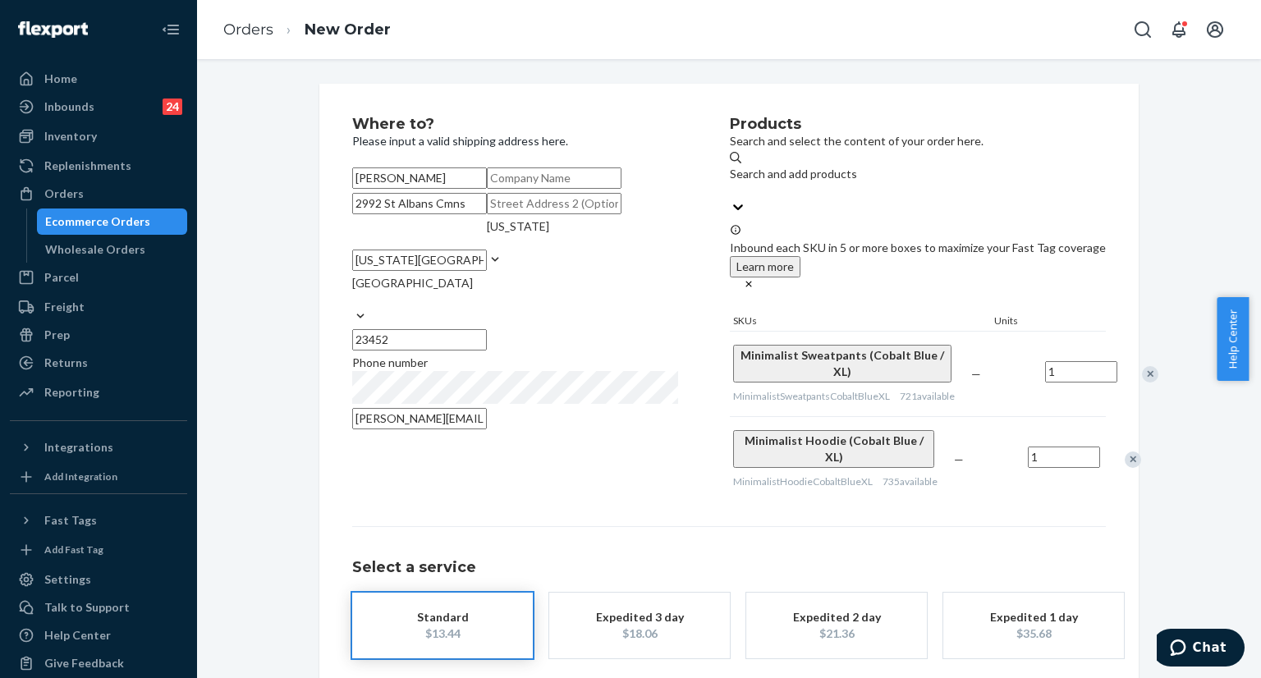
click at [481, 214] on input "2992 St Albans Cmns" at bounding box center [419, 203] width 135 height 21
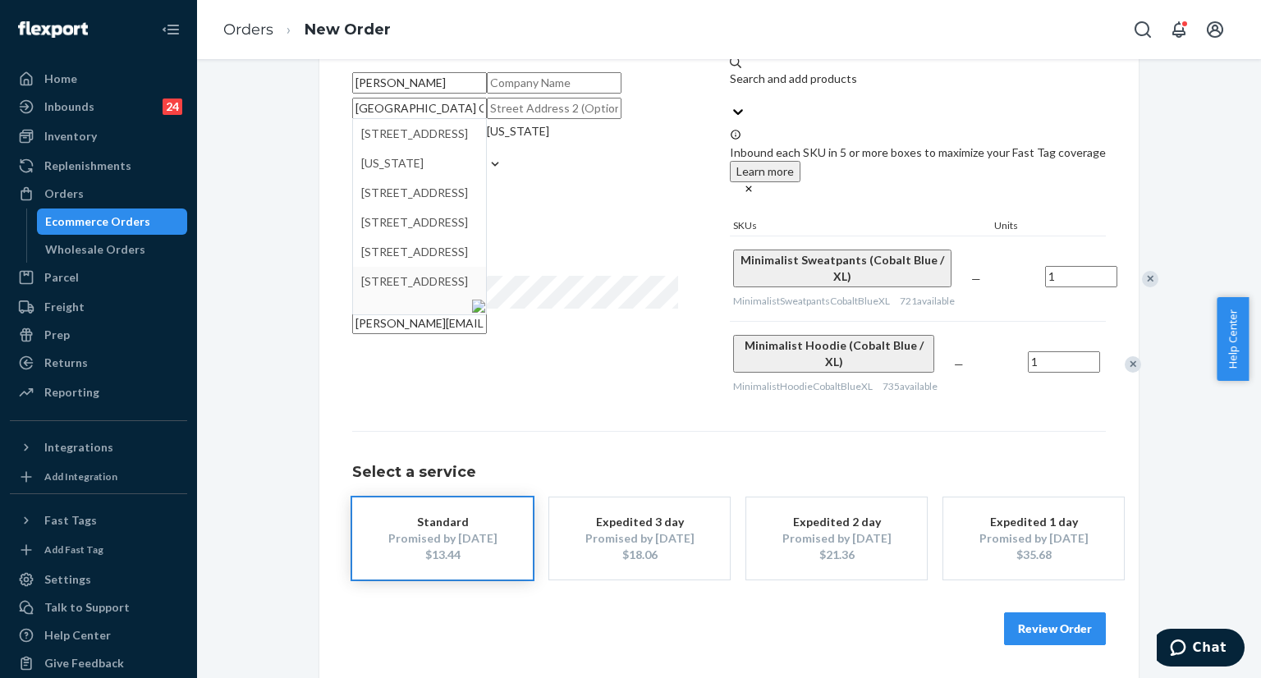
scroll to position [151, 0]
type input "2992 St Albans Cmn"
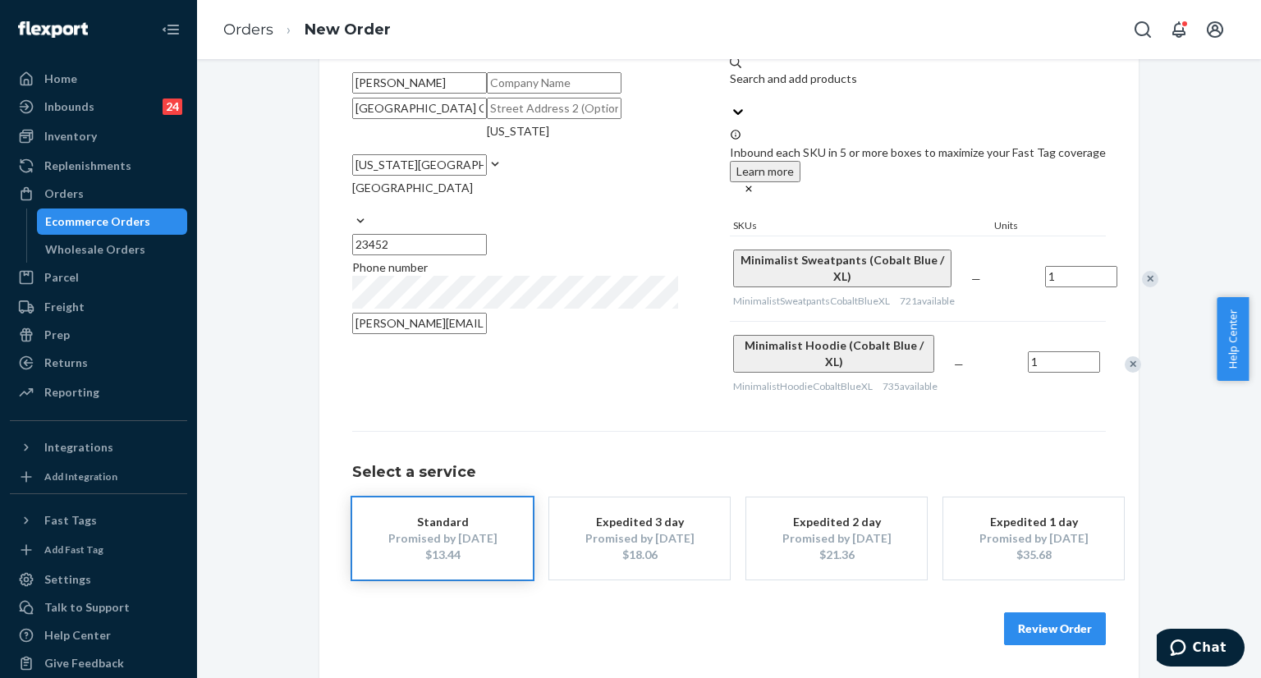
click at [1021, 625] on button "Review Order" at bounding box center [1055, 629] width 102 height 33
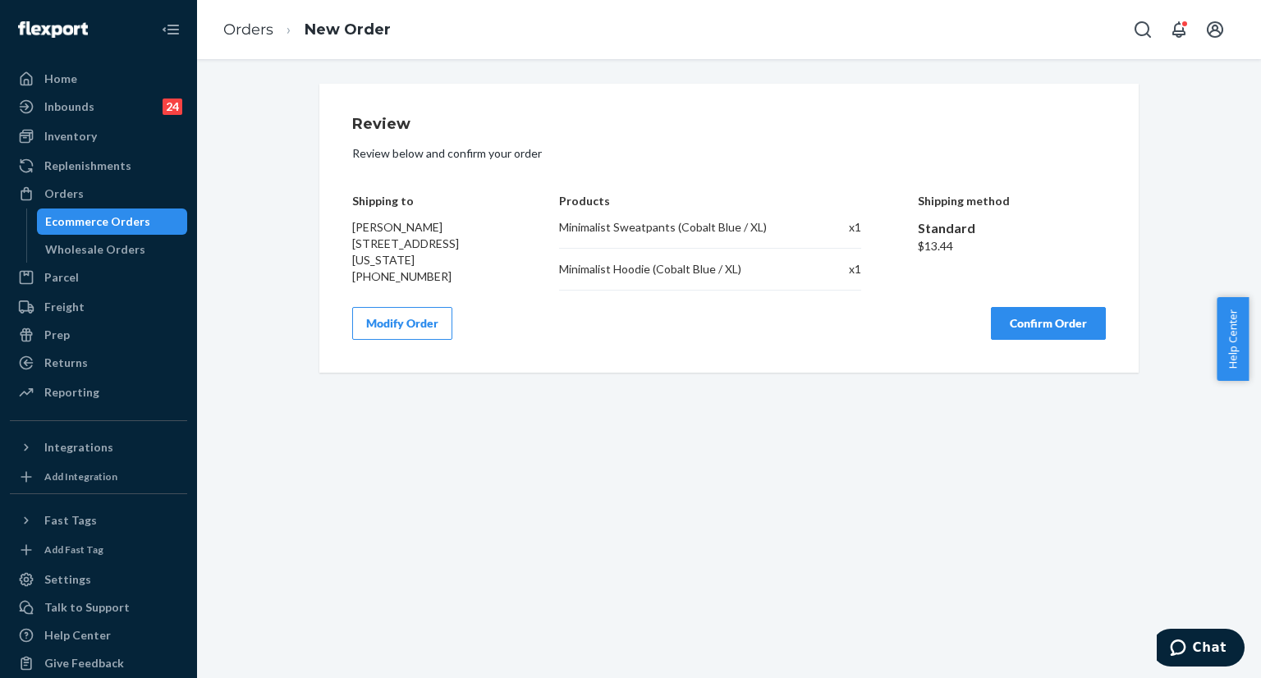
click at [1031, 327] on button "Confirm Order" at bounding box center [1048, 323] width 115 height 33
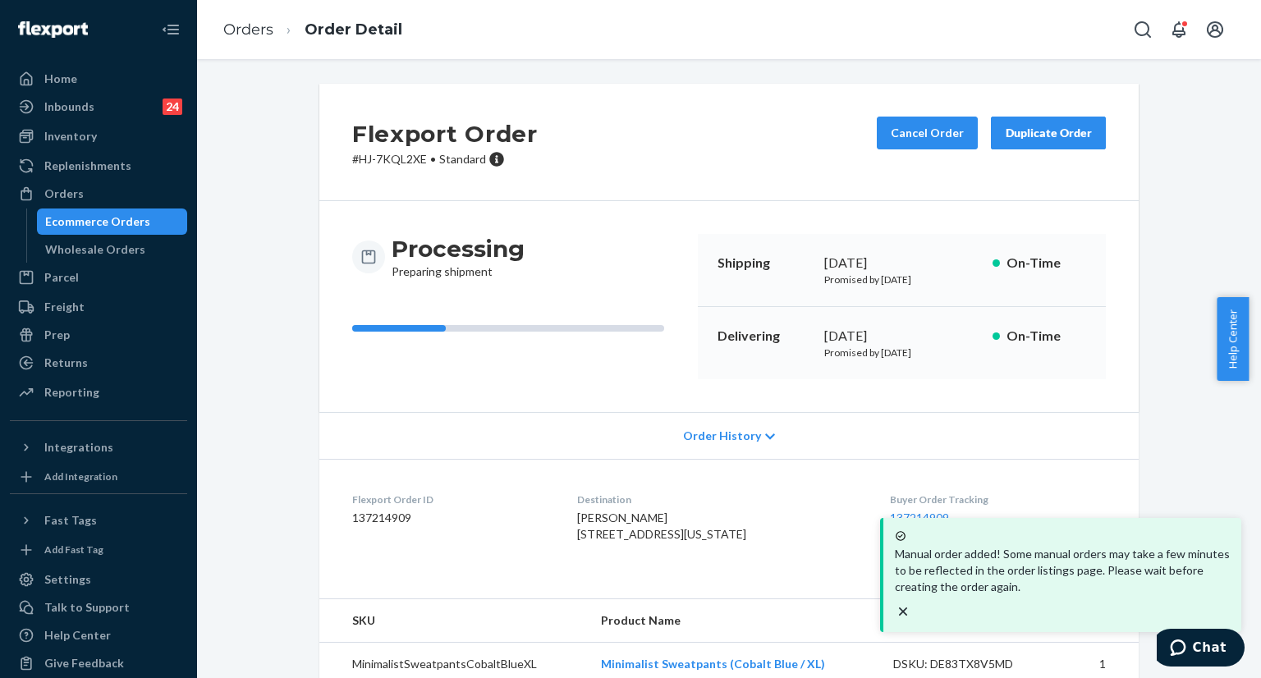
copy div "September 24, 2025"
drag, startPoint x: 811, startPoint y: 260, endPoint x: 937, endPoint y: 259, distance: 125.6
click at [937, 259] on div "Shipping September 24, 2025 Promised by September 24, 2025 On-Time" at bounding box center [902, 270] width 408 height 73
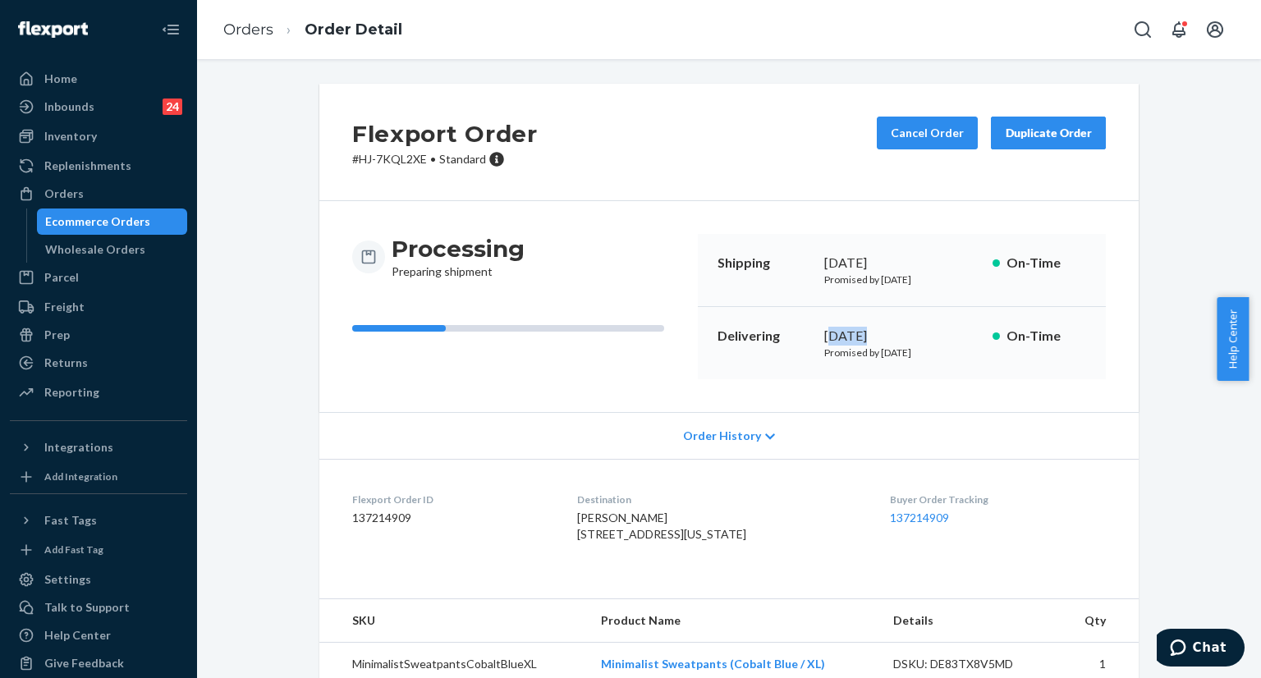
drag, startPoint x: 824, startPoint y: 333, endPoint x: 859, endPoint y: 328, distance: 35.8
click at [859, 328] on div "October 3, 2025" at bounding box center [901, 336] width 155 height 19
copy div "October 3, 2025"
drag, startPoint x: 824, startPoint y: 334, endPoint x: 755, endPoint y: 231, distance: 124.8
click at [920, 337] on div "October 3, 2025" at bounding box center [901, 336] width 155 height 19
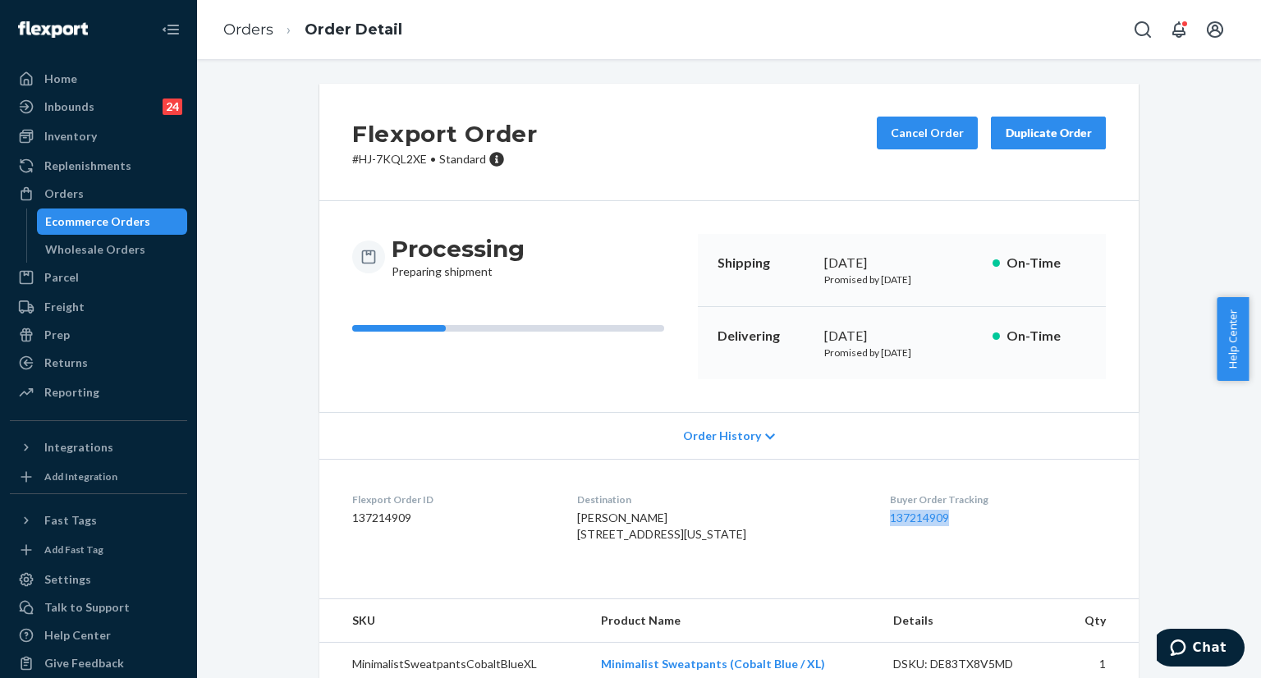
copy link "137214909"
drag, startPoint x: 872, startPoint y: 507, endPoint x: 916, endPoint y: 471, distance: 56.6
click at [951, 509] on dl "Flexport Order ID 137214909 Destination Sandi Eiland 2992 Saint Albans Cmn Virg…" at bounding box center [729, 520] width 820 height 123
